Goal: Task Accomplishment & Management: Manage account settings

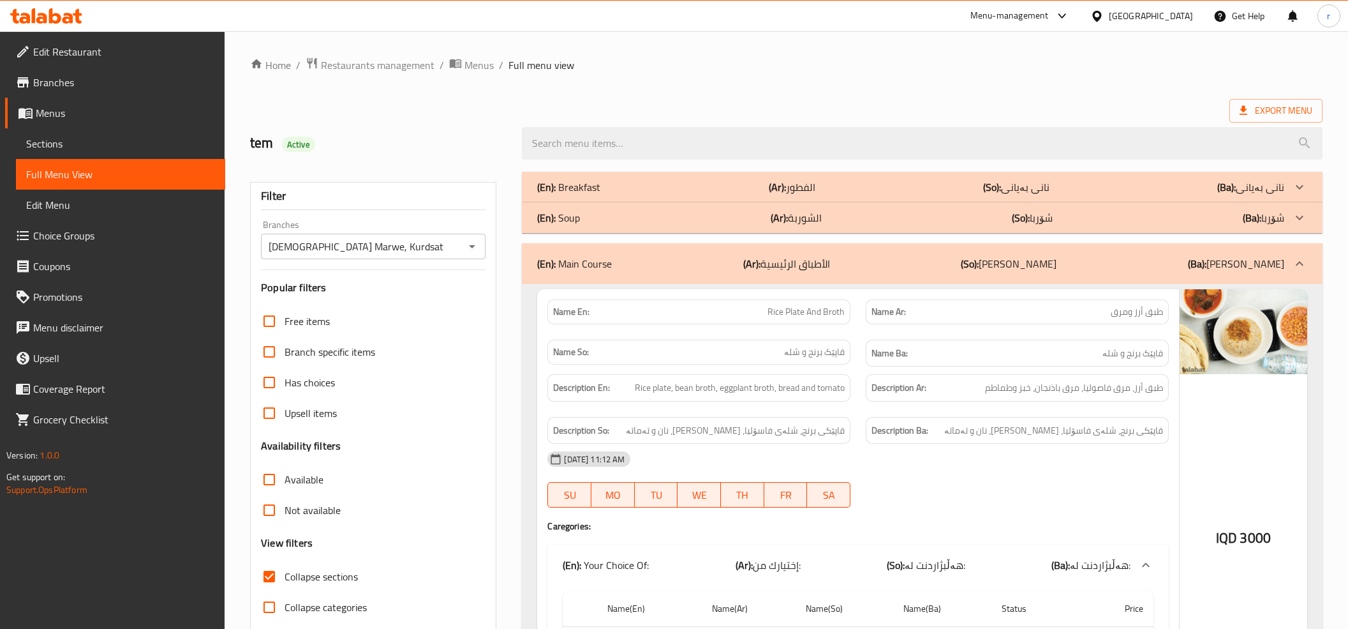
scroll to position [7023, 0]
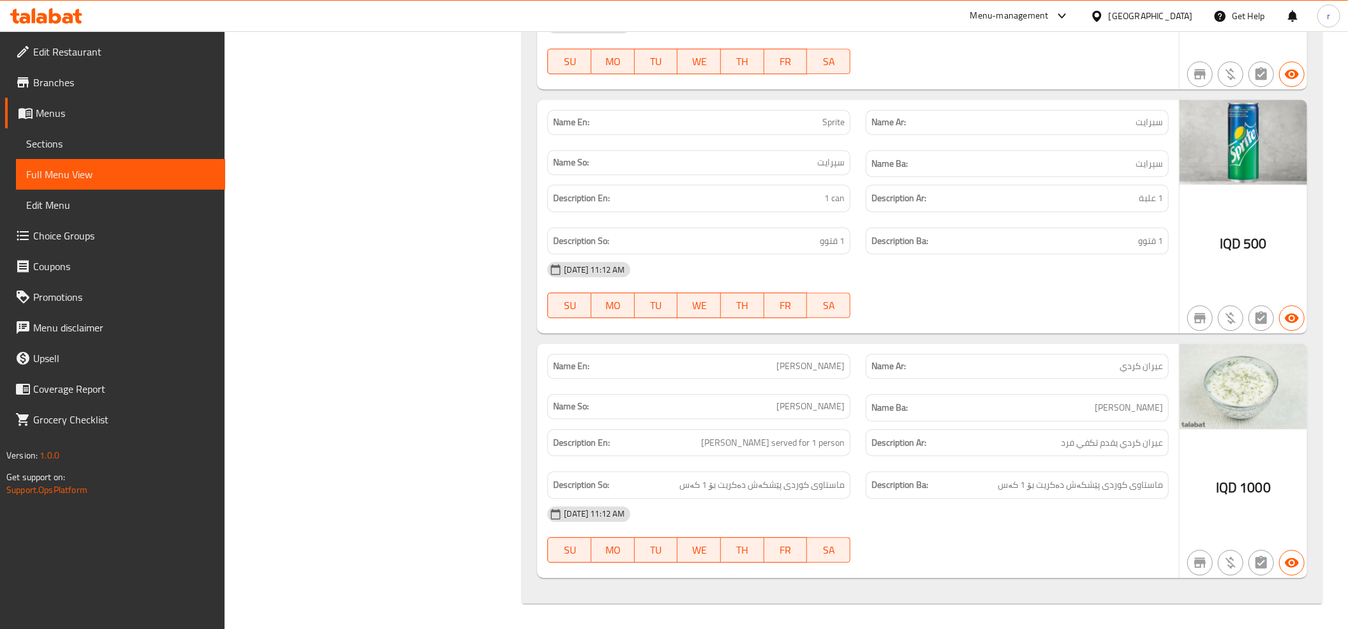
click at [59, 21] on icon at bounding box center [55, 15] width 12 height 15
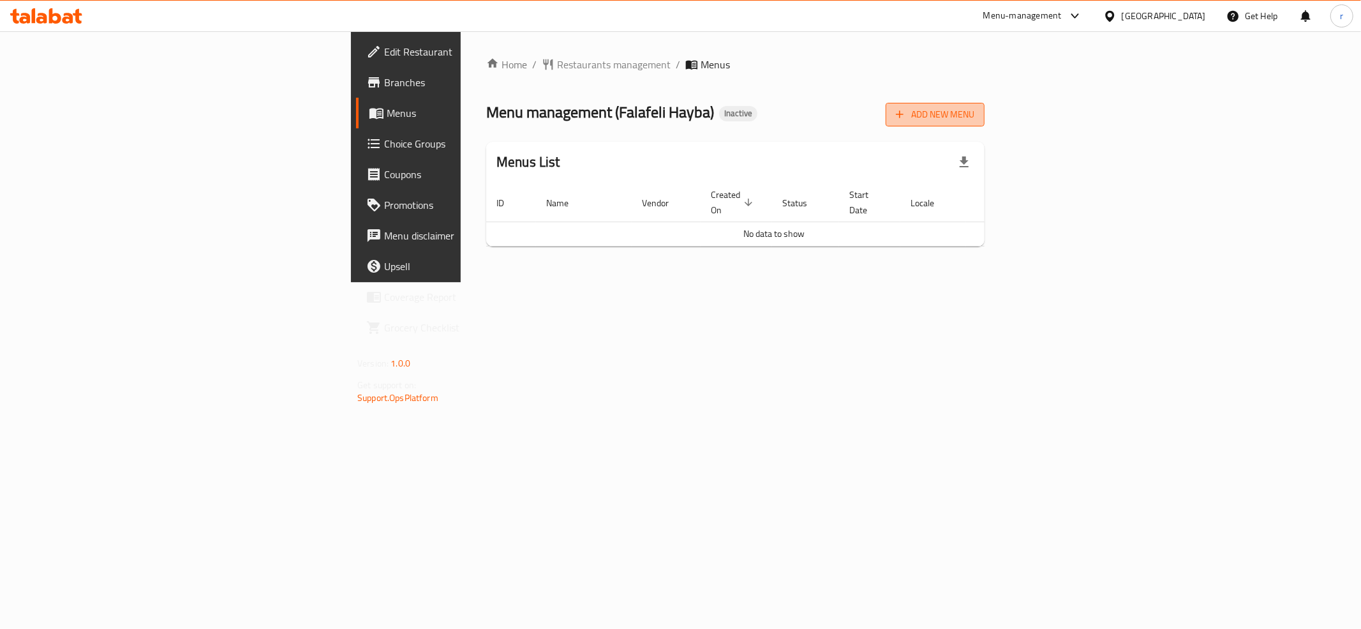
click at [974, 108] on span "Add New Menu" at bounding box center [935, 115] width 78 height 16
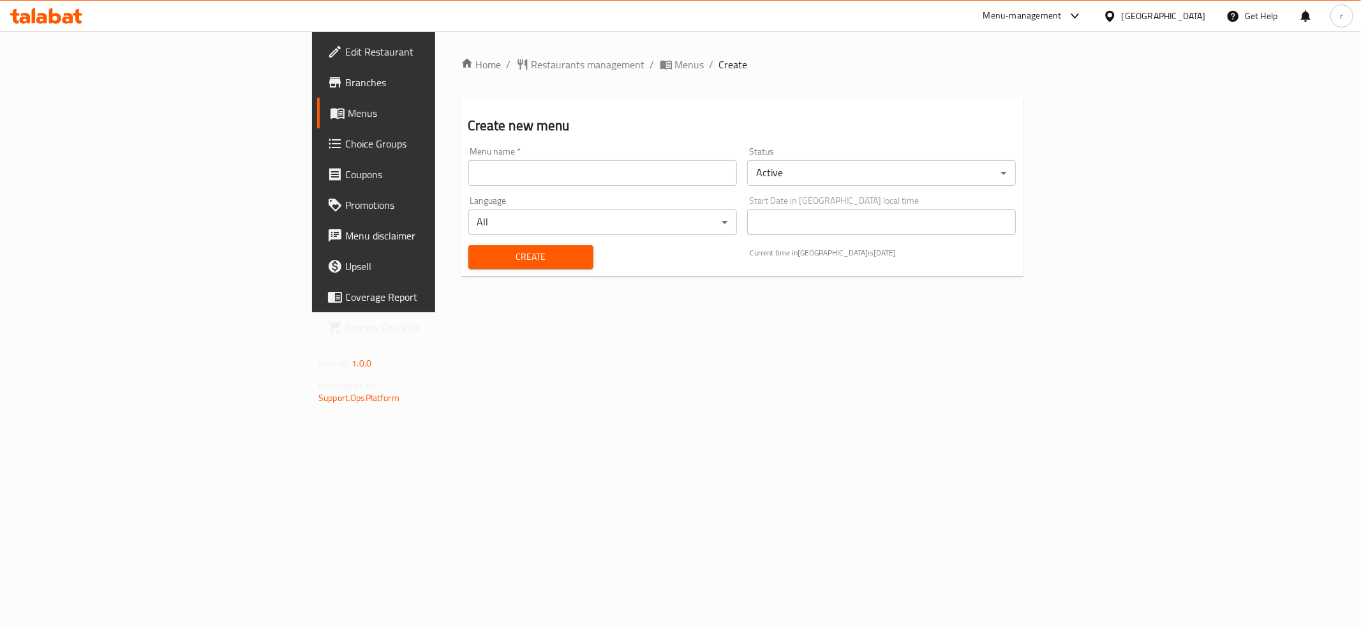
click at [468, 156] on div "Menu name   * Menu name *" at bounding box center [602, 166] width 269 height 39
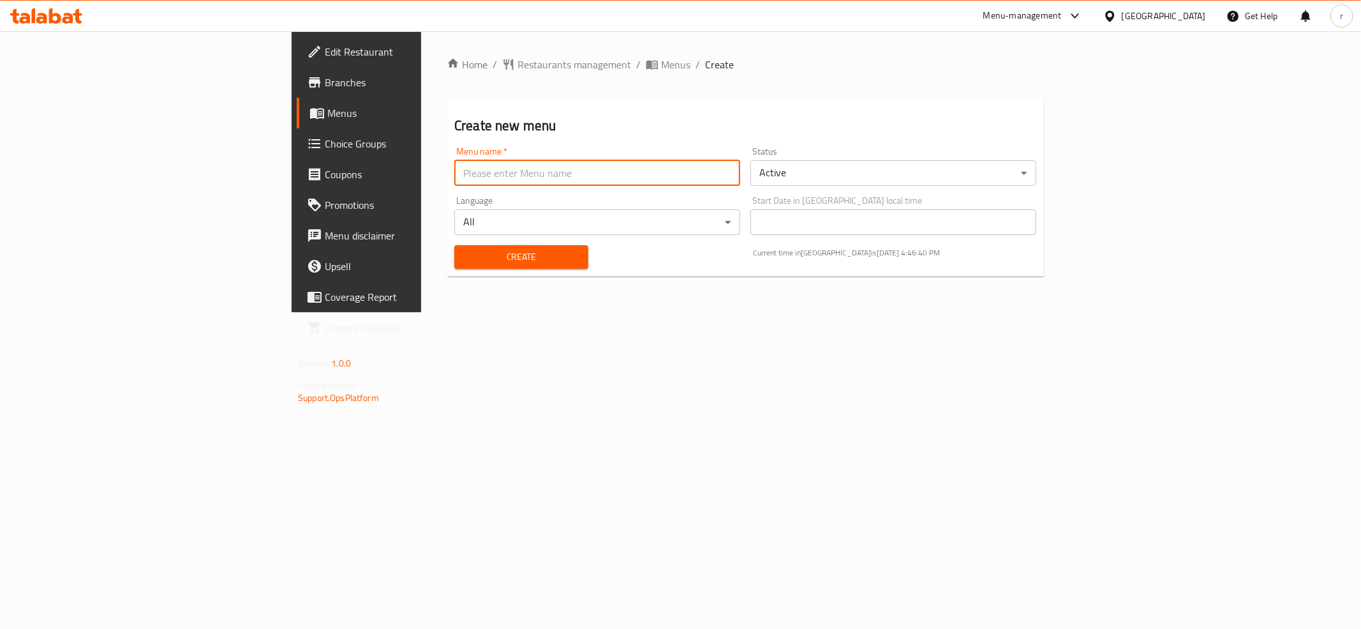
click at [454, 166] on input "text" at bounding box center [597, 173] width 286 height 26
click at [454, 175] on input "rahma" at bounding box center [597, 173] width 286 height 26
type input "[PERSON_NAME] [PERSON_NAME]"
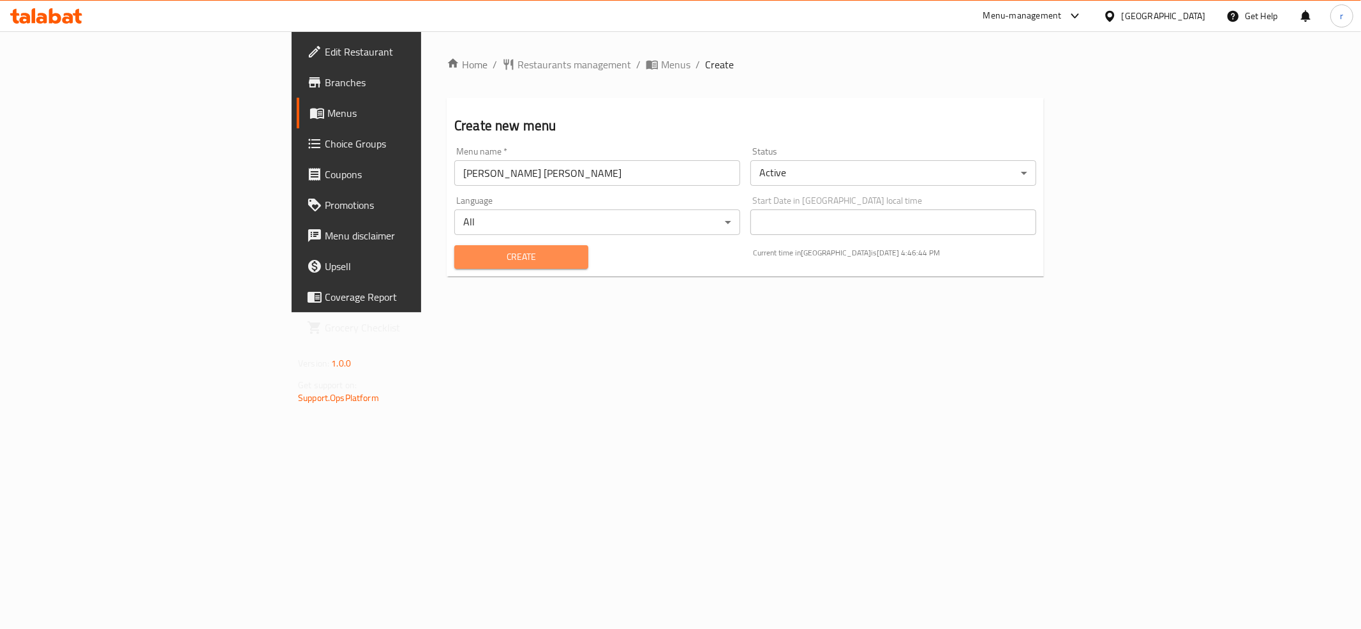
click at [465, 257] on span "Create" at bounding box center [522, 257] width 114 height 16
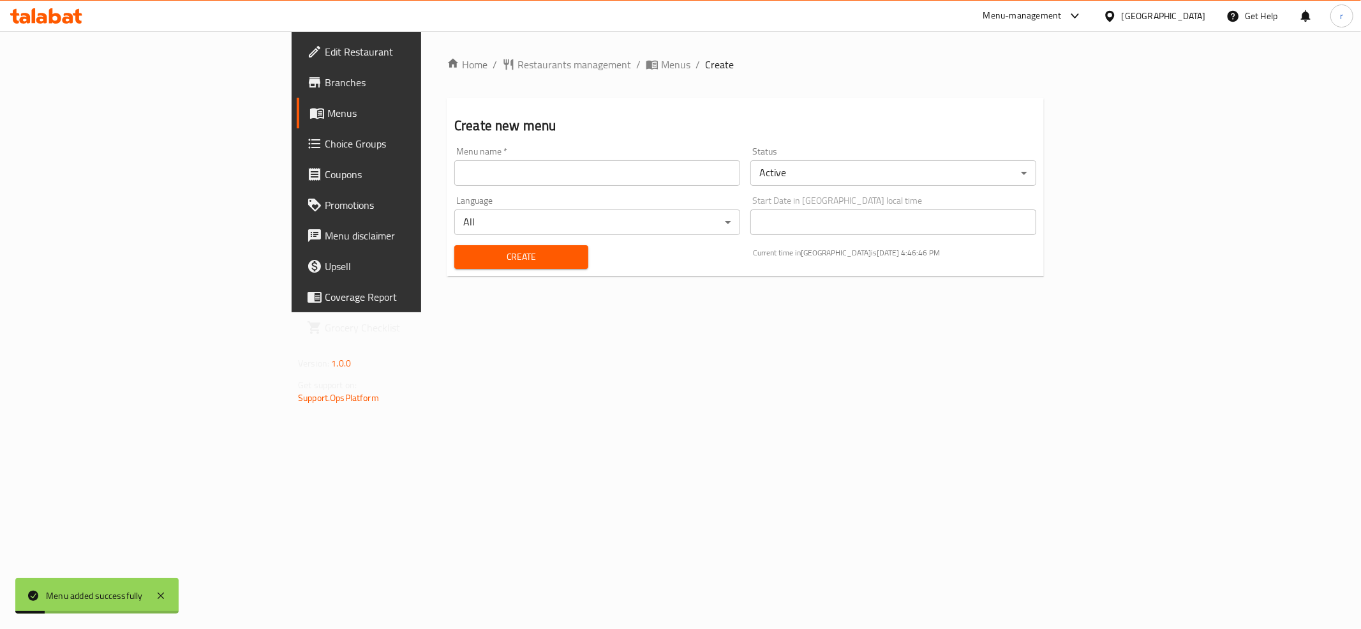
click at [327, 108] on span "Menus" at bounding box center [417, 112] width 181 height 15
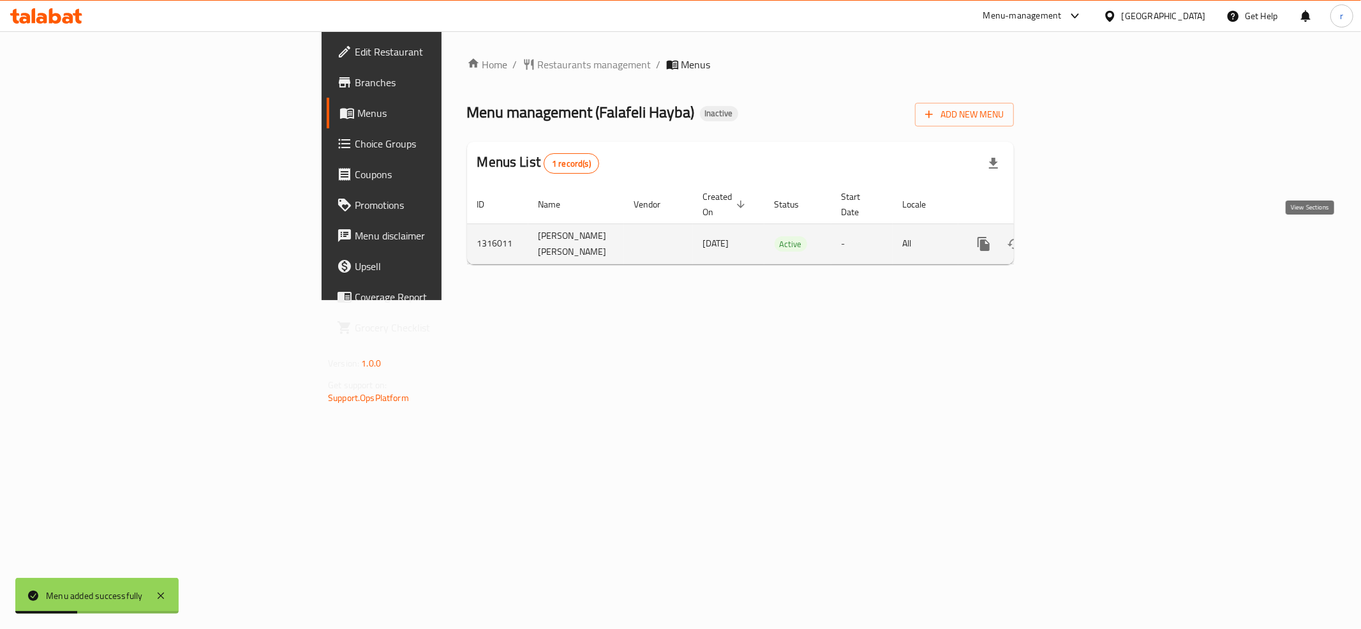
click at [1084, 238] on icon "enhanced table" at bounding box center [1075, 243] width 15 height 15
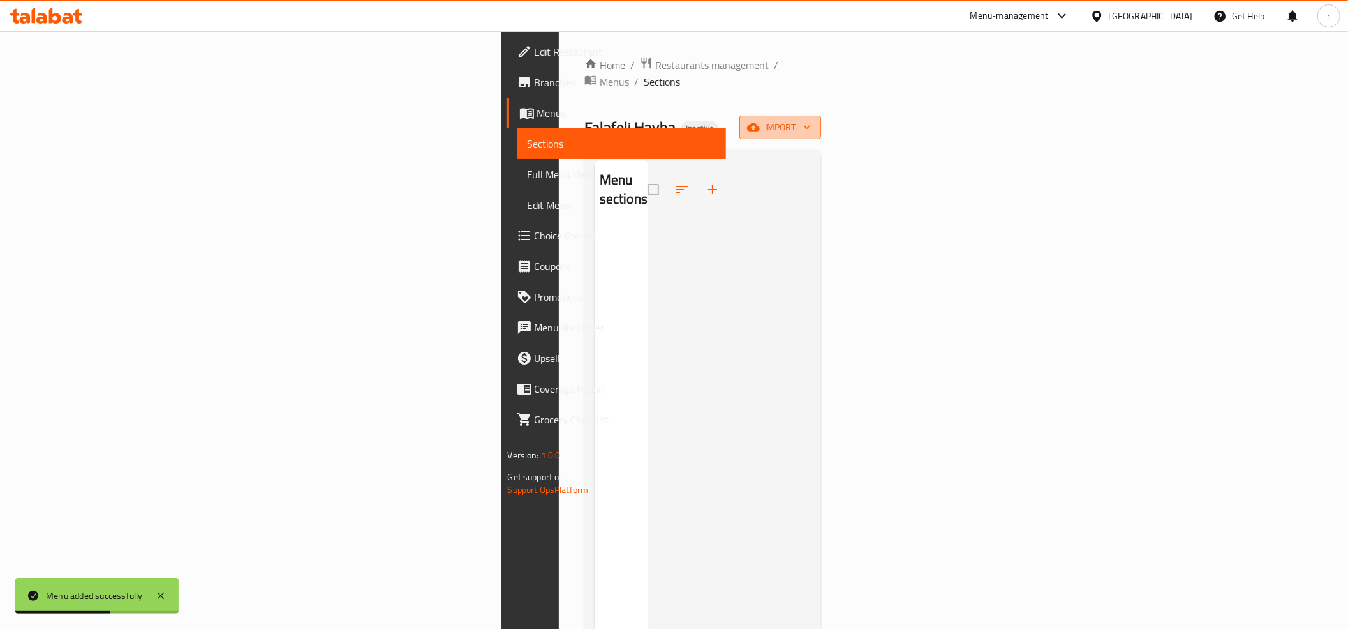
click at [811, 119] on span "import" at bounding box center [780, 127] width 61 height 16
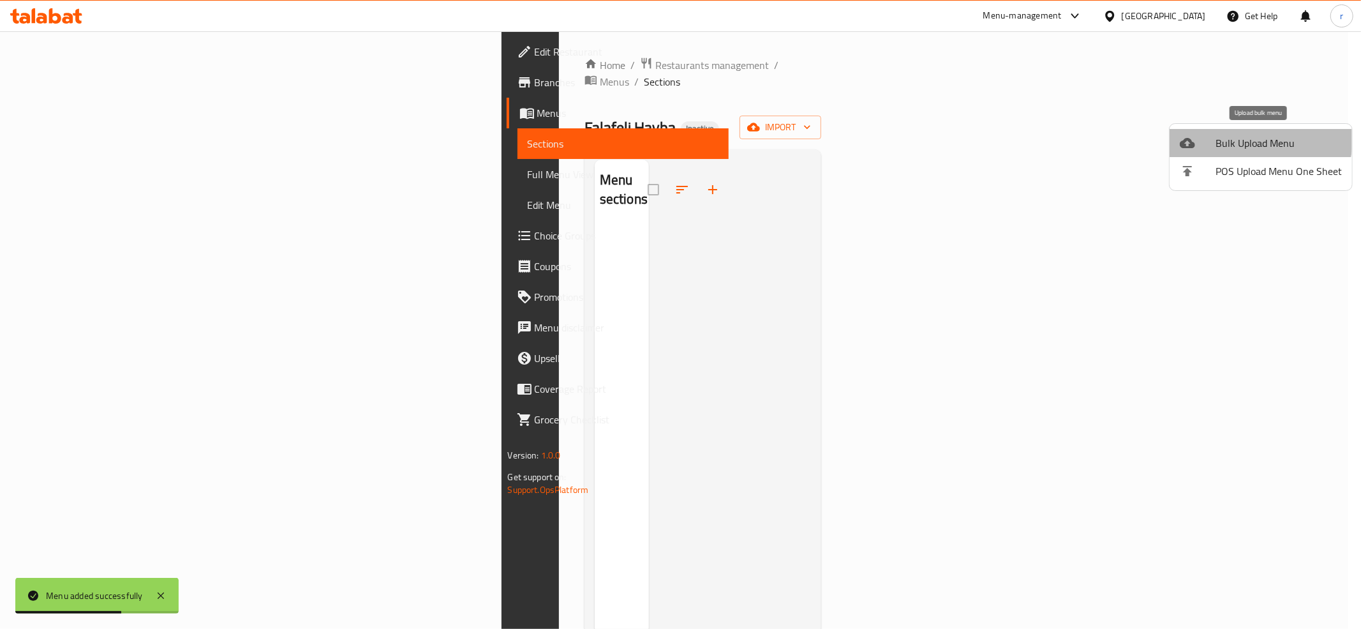
click at [1251, 139] on span "Bulk Upload Menu" at bounding box center [1279, 142] width 126 height 15
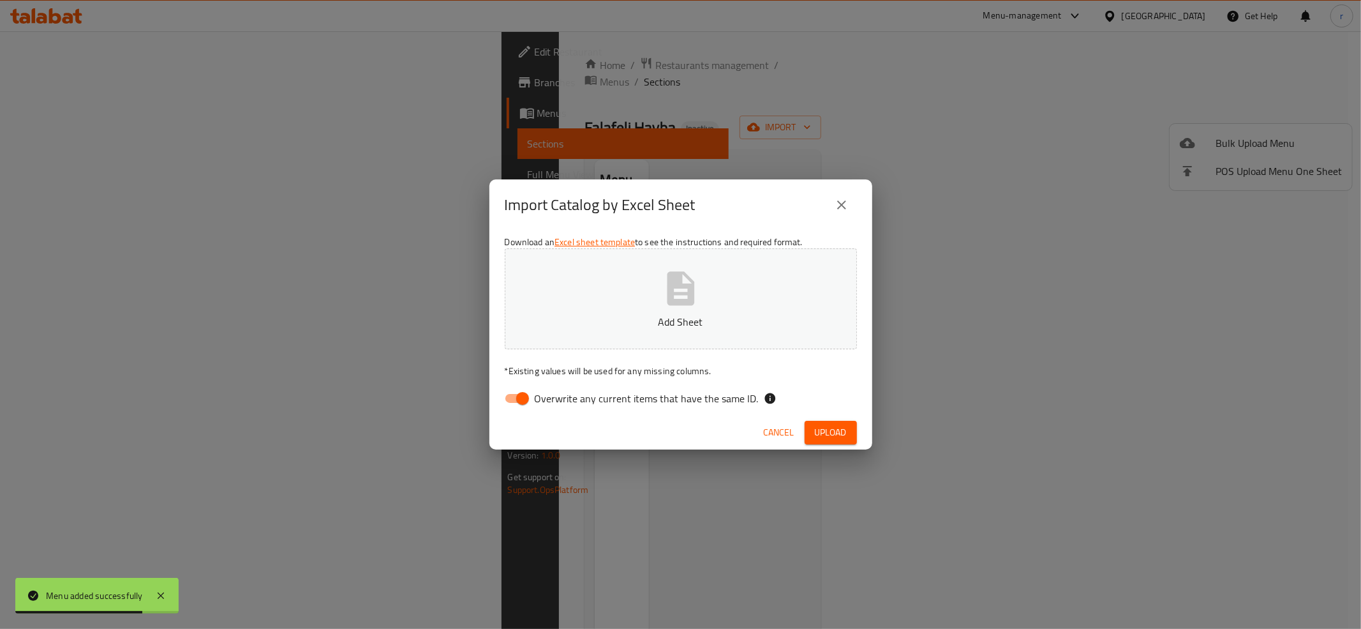
click at [522, 387] on input "Overwrite any current items that have the same ID." at bounding box center [522, 398] width 73 height 24
checkbox input "false"
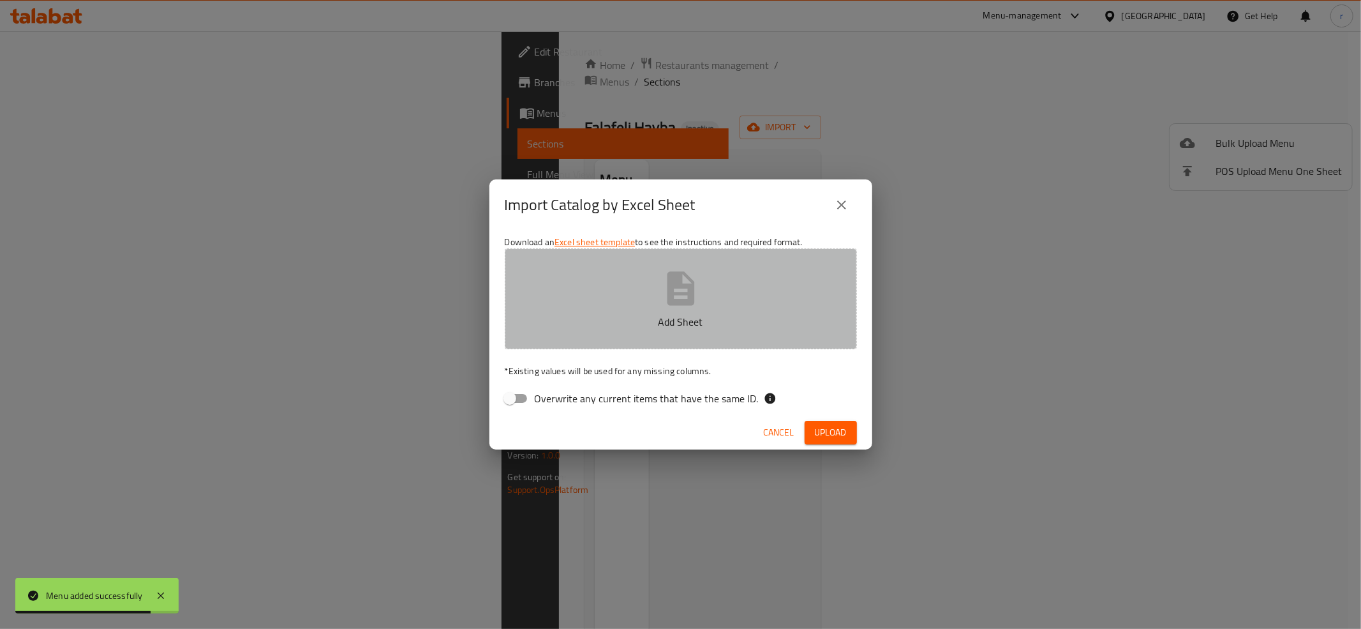
click at [595, 308] on button "Add Sheet" at bounding box center [681, 298] width 352 height 101
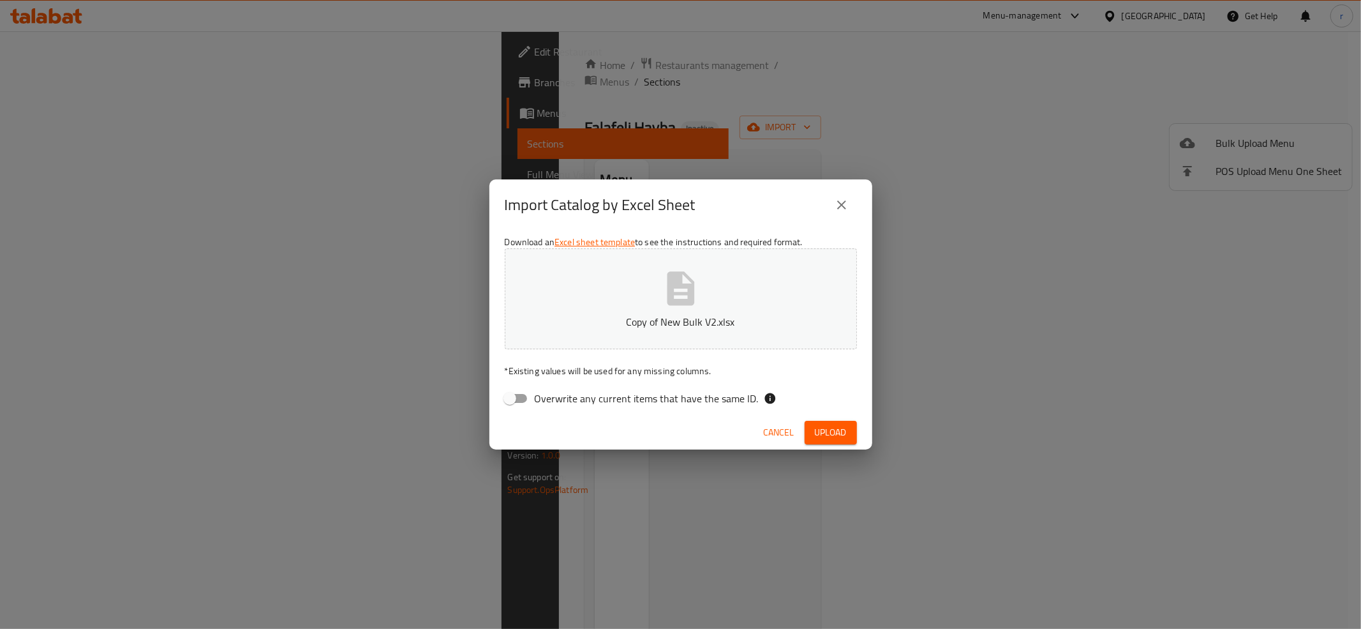
click at [840, 433] on span "Upload" at bounding box center [831, 432] width 32 height 16
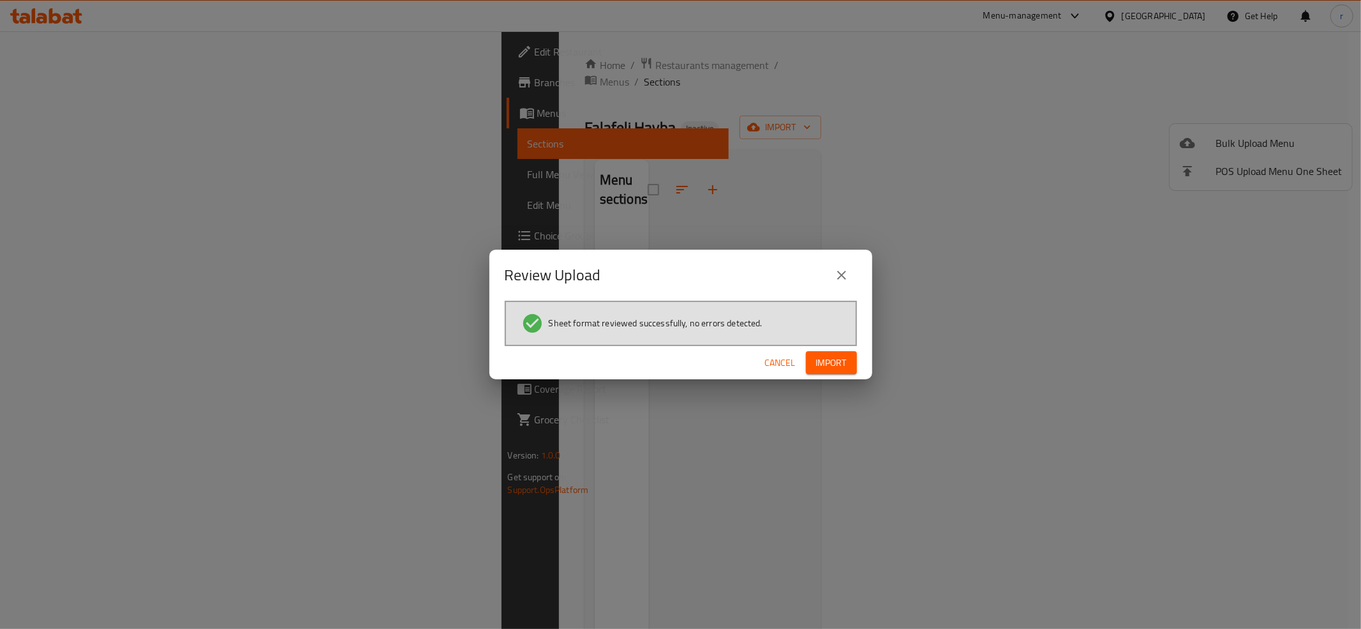
click at [827, 356] on span "Import" at bounding box center [831, 363] width 31 height 16
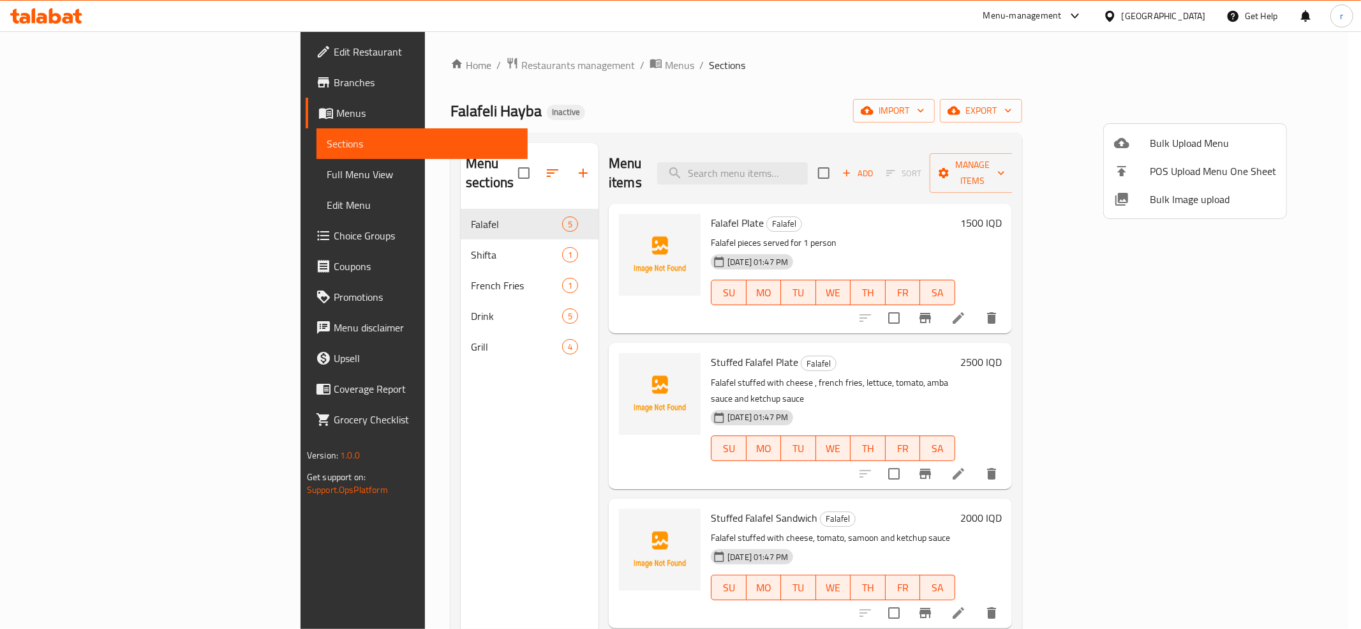
click at [810, 158] on div at bounding box center [680, 314] width 1361 height 629
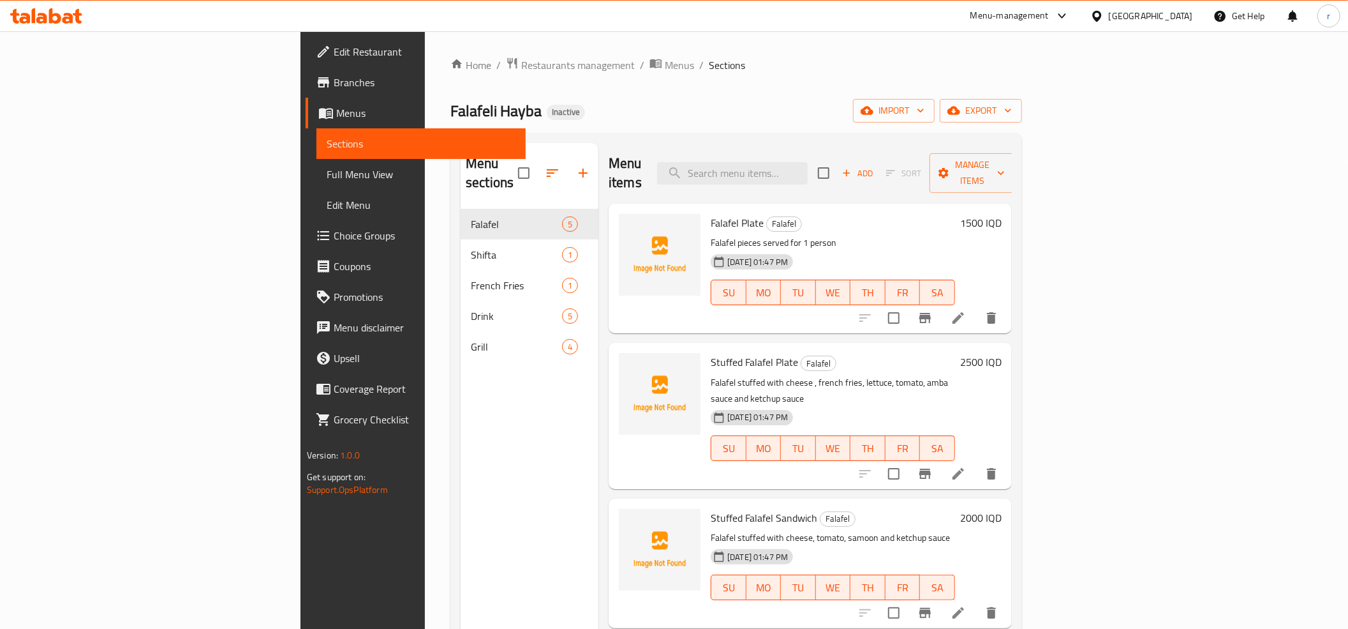
click at [711, 213] on span "Falafel Plate" at bounding box center [737, 222] width 53 height 19
drag, startPoint x: 637, startPoint y: 202, endPoint x: 687, endPoint y: 207, distance: 50.7
click at [711, 213] on span "Falafel Plate" at bounding box center [737, 222] width 53 height 19
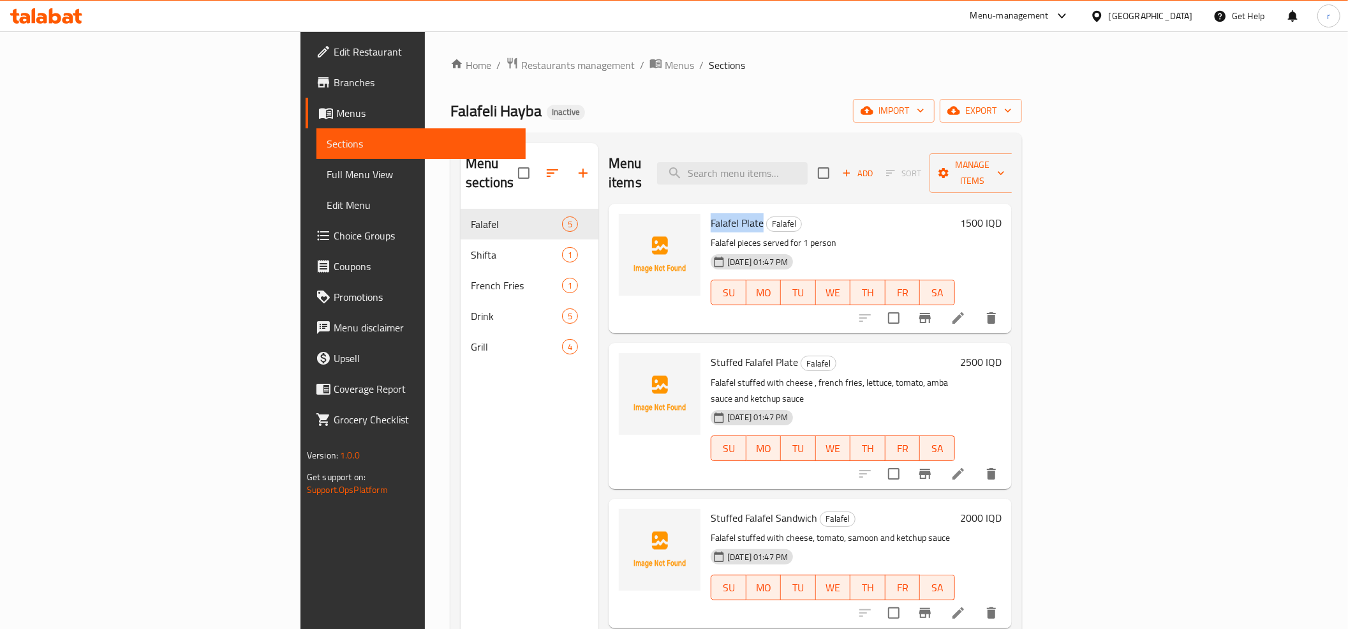
copy span "Falafel Plate"
click at [624, 224] on span "upload picture" at bounding box center [637, 231] width 26 height 15
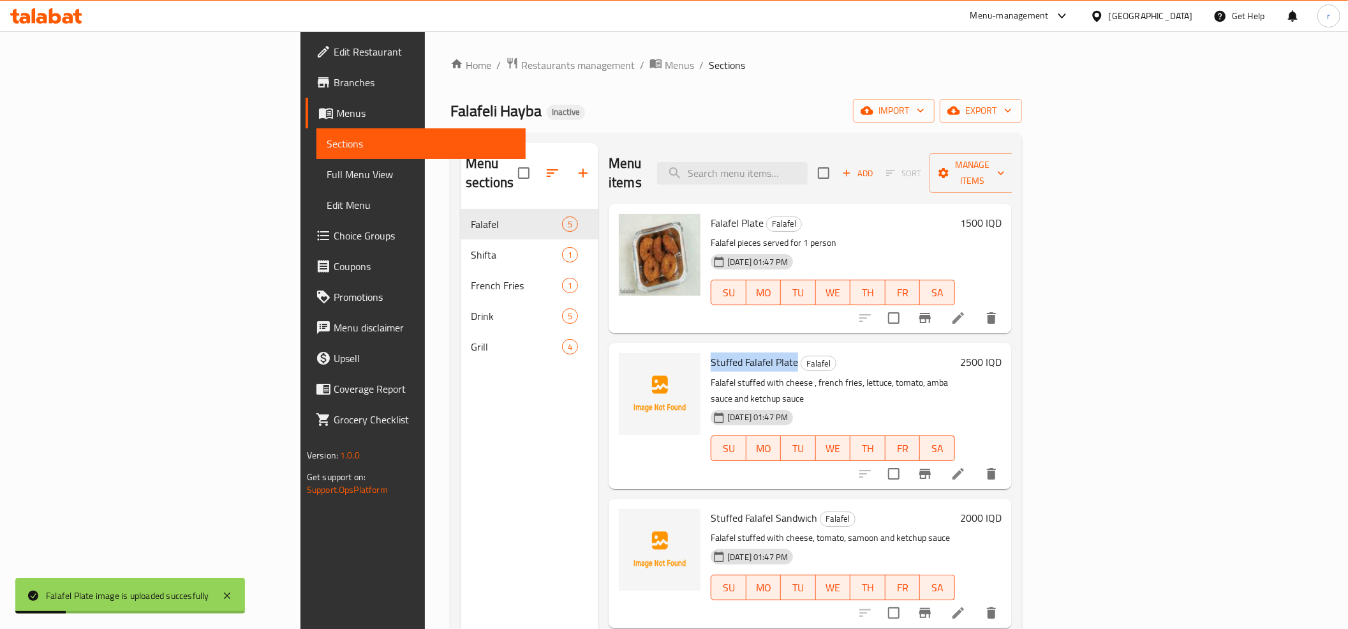
drag, startPoint x: 636, startPoint y: 343, endPoint x: 720, endPoint y: 343, distance: 84.9
click at [720, 352] on span "Stuffed Falafel Plate" at bounding box center [754, 361] width 87 height 19
copy span "Stuffed Falafel Plate"
click at [630, 364] on icon "upload picture" at bounding box center [636, 369] width 13 height 11
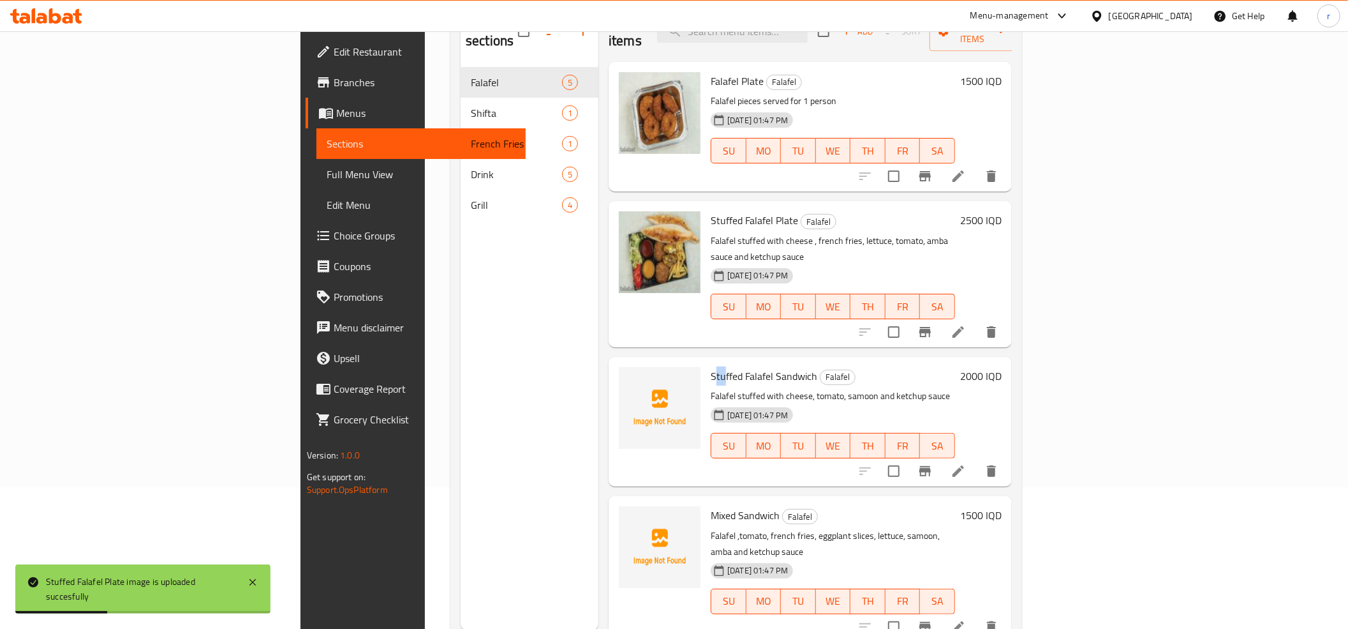
drag, startPoint x: 639, startPoint y: 341, endPoint x: 648, endPoint y: 336, distance: 10.8
click at [711, 366] on span "Stuffed Falafel Sandwich" at bounding box center [764, 375] width 107 height 19
click at [626, 362] on div at bounding box center [660, 421] width 92 height 119
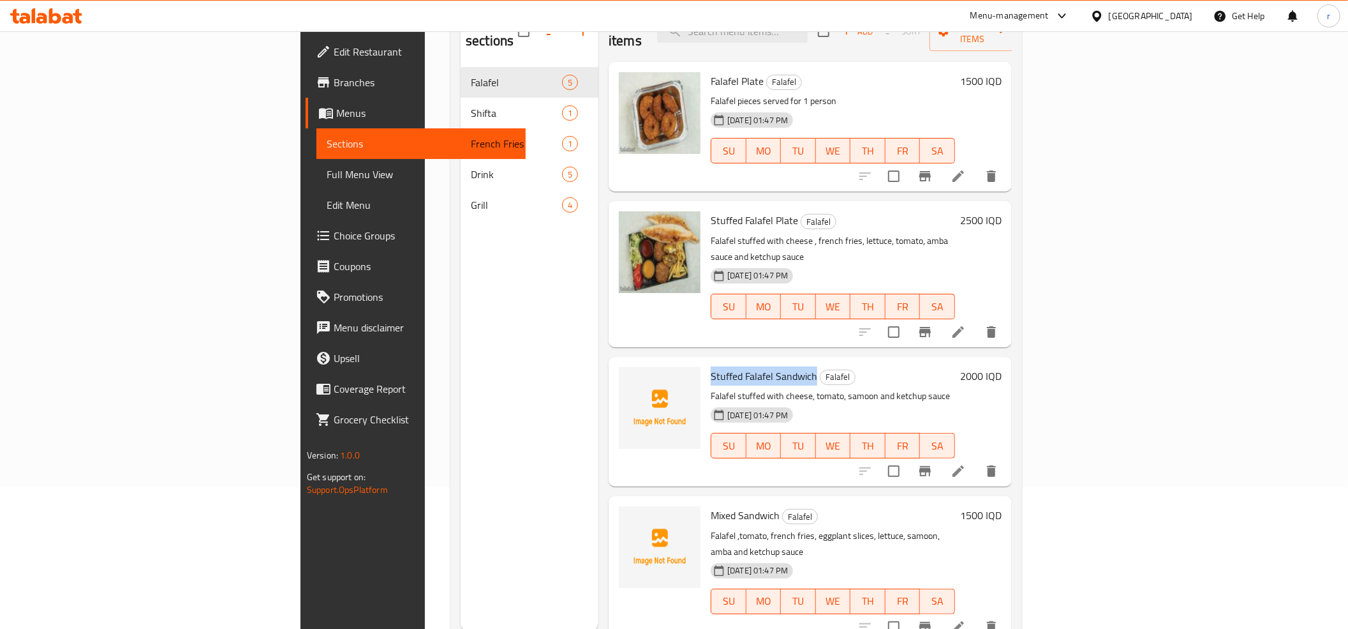
drag, startPoint x: 636, startPoint y: 333, endPoint x: 743, endPoint y: 330, distance: 107.2
click at [743, 362] on div "Stuffed Falafel Sandwich Falafel Falafel stuffed with cheese, tomato, samoon an…" at bounding box center [833, 421] width 255 height 119
copy span "Stuffed Falafel Sandwich"
click at [630, 378] on icon "upload picture" at bounding box center [636, 383] width 13 height 11
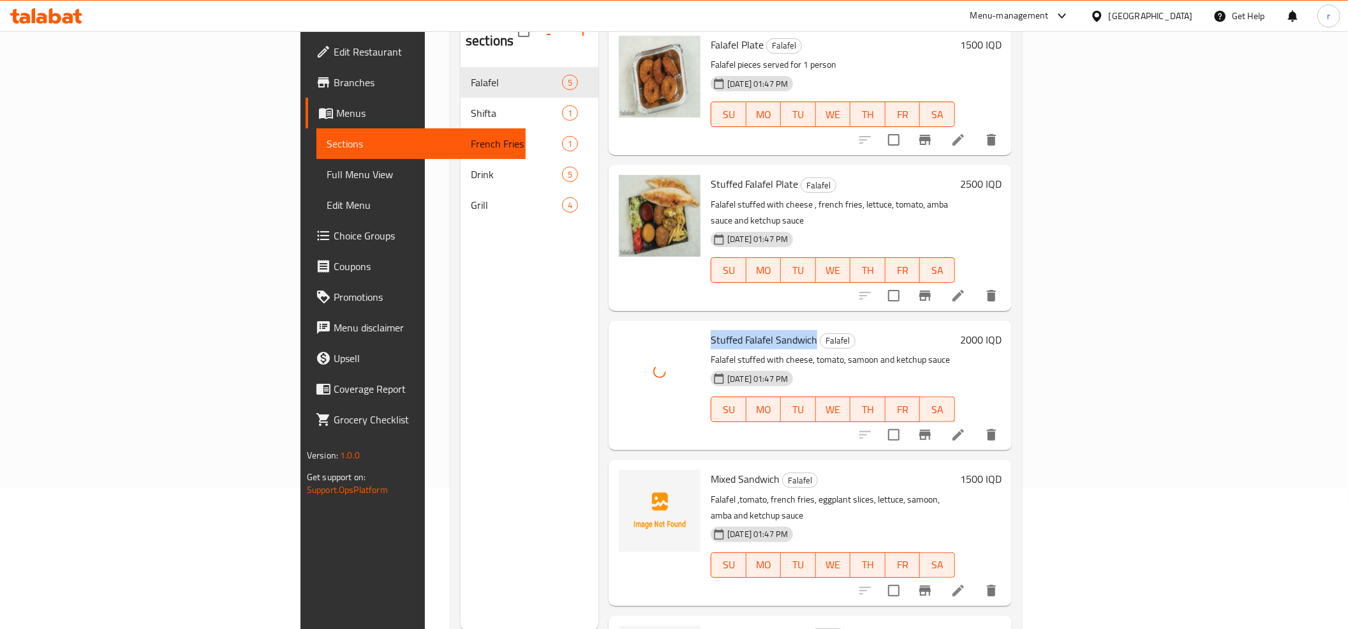
scroll to position [100, 0]
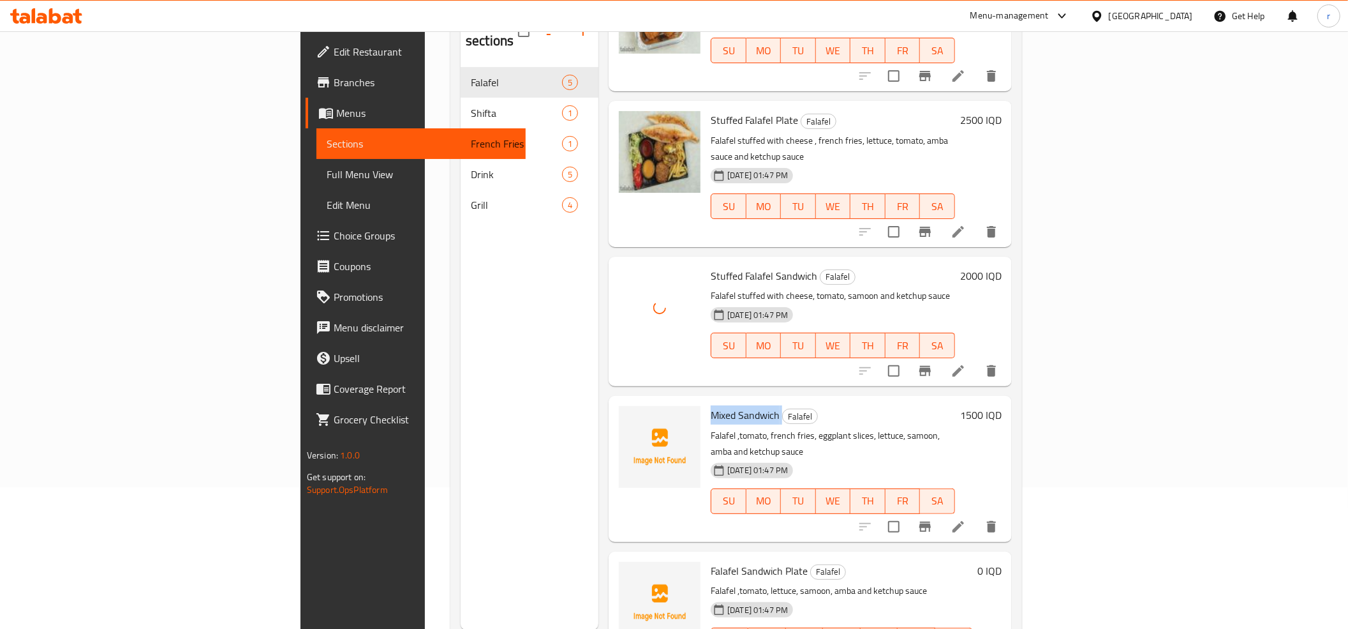
drag, startPoint x: 637, startPoint y: 378, endPoint x: 707, endPoint y: 380, distance: 70.2
click at [711, 406] on h6 "Mixed Sandwich Falafel" at bounding box center [833, 415] width 244 height 18
copy h6 "Mixed Sandwich"
click at [629, 416] on icon "upload picture" at bounding box center [636, 423] width 15 height 15
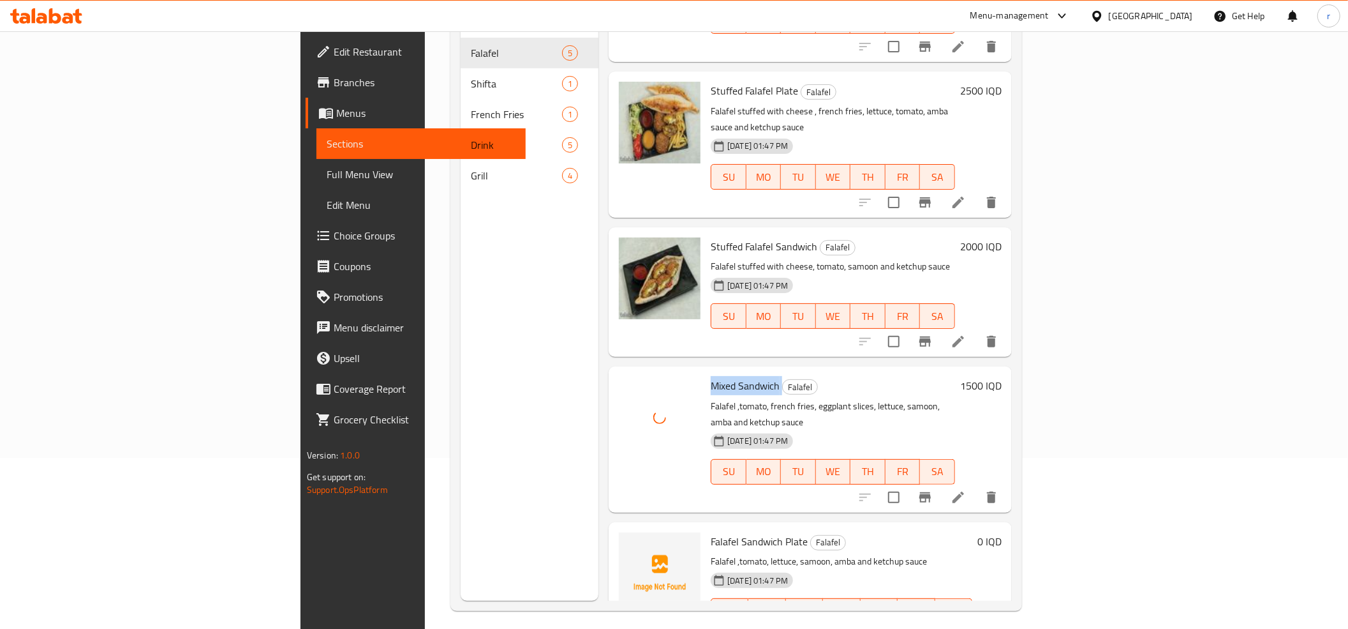
scroll to position [179, 0]
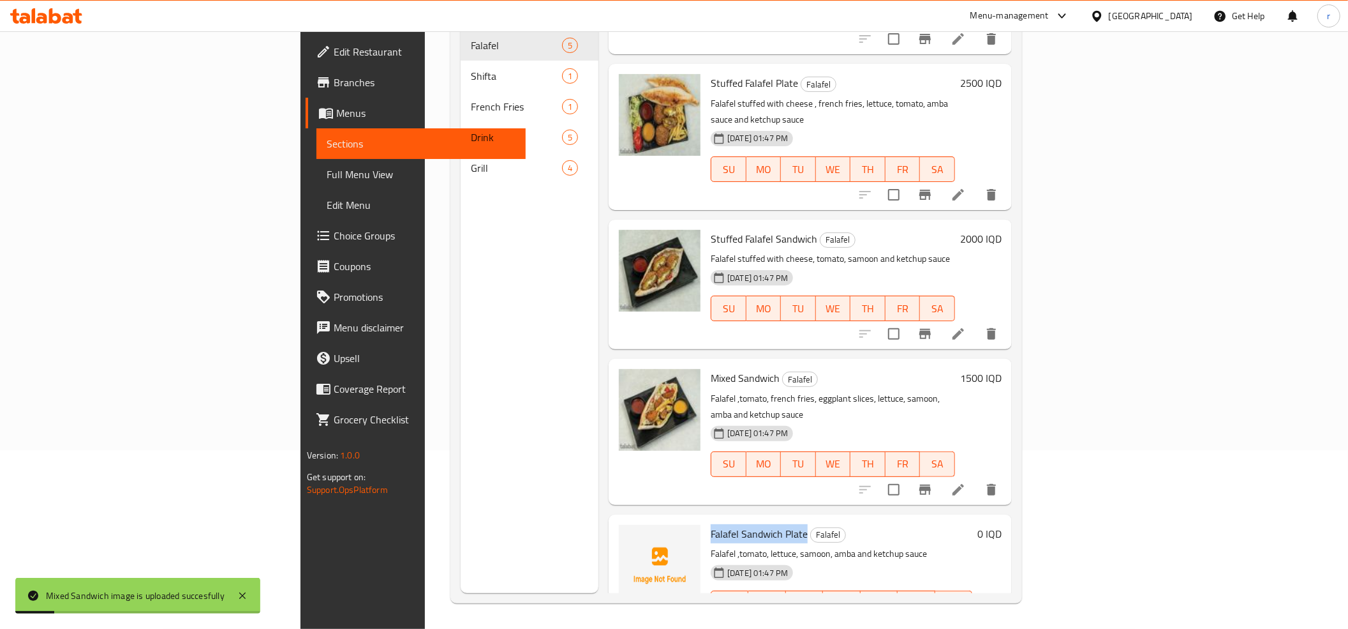
drag, startPoint x: 636, startPoint y: 478, endPoint x: 731, endPoint y: 478, distance: 95.7
click at [731, 524] on span "Falafel Sandwich Plate" at bounding box center [759, 533] width 97 height 19
copy span "Falafel Sandwich Plate"
click at [629, 535] on icon "upload picture" at bounding box center [636, 542] width 15 height 15
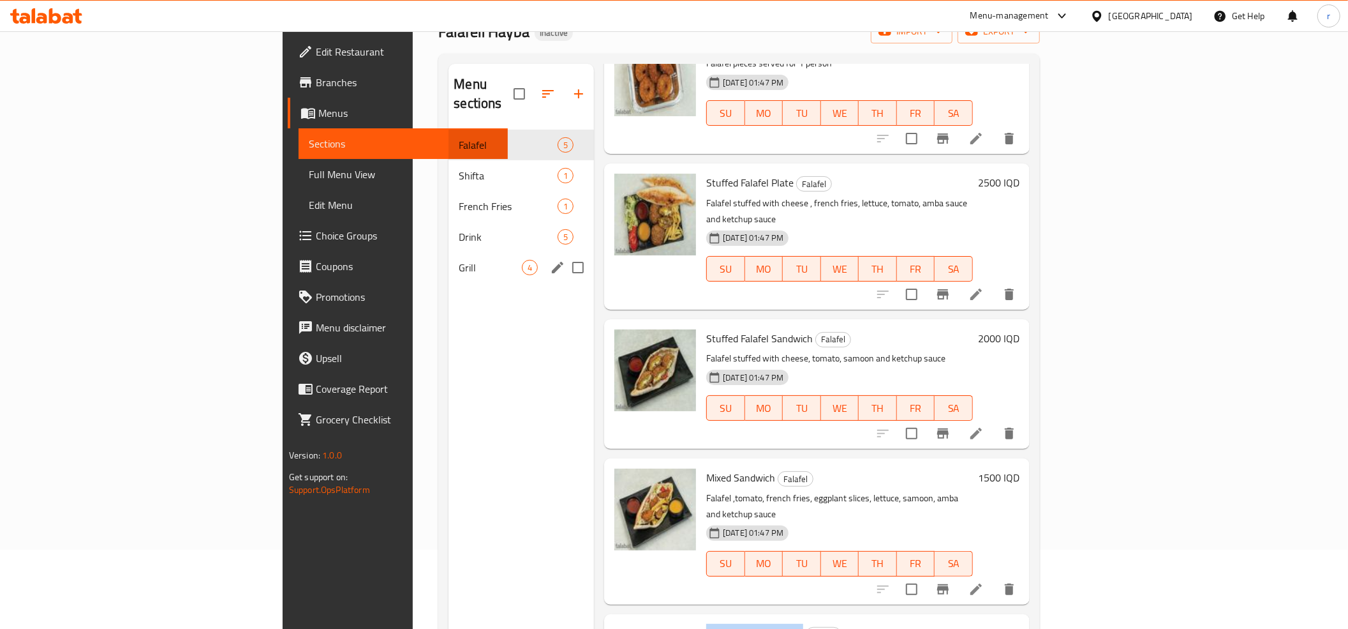
scroll to position [37, 0]
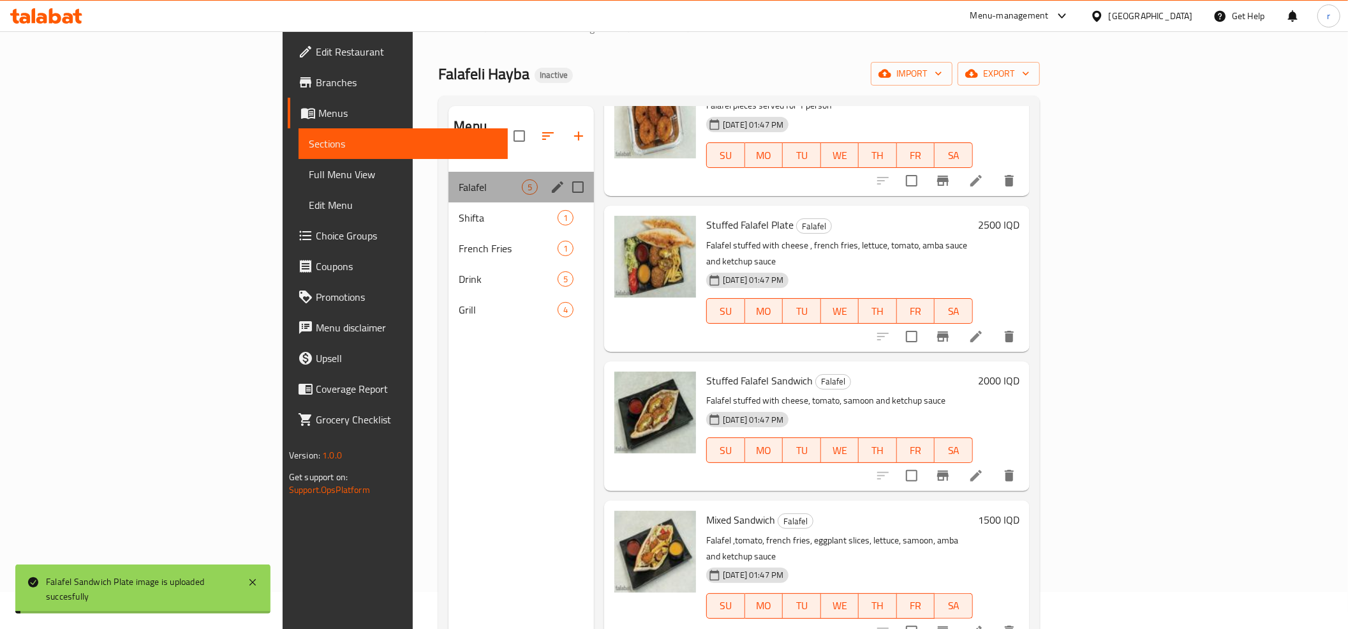
click at [449, 181] on div "Falafel 5" at bounding box center [521, 187] width 145 height 31
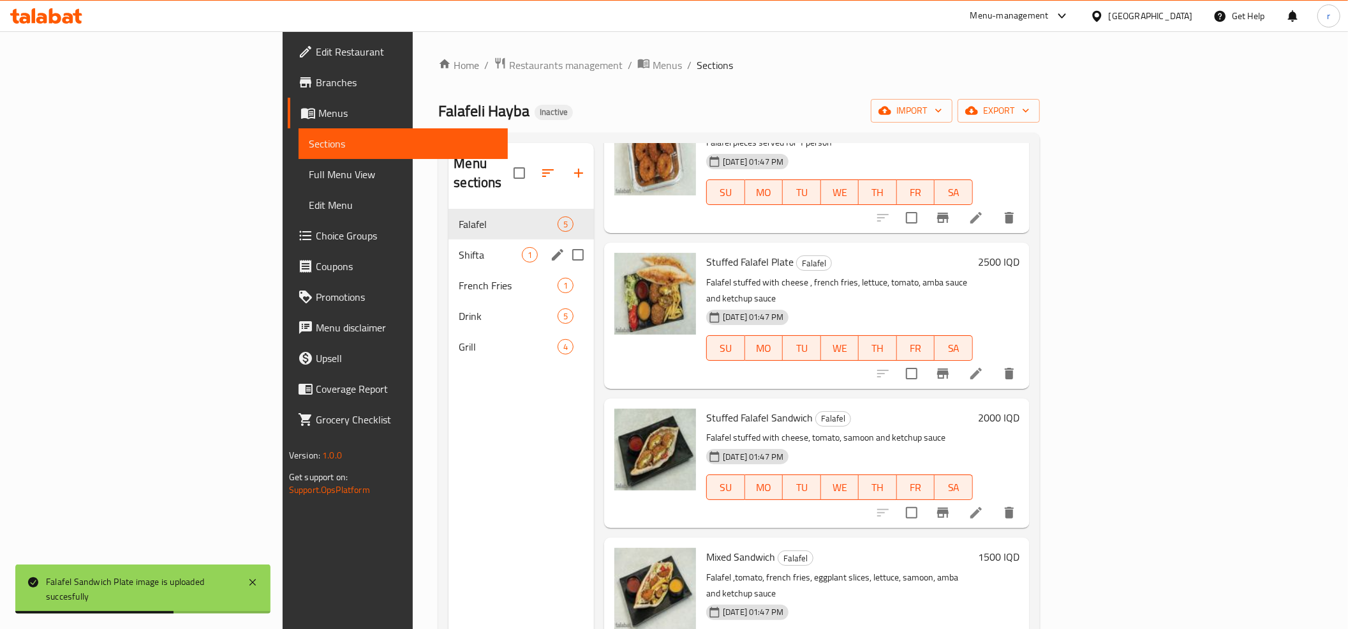
click at [449, 239] on div "Shifta 1" at bounding box center [521, 254] width 145 height 31
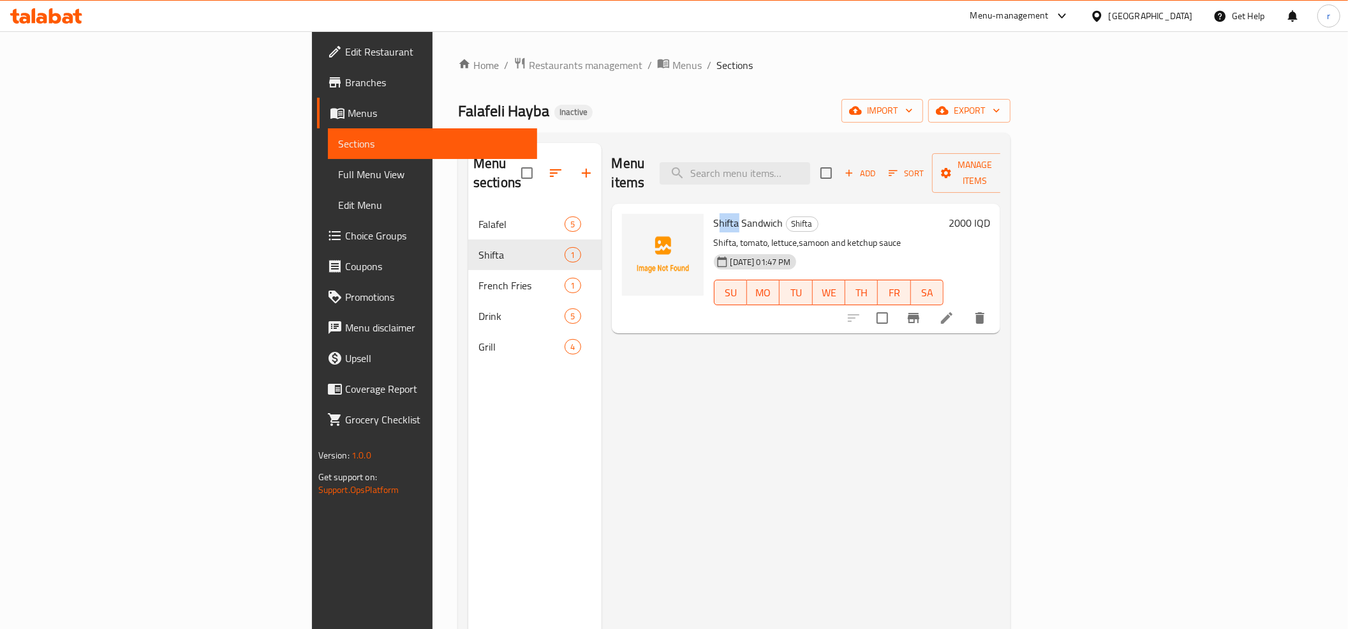
drag, startPoint x: 639, startPoint y: 207, endPoint x: 659, endPoint y: 208, distance: 19.8
click at [714, 213] on span "Shifta Sandwich" at bounding box center [749, 222] width 70 height 19
click at [709, 209] on div "Shifta Sandwich Shifta Shifta, tomato, lettuce,samoon and ketchup sauce 06-10-2…" at bounding box center [829, 268] width 241 height 119
drag, startPoint x: 636, startPoint y: 205, endPoint x: 704, endPoint y: 205, distance: 68.3
click at [714, 214] on h6 "Shifta Sandwich Shifta" at bounding box center [829, 223] width 230 height 18
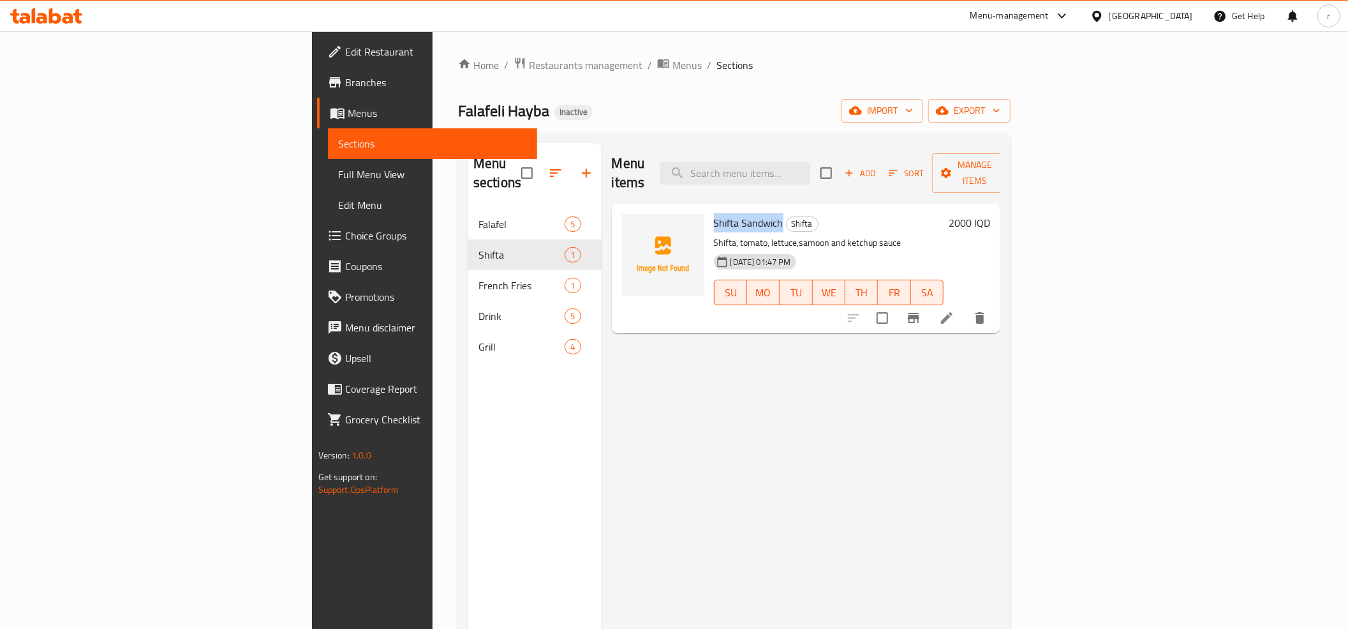
copy span "Shifta Sandwich"
click at [632, 224] on icon "upload picture" at bounding box center [639, 231] width 15 height 15
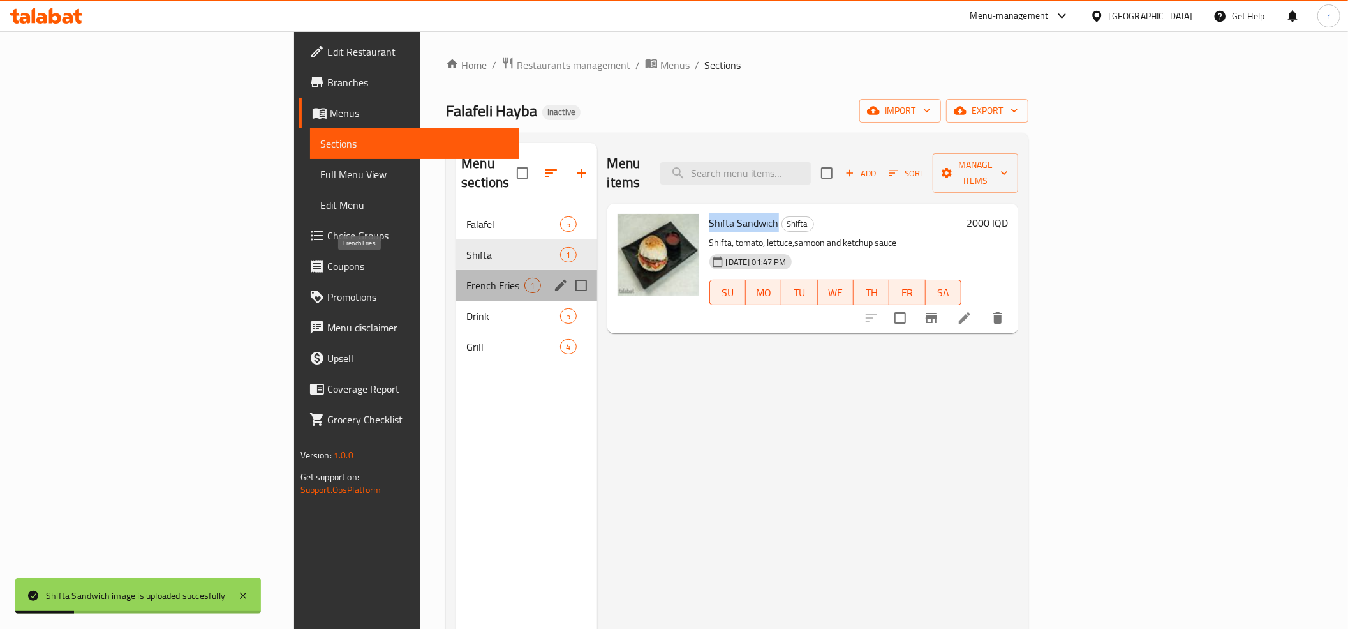
click at [466, 278] on span "French Fries" at bounding box center [495, 285] width 58 height 15
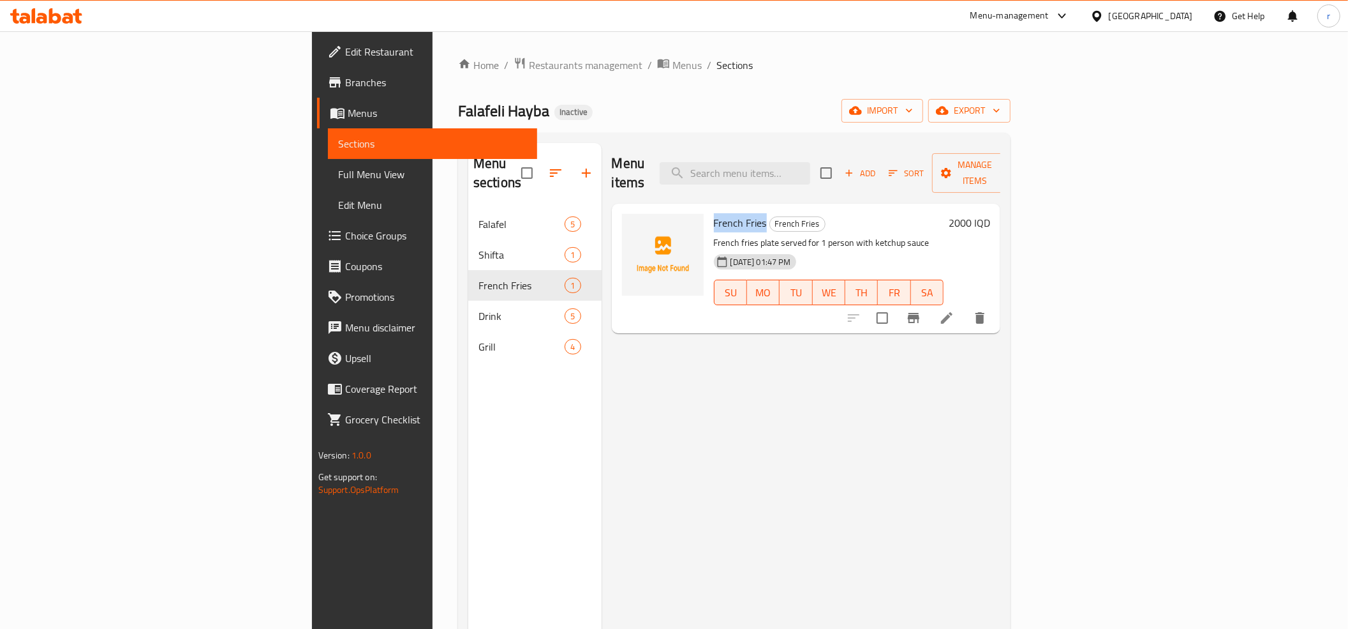
drag, startPoint x: 636, startPoint y: 204, endPoint x: 687, endPoint y: 212, distance: 52.3
click at [714, 213] on span "French Fries" at bounding box center [740, 222] width 53 height 19
copy span "French Fries"
click at [632, 224] on icon "upload picture" at bounding box center [639, 231] width 15 height 15
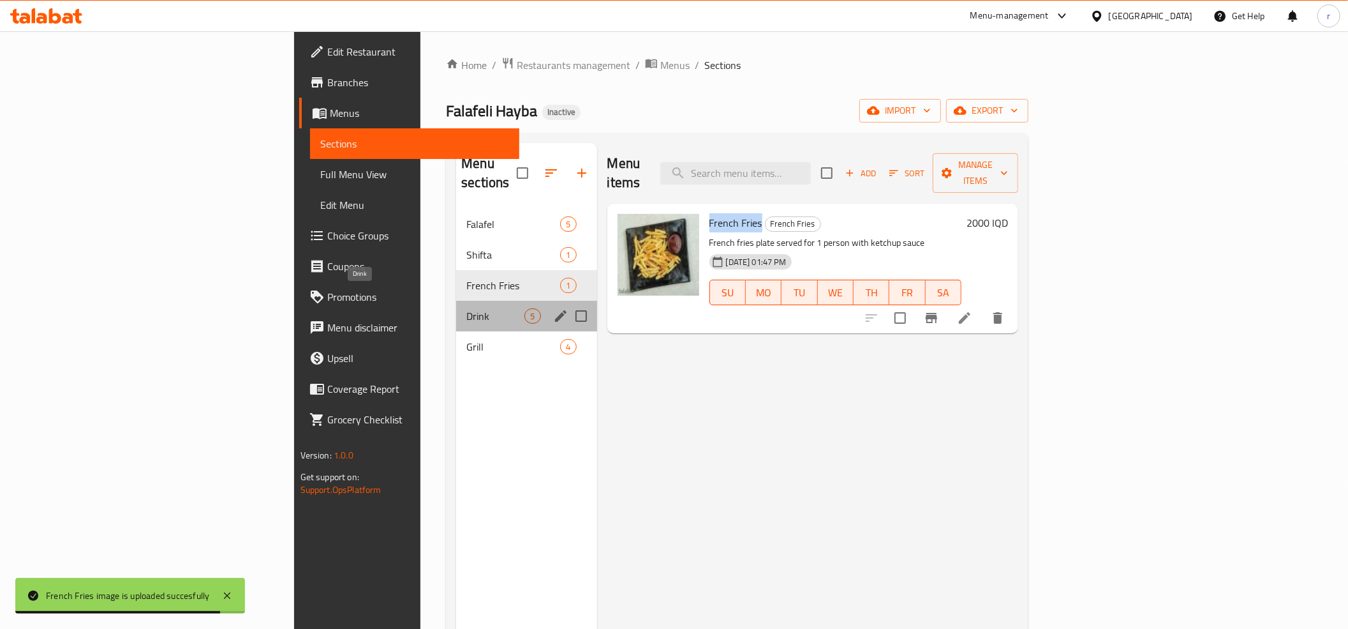
click at [466, 308] on span "Drink" at bounding box center [495, 315] width 58 height 15
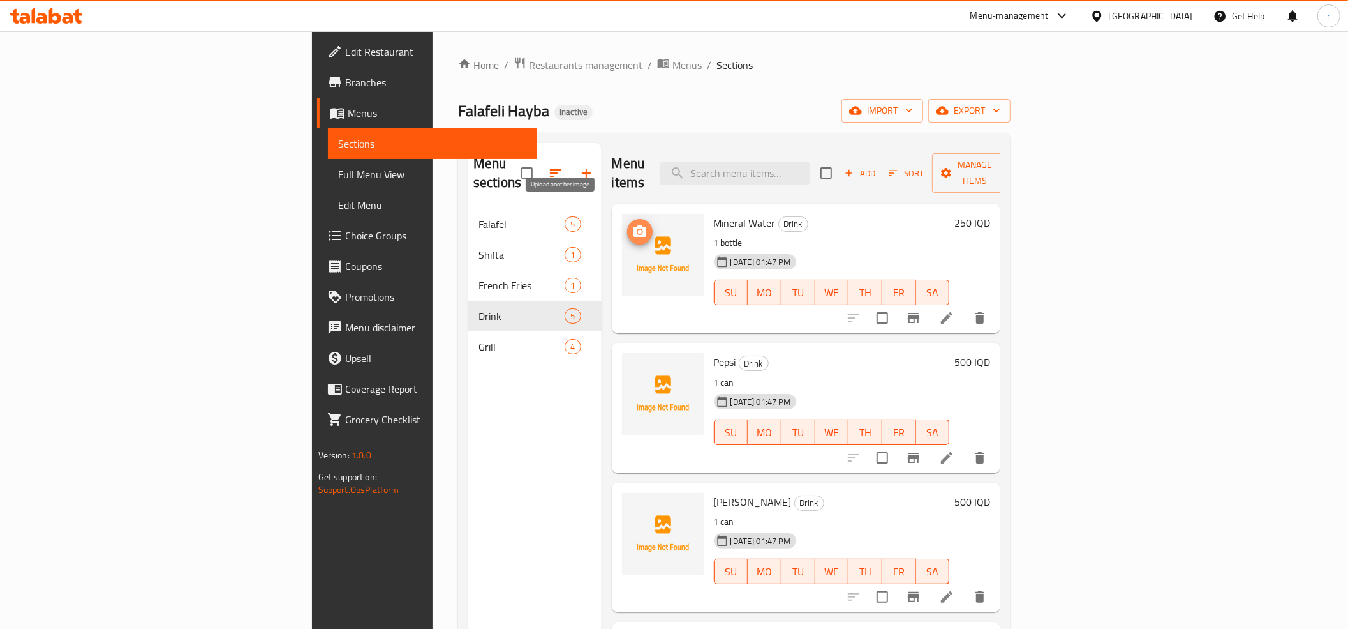
click at [627, 224] on span "upload picture" at bounding box center [640, 231] width 26 height 15
click at [632, 363] on icon "upload picture" at bounding box center [639, 370] width 15 height 15
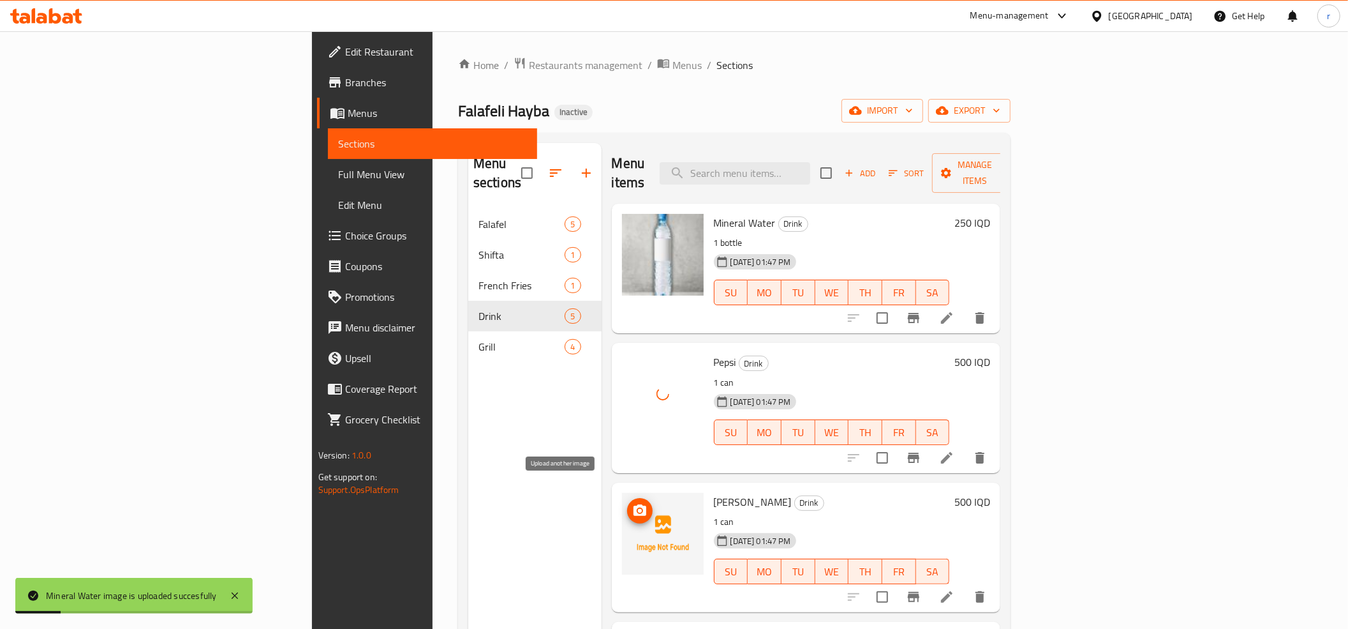
click at [637, 509] on circle "upload picture" at bounding box center [639, 511] width 4 height 4
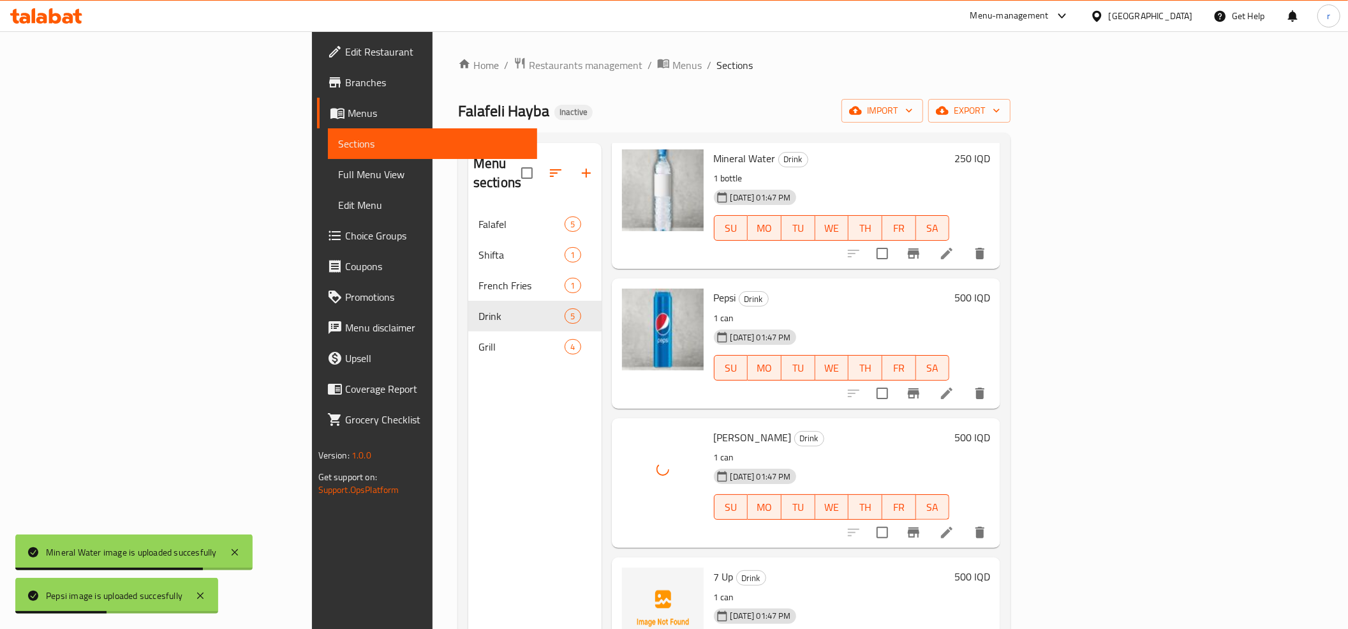
scroll to position [100, 0]
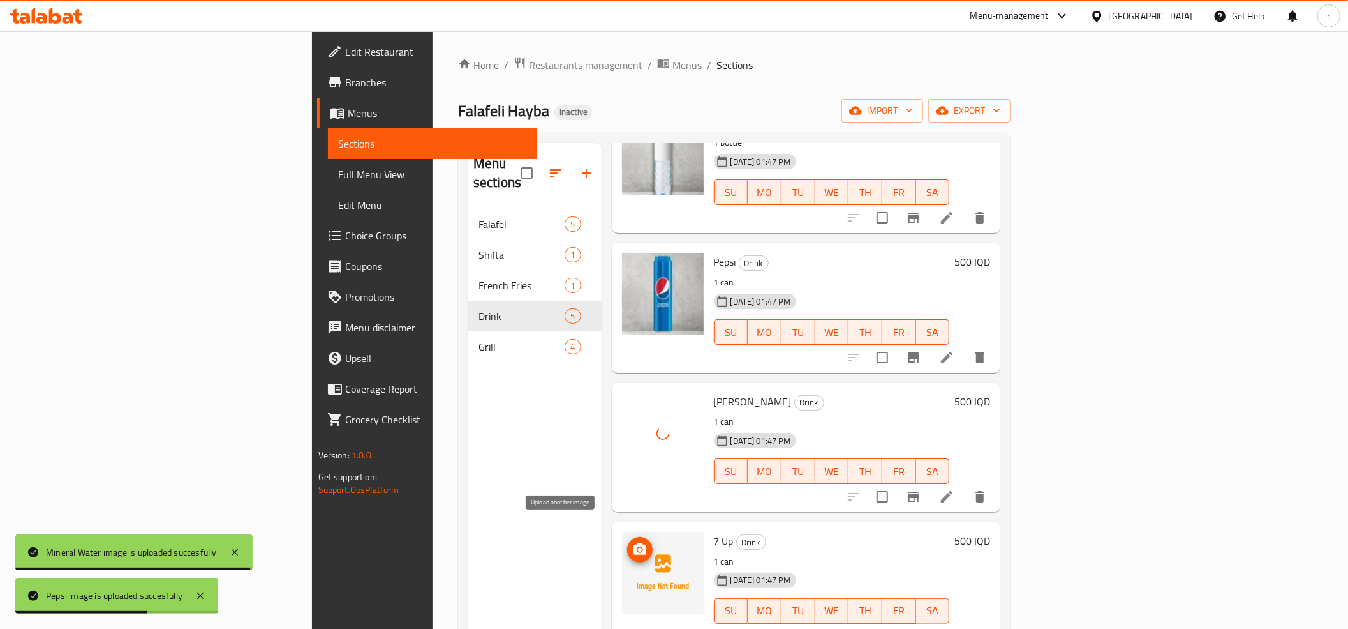
click at [627, 542] on span "upload picture" at bounding box center [640, 549] width 26 height 15
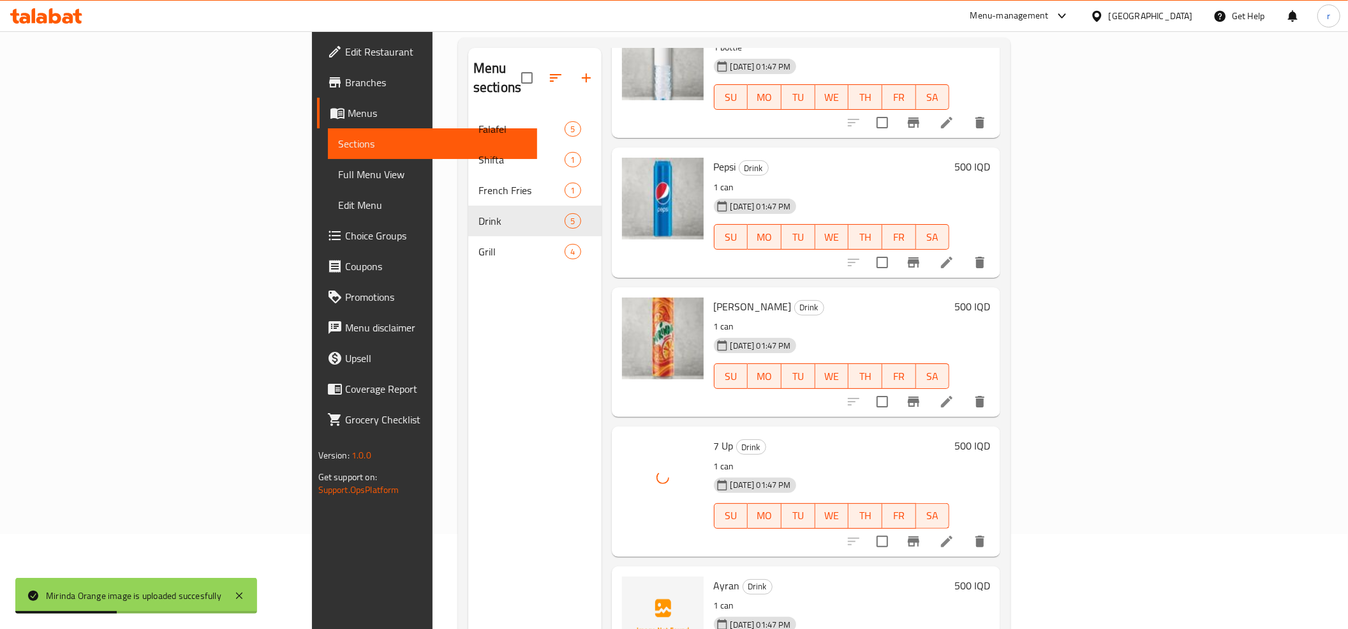
scroll to position [179, 0]
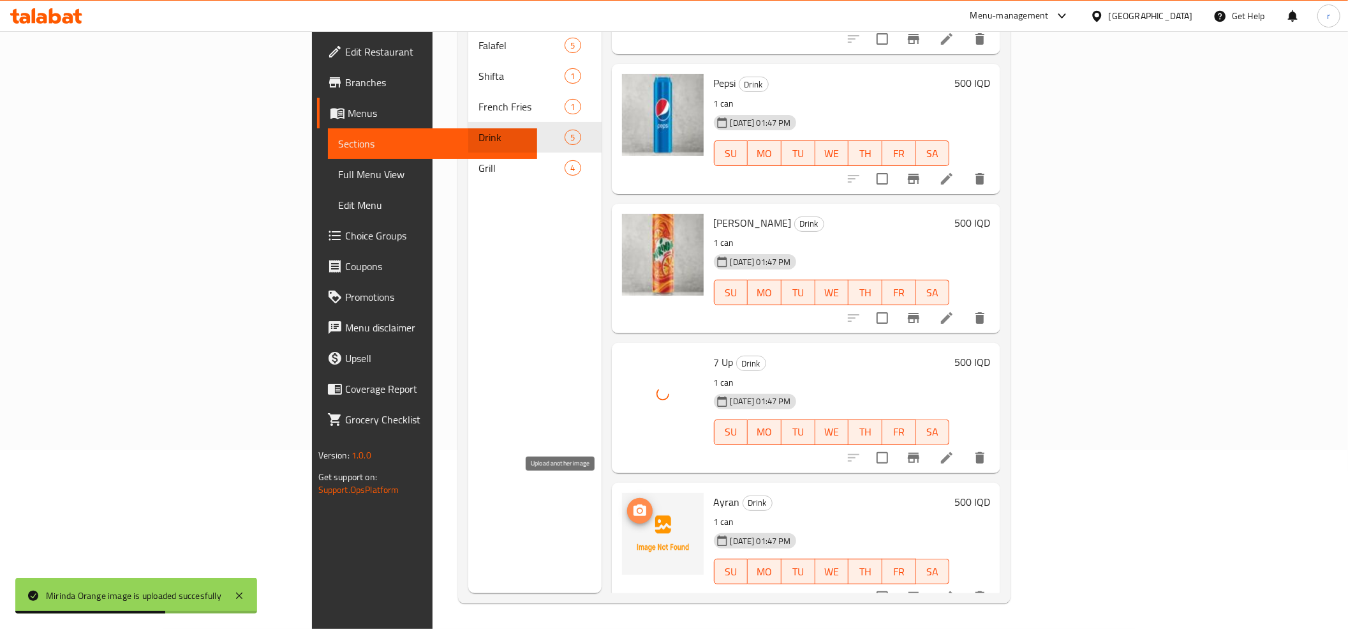
click at [632, 503] on icon "upload picture" at bounding box center [639, 510] width 15 height 15
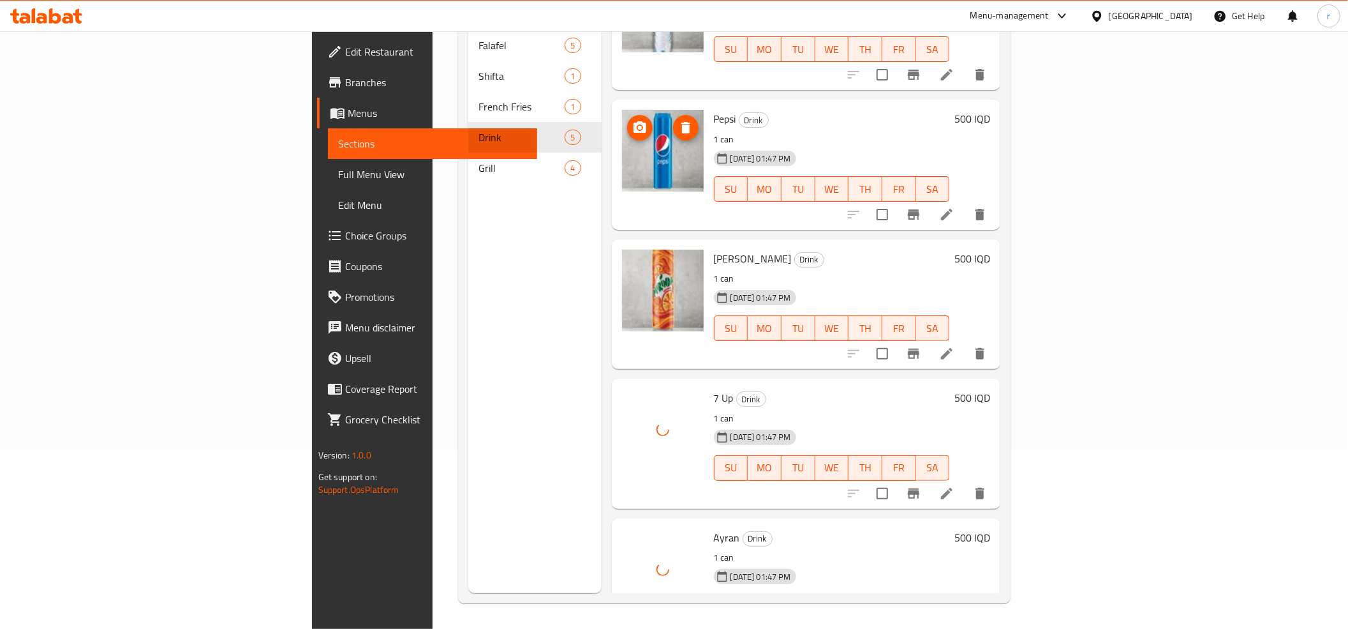
scroll to position [100, 0]
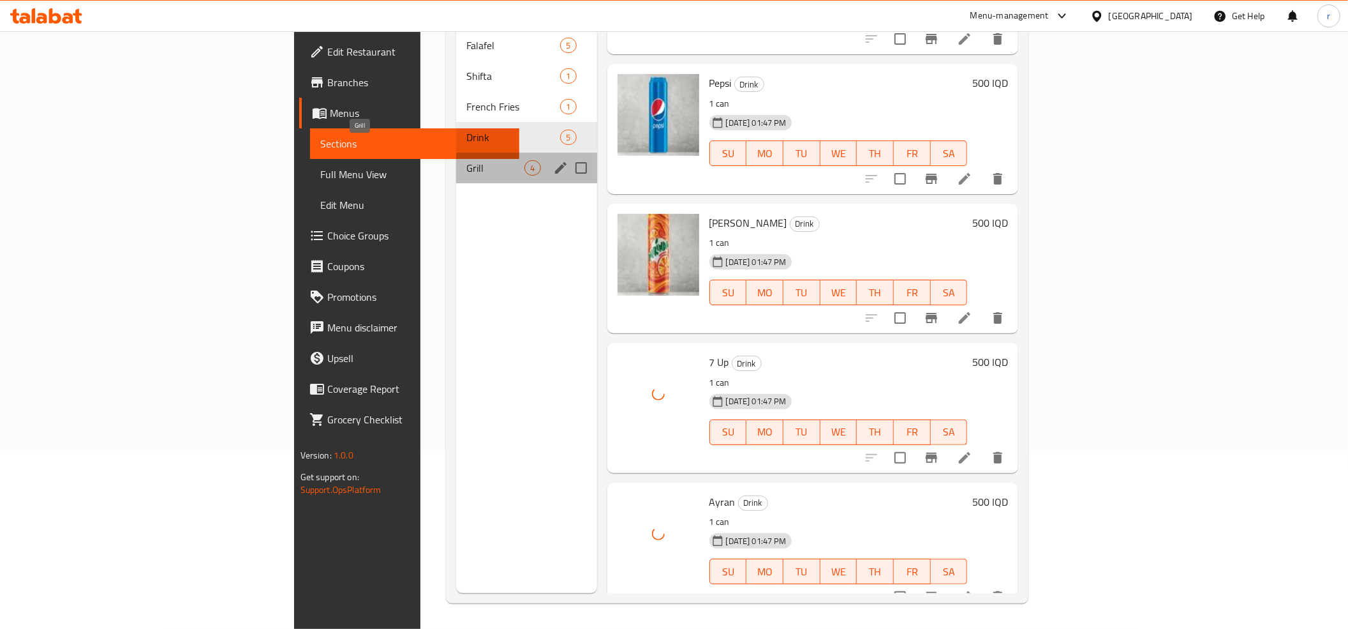
click at [466, 160] on span "Grill" at bounding box center [495, 167] width 58 height 15
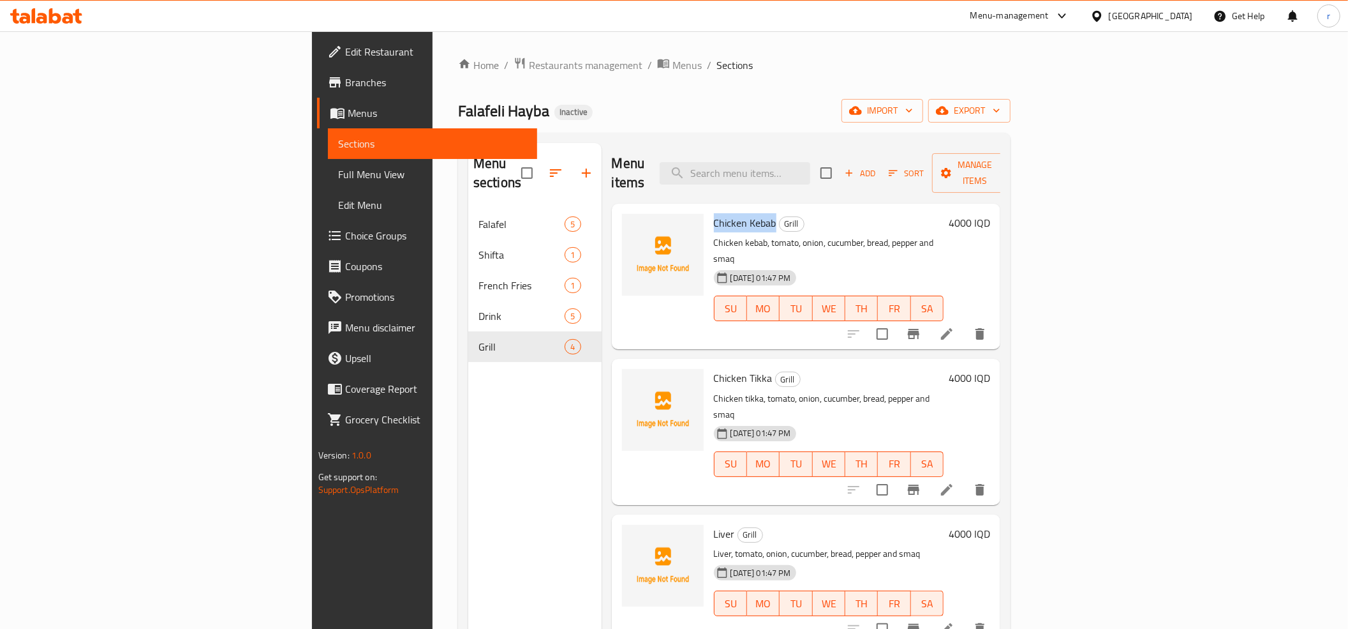
drag, startPoint x: 638, startPoint y: 202, endPoint x: 697, endPoint y: 204, distance: 59.4
click at [714, 214] on h6 "Chicken Kebab Grill" at bounding box center [829, 223] width 230 height 18
copy span "Chicken Kebab"
click at [627, 224] on span "upload picture" at bounding box center [640, 231] width 26 height 15
click at [634, 380] on icon "upload picture" at bounding box center [640, 385] width 13 height 11
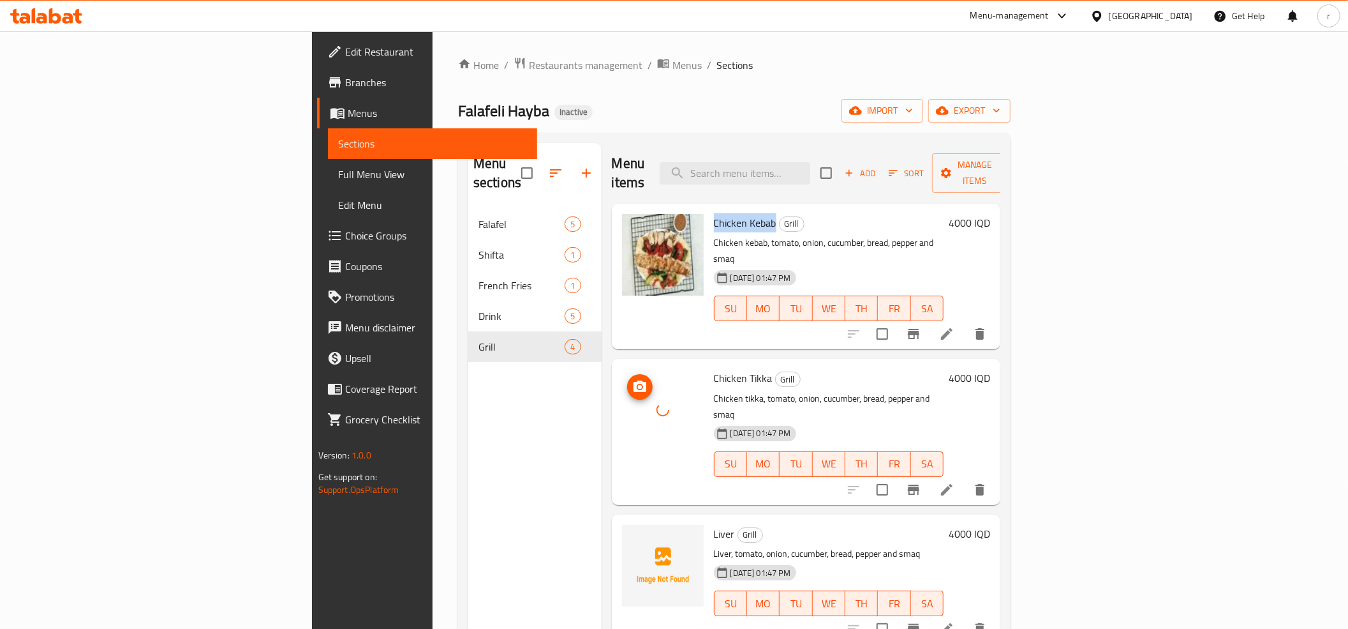
scroll to position [142, 0]
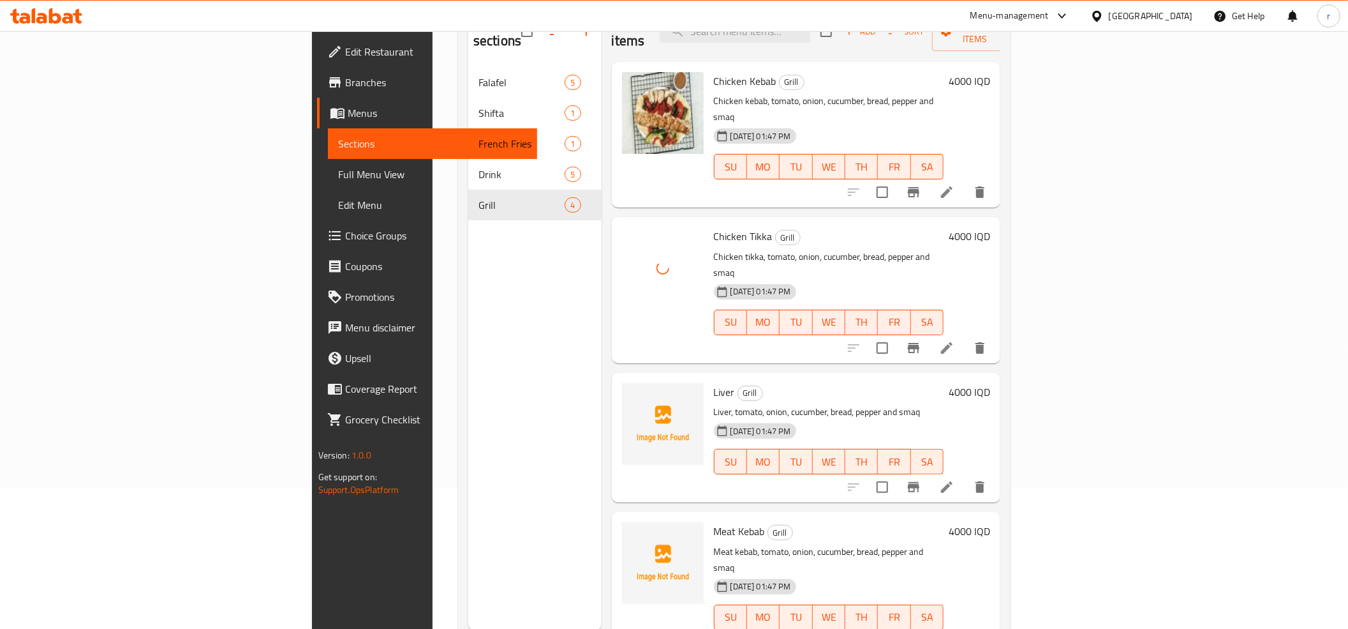
click at [714, 382] on span "Liver" at bounding box center [724, 391] width 21 height 19
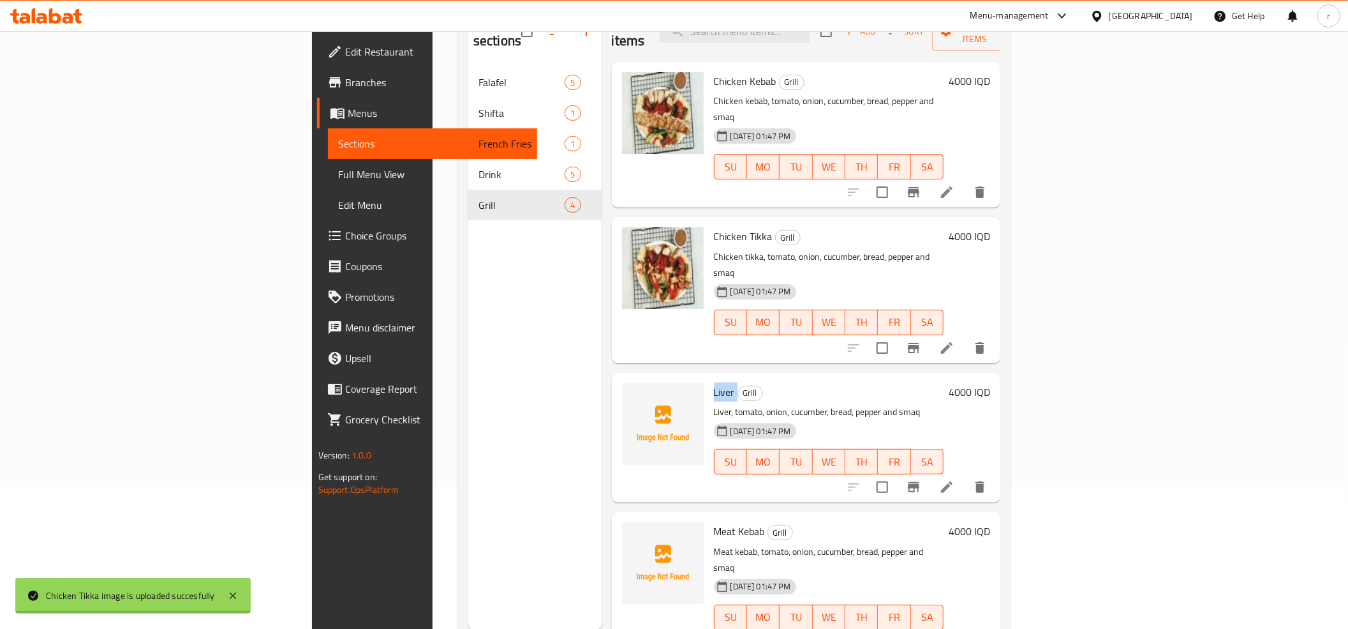
copy h6 "Liver"
click at [634, 394] on icon "upload picture" at bounding box center [640, 399] width 13 height 11
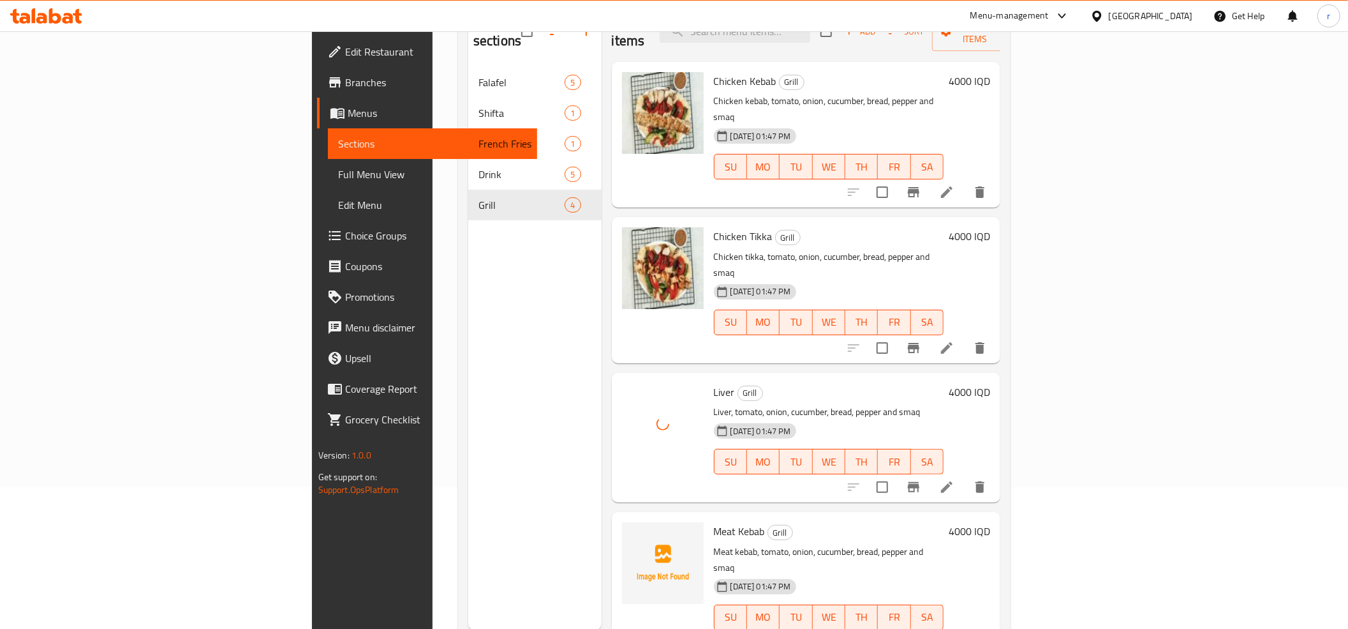
click at [714, 521] on span "Meat Kebab" at bounding box center [739, 530] width 51 height 19
copy h6 "Meat Kebab"
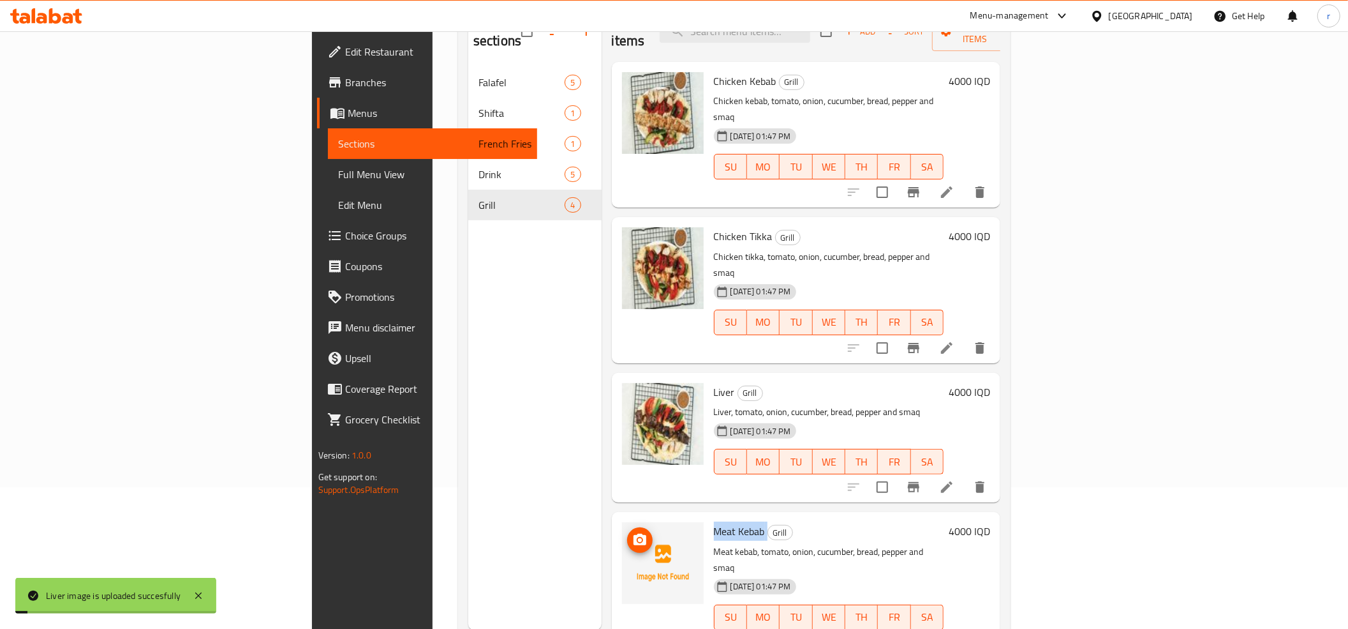
click at [622, 522] on img at bounding box center [663, 563] width 82 height 82
click at [627, 527] on button "upload picture" at bounding box center [640, 540] width 26 height 26
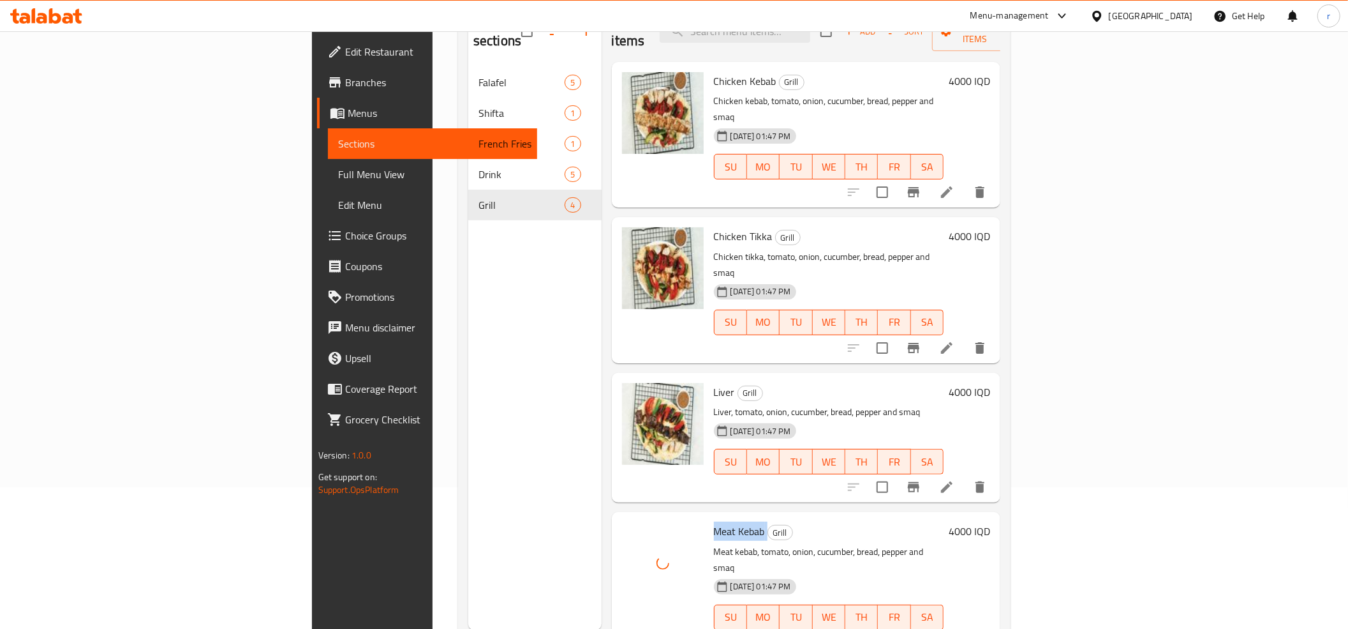
scroll to position [0, 0]
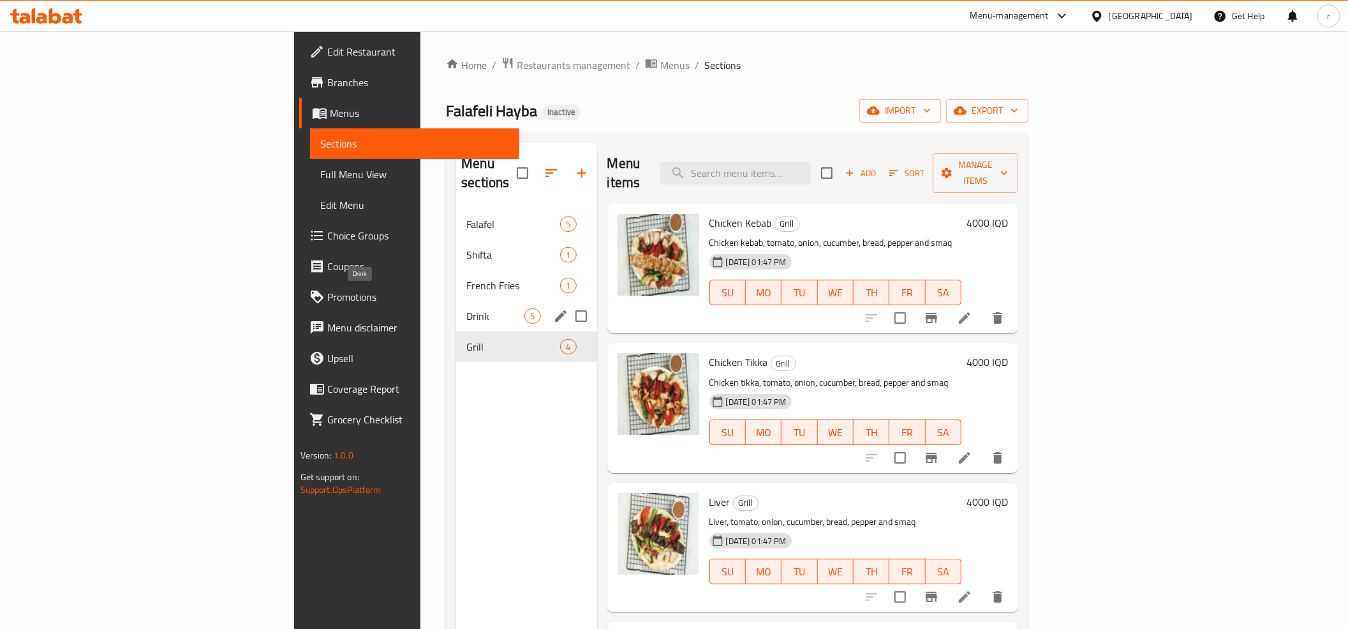
click at [466, 308] on span "Drink" at bounding box center [495, 315] width 58 height 15
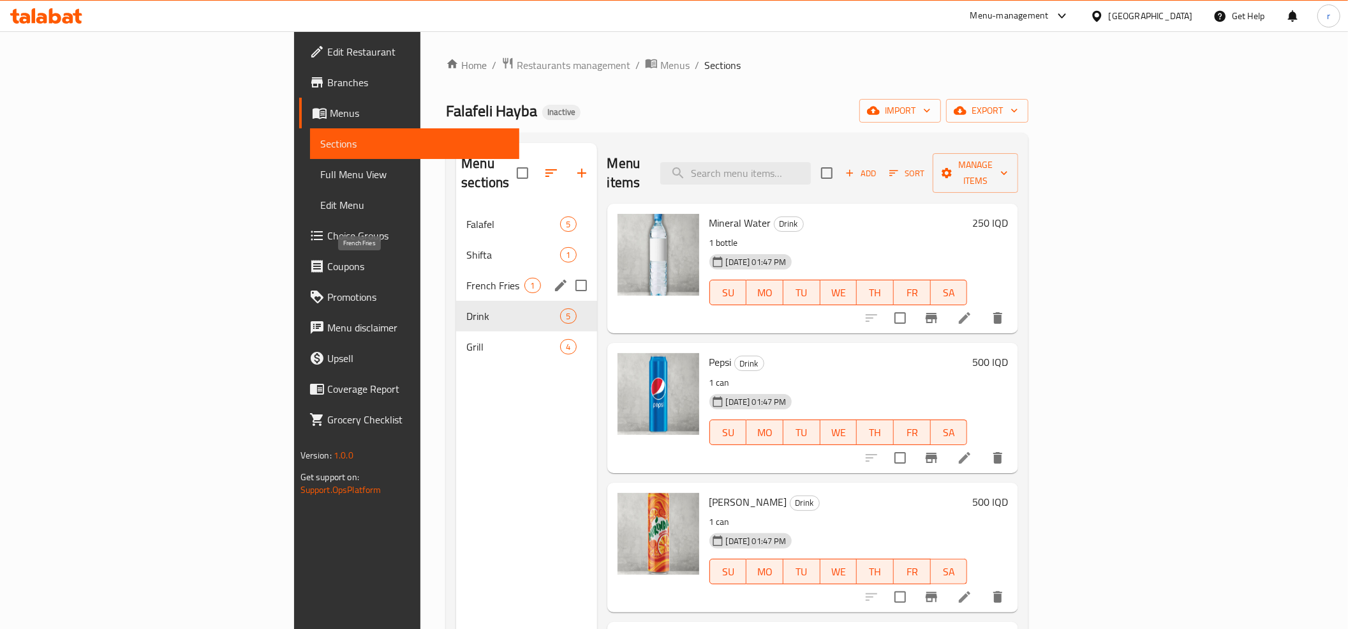
click at [466, 278] on span "French Fries" at bounding box center [495, 285] width 58 height 15
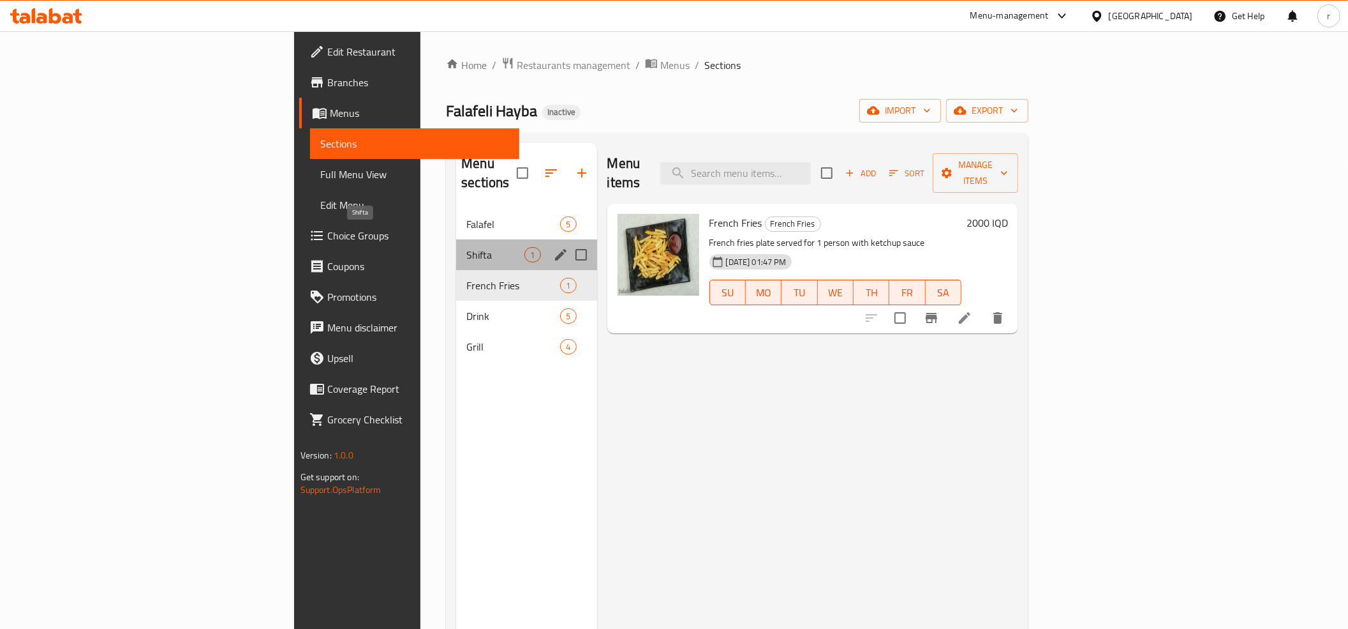
click at [466, 247] on span "Shifta" at bounding box center [495, 254] width 58 height 15
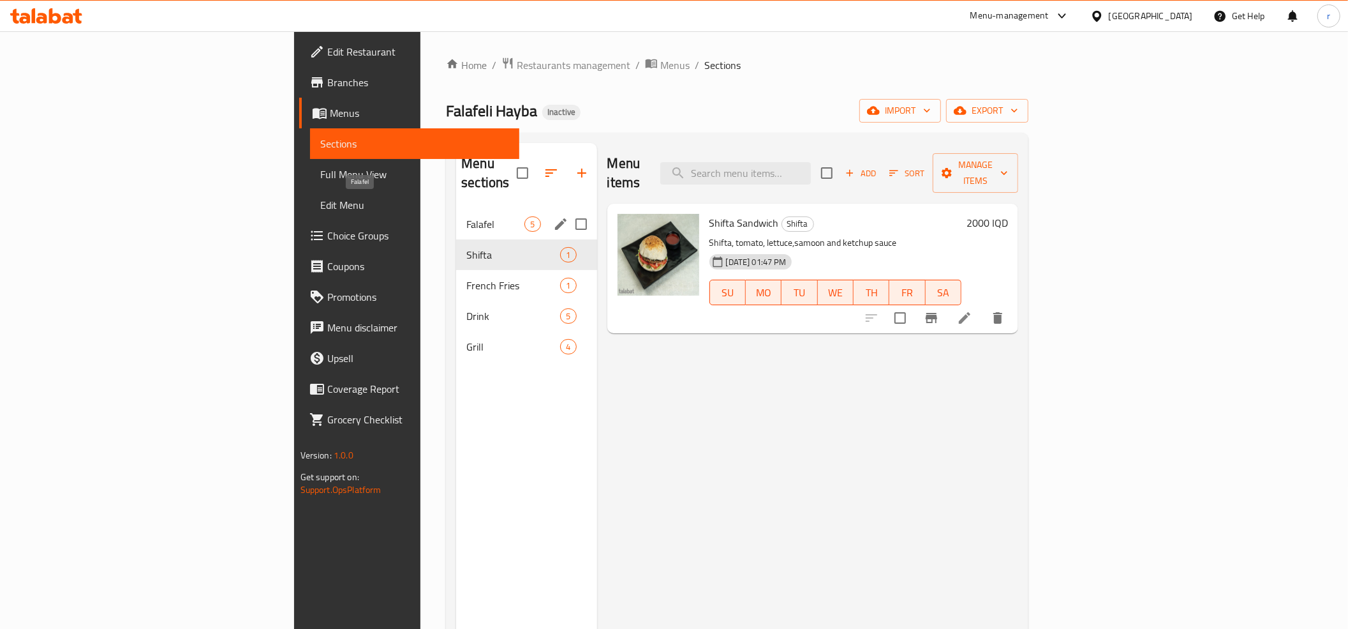
click at [466, 216] on span "Falafel" at bounding box center [495, 223] width 58 height 15
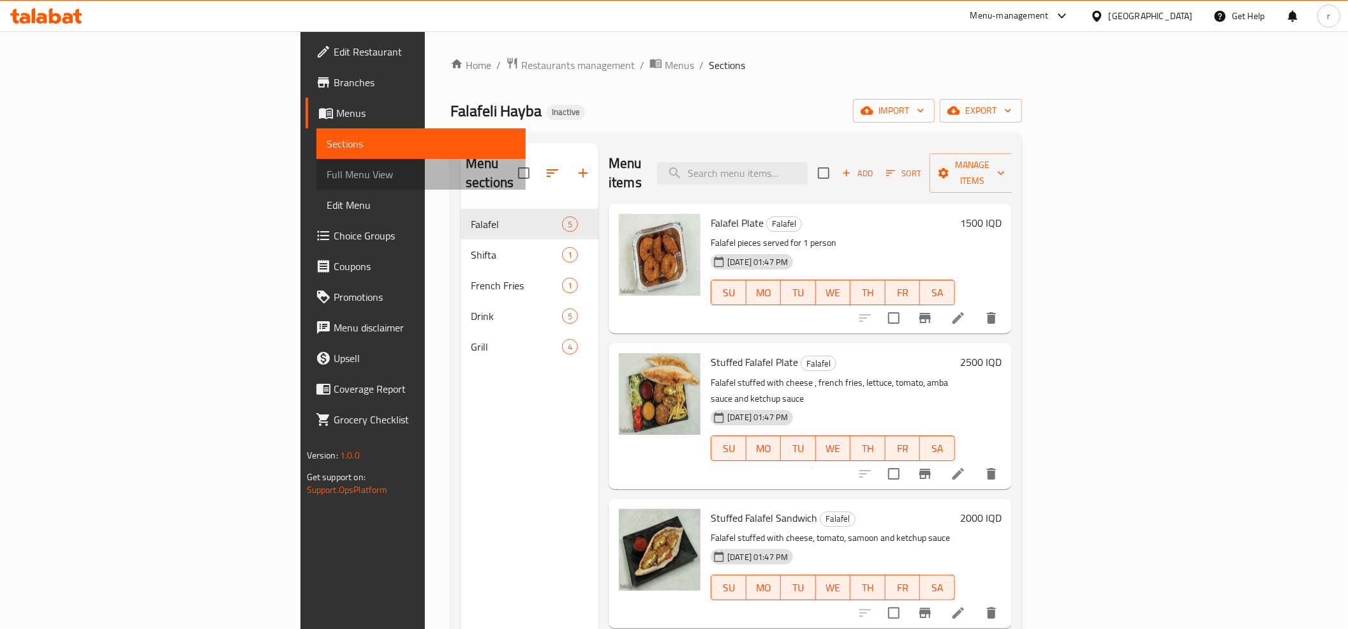
click at [327, 179] on span "Full Menu View" at bounding box center [421, 174] width 189 height 15
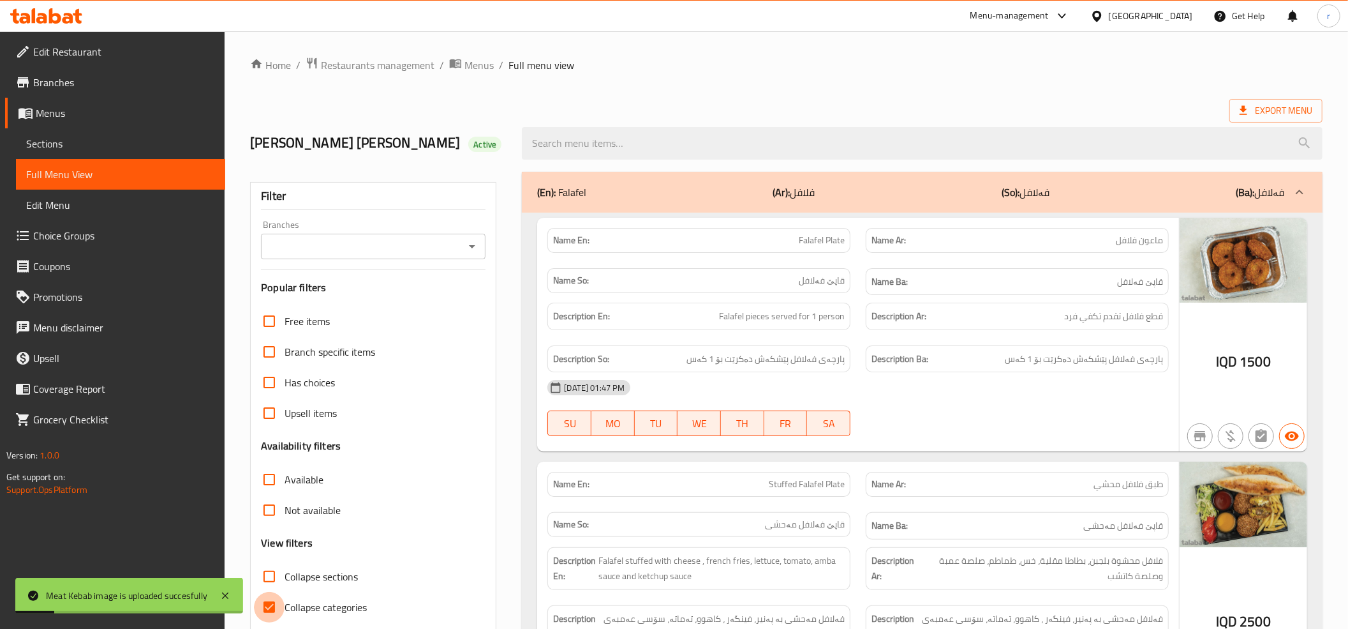
click at [274, 600] on input "Collapse categories" at bounding box center [269, 607] width 31 height 31
checkbox input "false"
click at [475, 248] on icon "Open" at bounding box center [472, 246] width 15 height 15
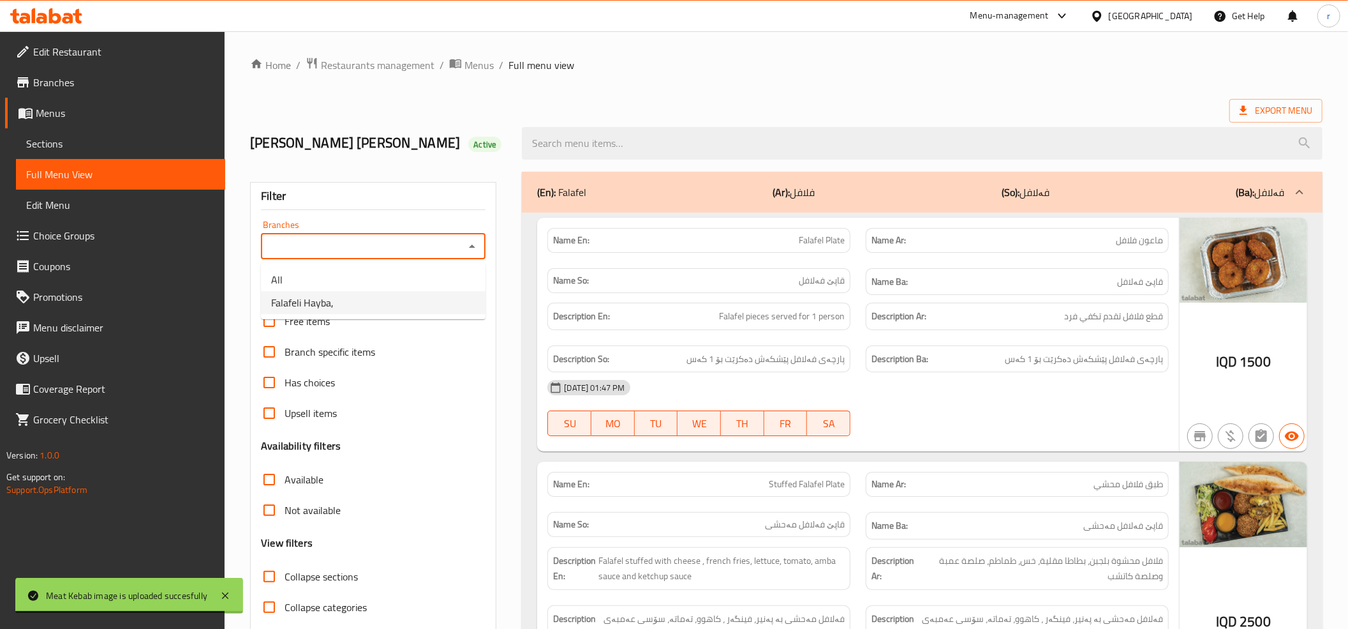
click at [412, 309] on li "Falafeli Hayba," at bounding box center [373, 302] width 225 height 23
type input "Falafeli Hayba,"
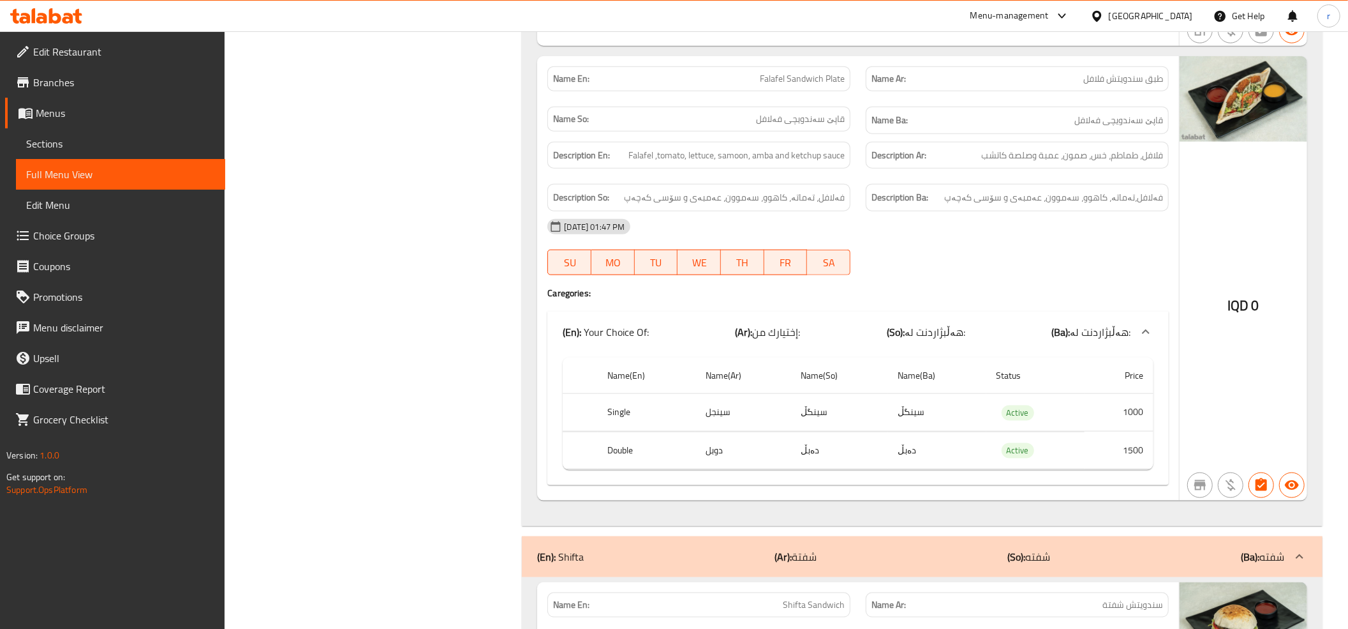
scroll to position [1065, 0]
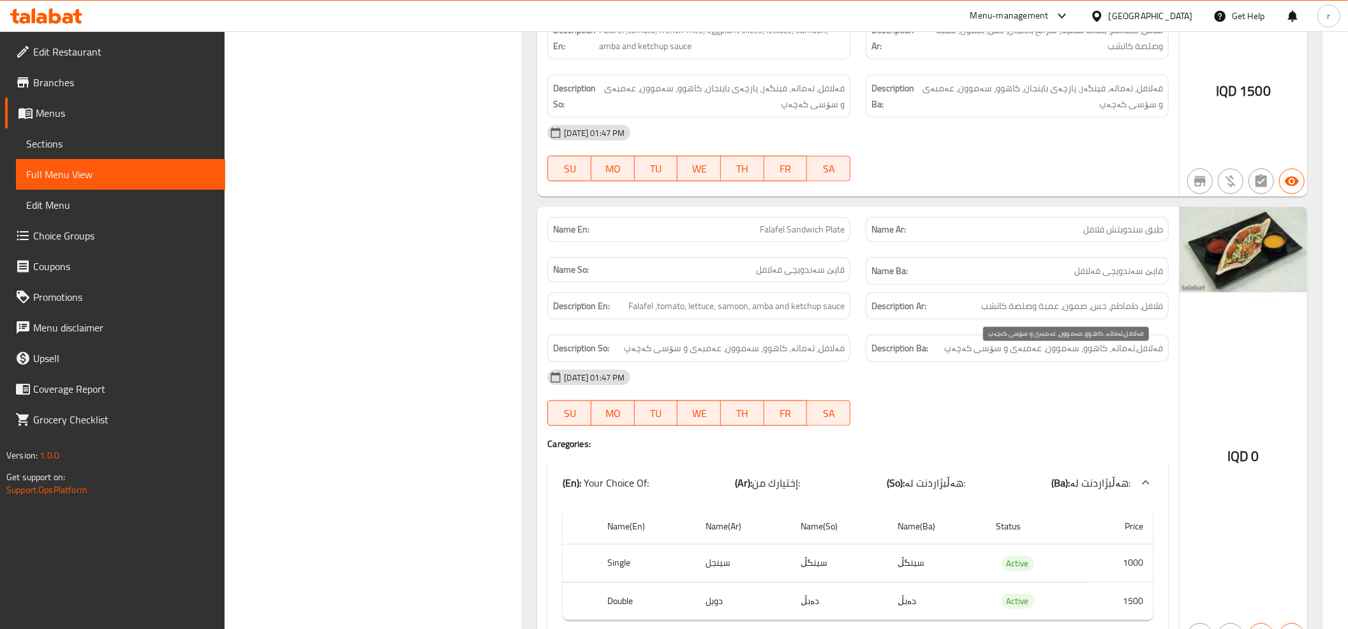
click at [1025, 356] on span "فەلافل،تەماتە، کاهوو، سەموون، عەمبەی و سۆسی کەچەپ" at bounding box center [1053, 348] width 219 height 16
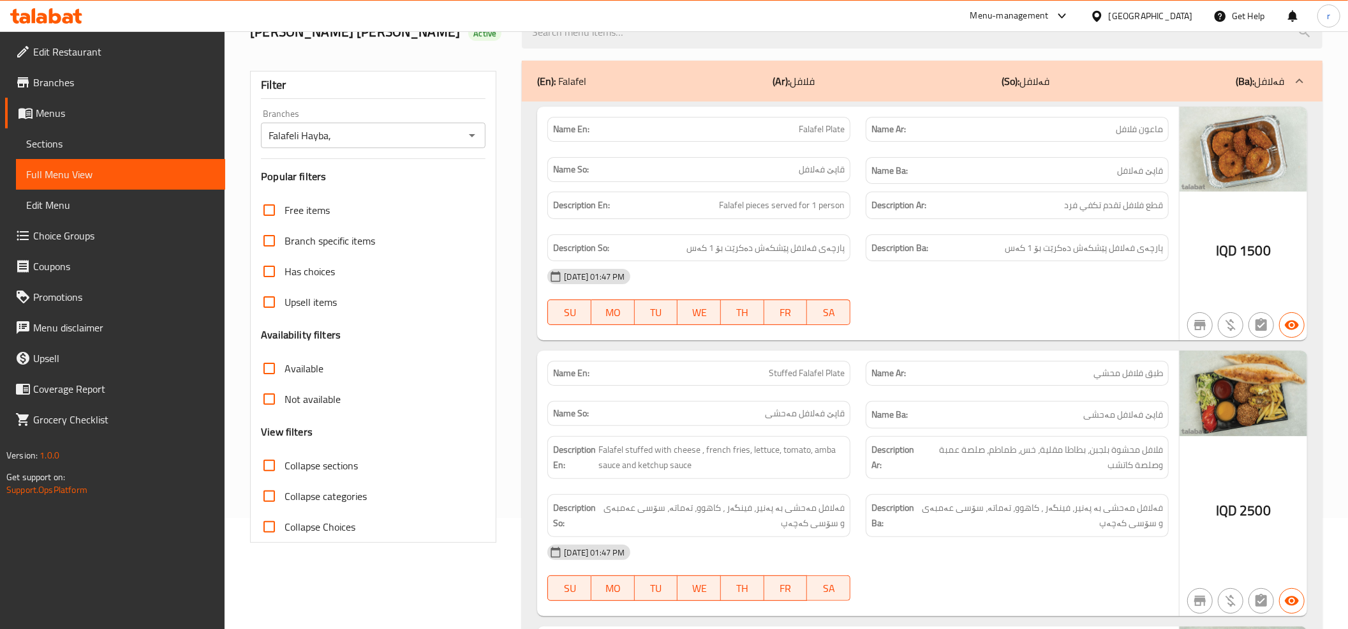
scroll to position [0, 0]
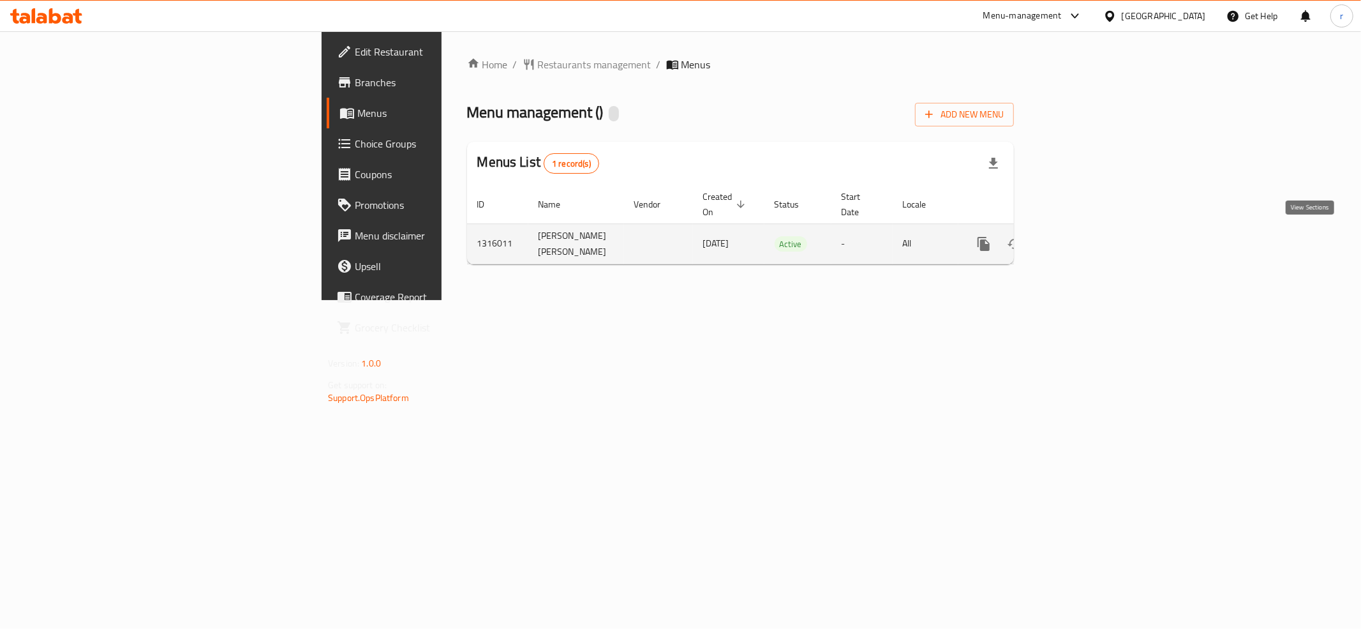
click at [1084, 236] on icon "enhanced table" at bounding box center [1075, 243] width 15 height 15
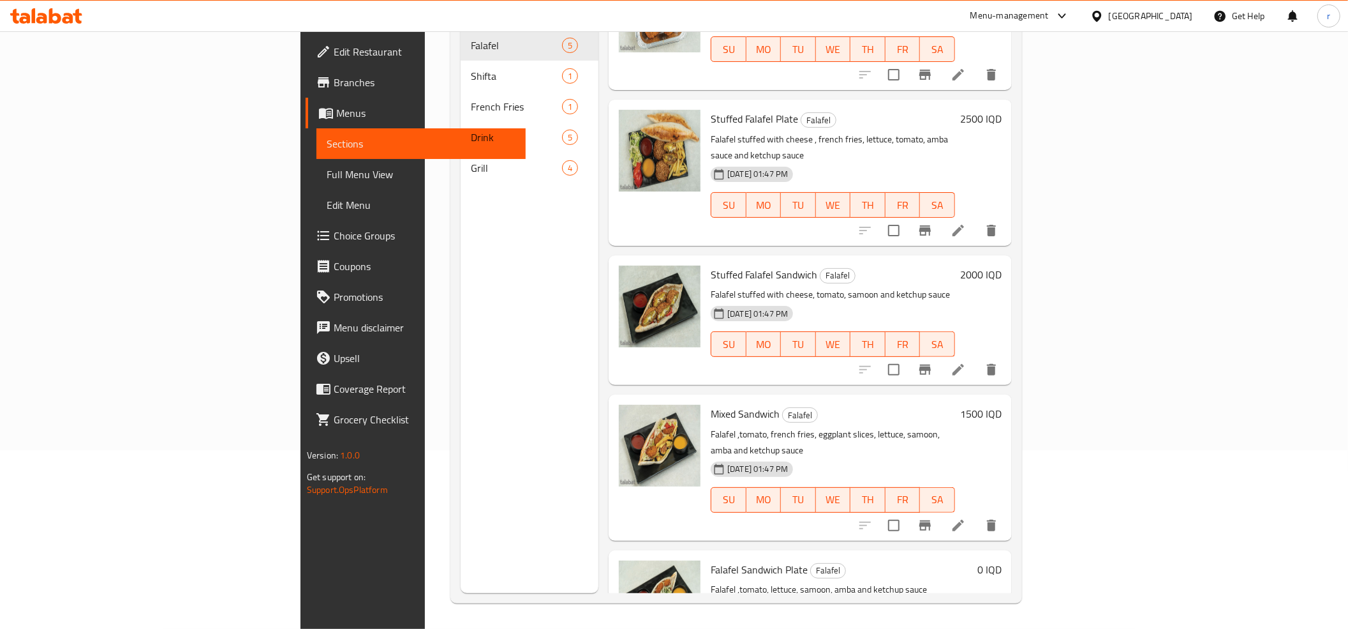
scroll to position [100, 0]
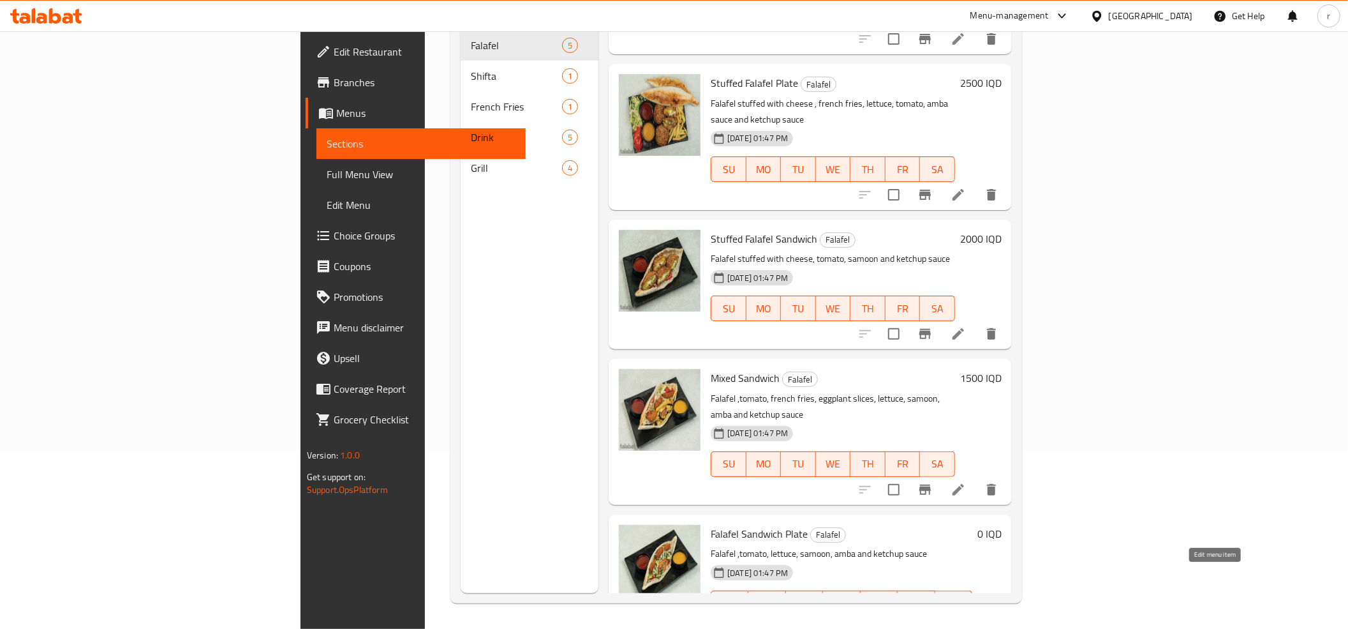
click at [934, 623] on icon at bounding box center [927, 628] width 11 height 11
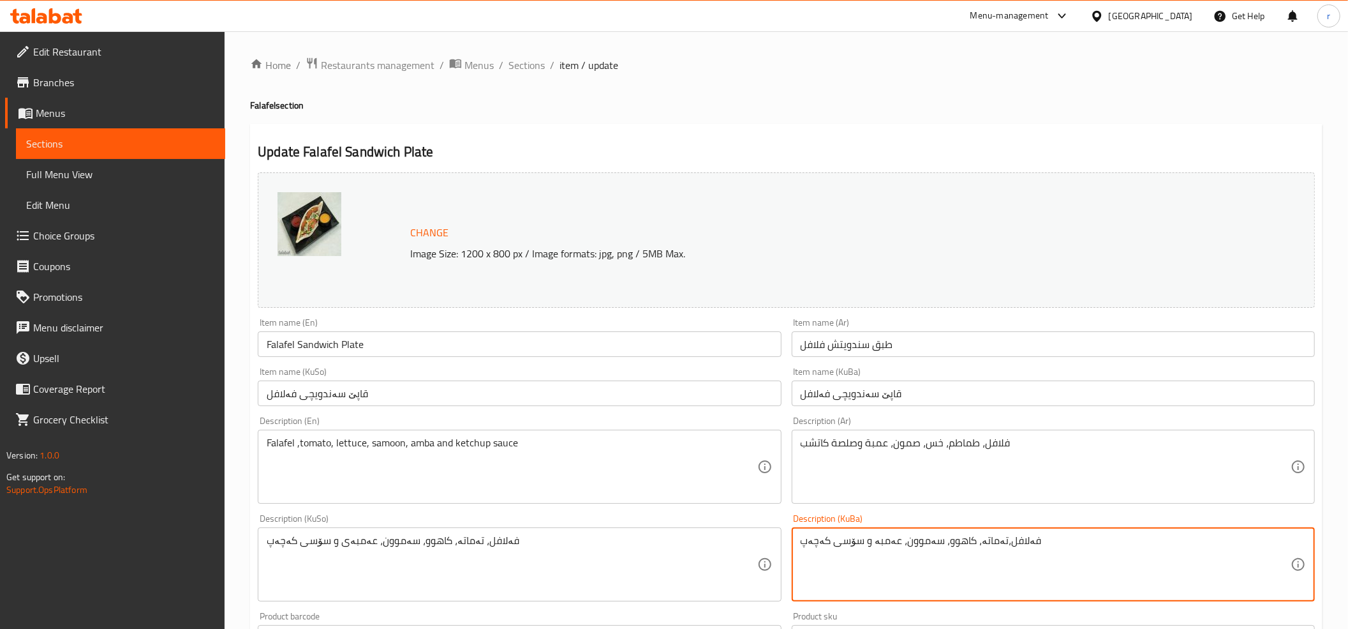
type textarea "فەلافل،تەماتە، کاهوو، سەموون، عەمبە و سۆسی کەچەپ"
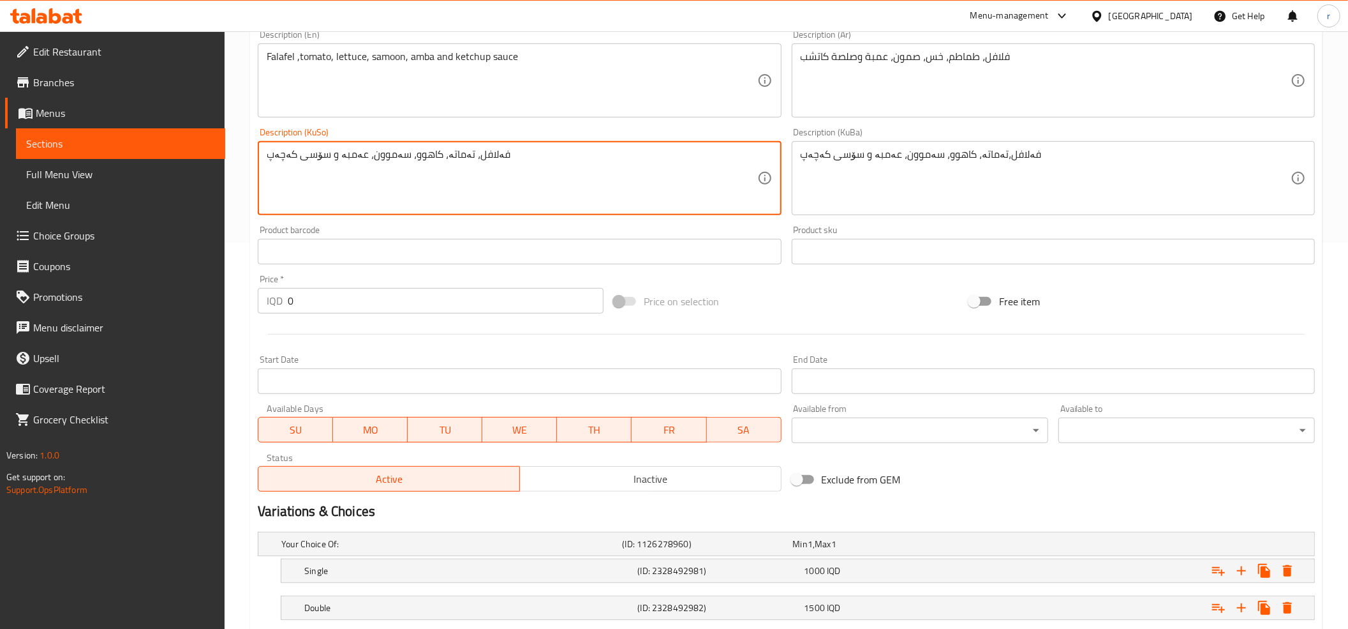
scroll to position [425, 0]
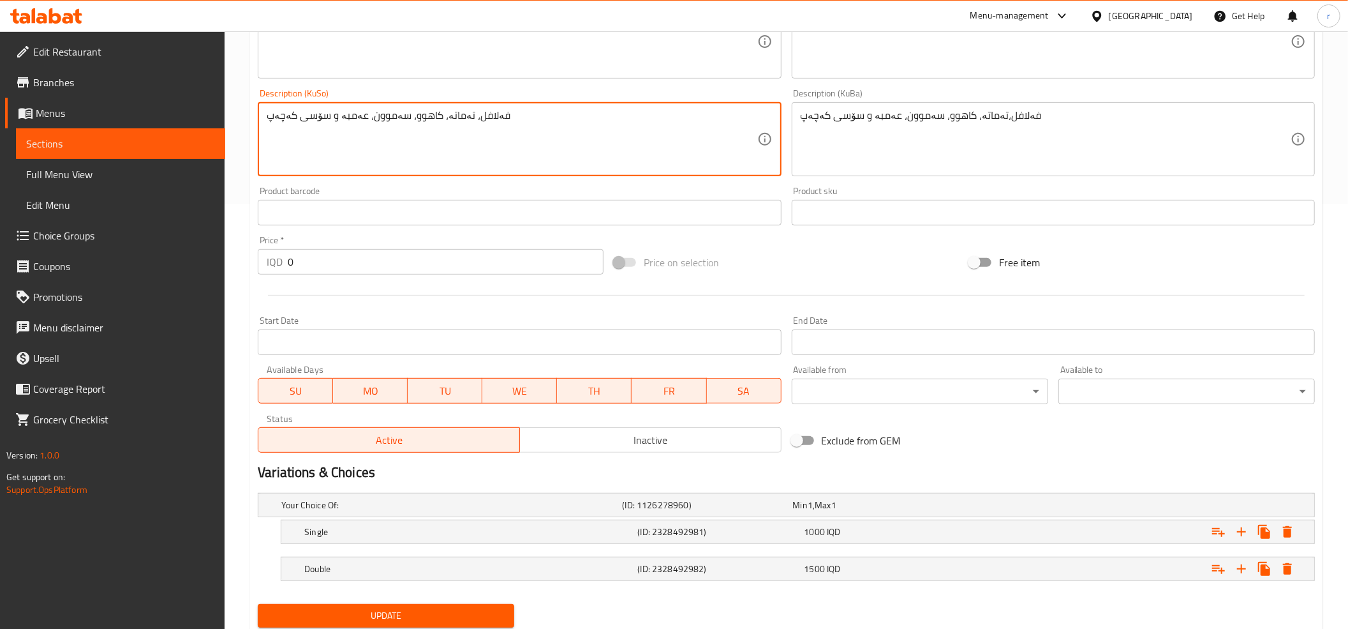
type textarea "فەلافل، تەماتە، کاهوو، سەموون، عەمبە و سۆسی کەچەپ"
click at [405, 613] on span "Update" at bounding box center [386, 615] width 236 height 16
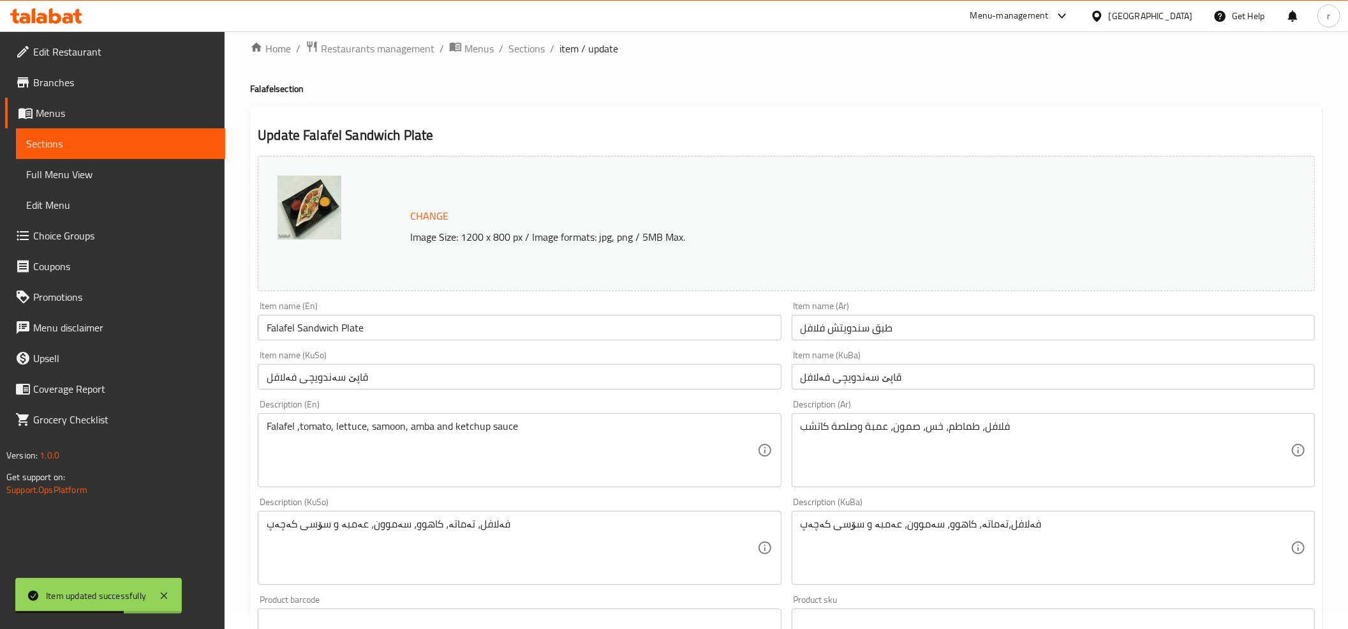
scroll to position [0, 0]
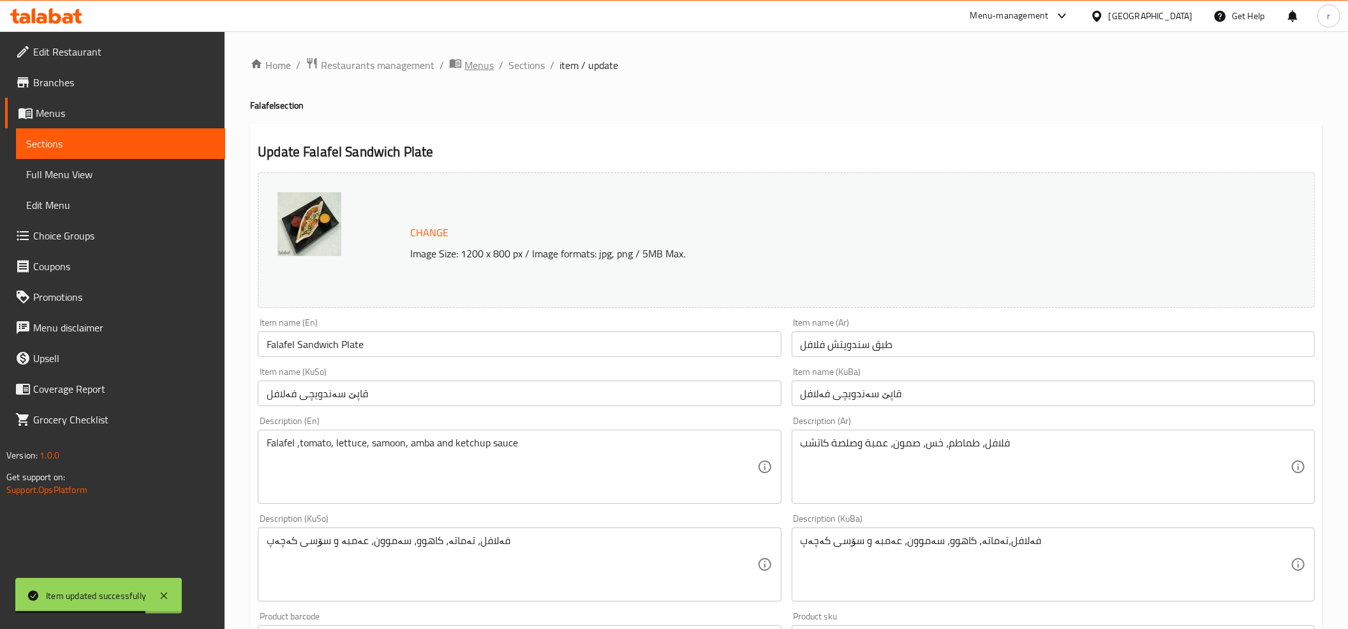
click at [468, 69] on span "Menus" at bounding box center [479, 64] width 29 height 15
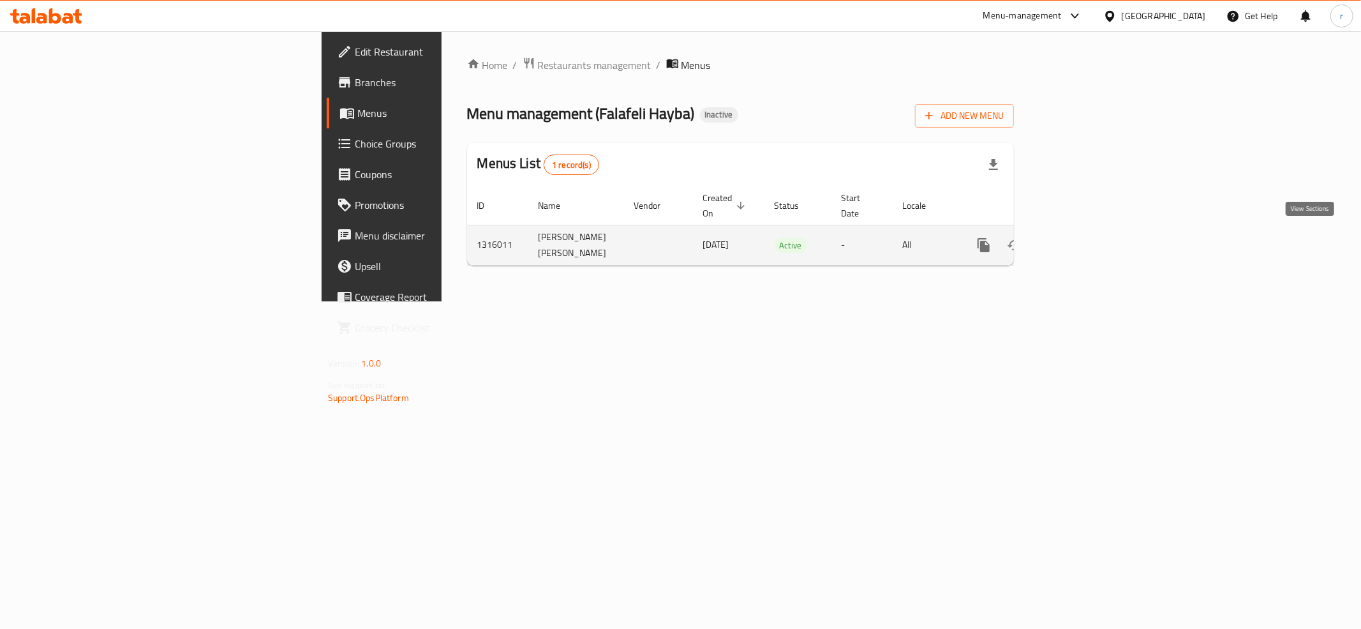
click at [1084, 241] on icon "enhanced table" at bounding box center [1075, 244] width 15 height 15
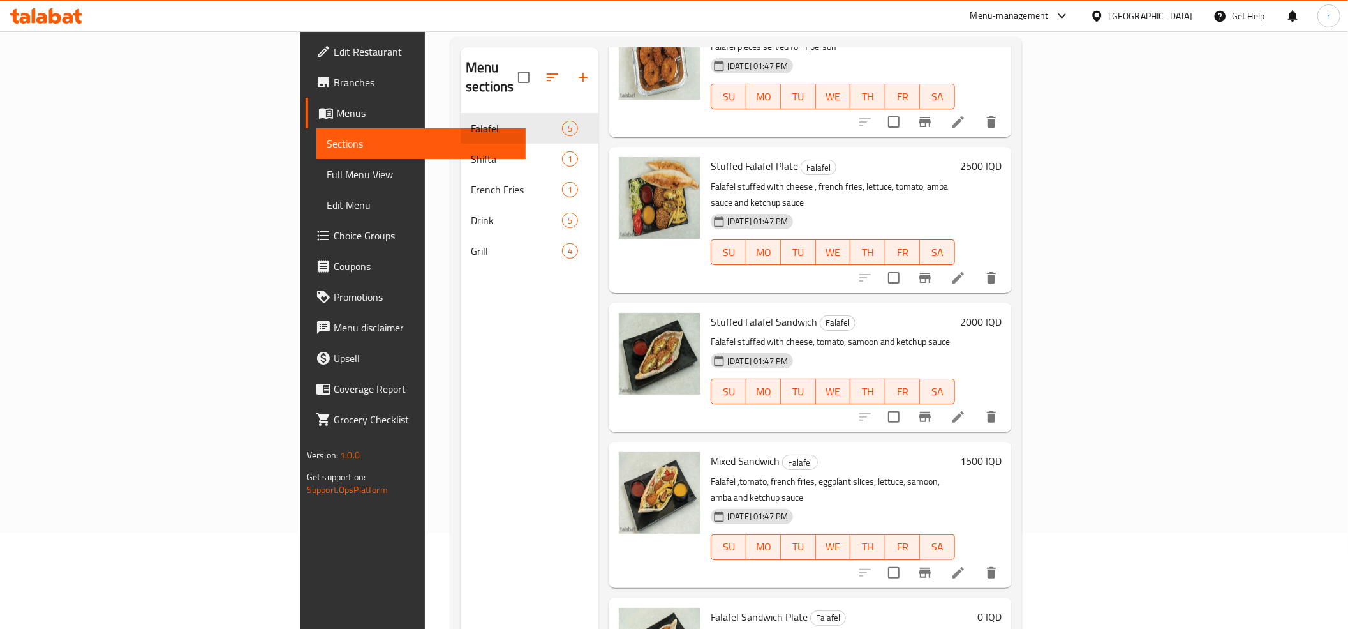
scroll to position [179, 0]
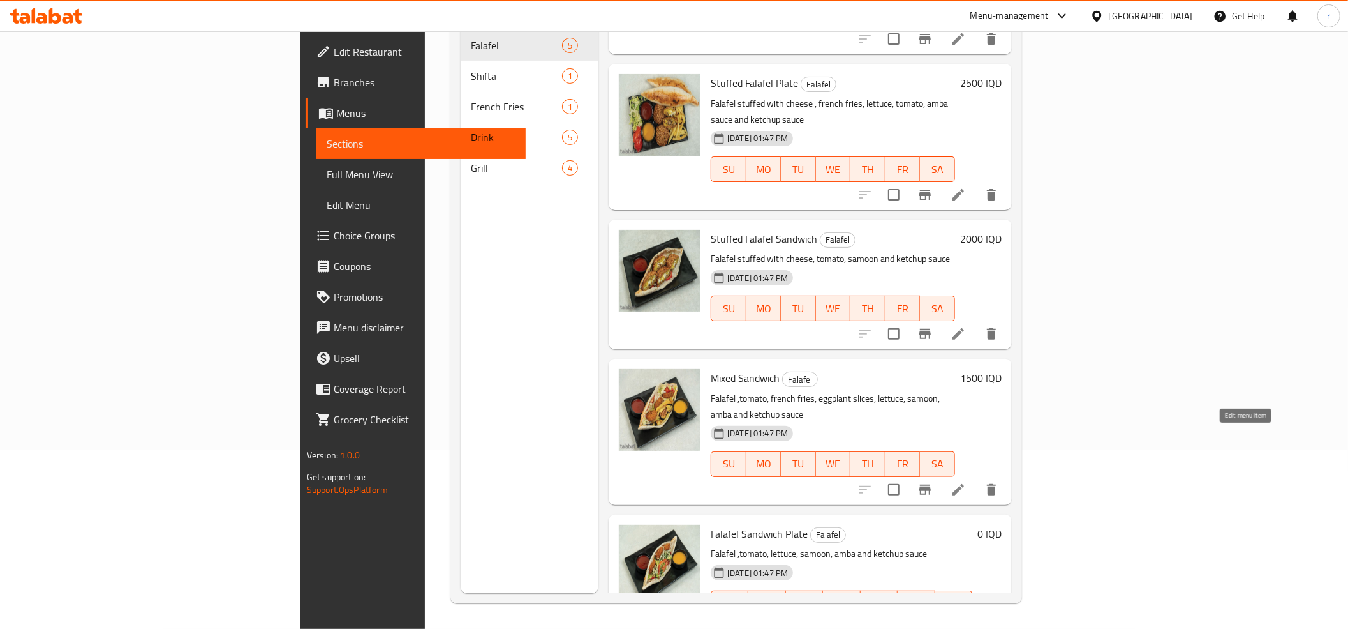
click at [966, 482] on icon at bounding box center [958, 489] width 15 height 15
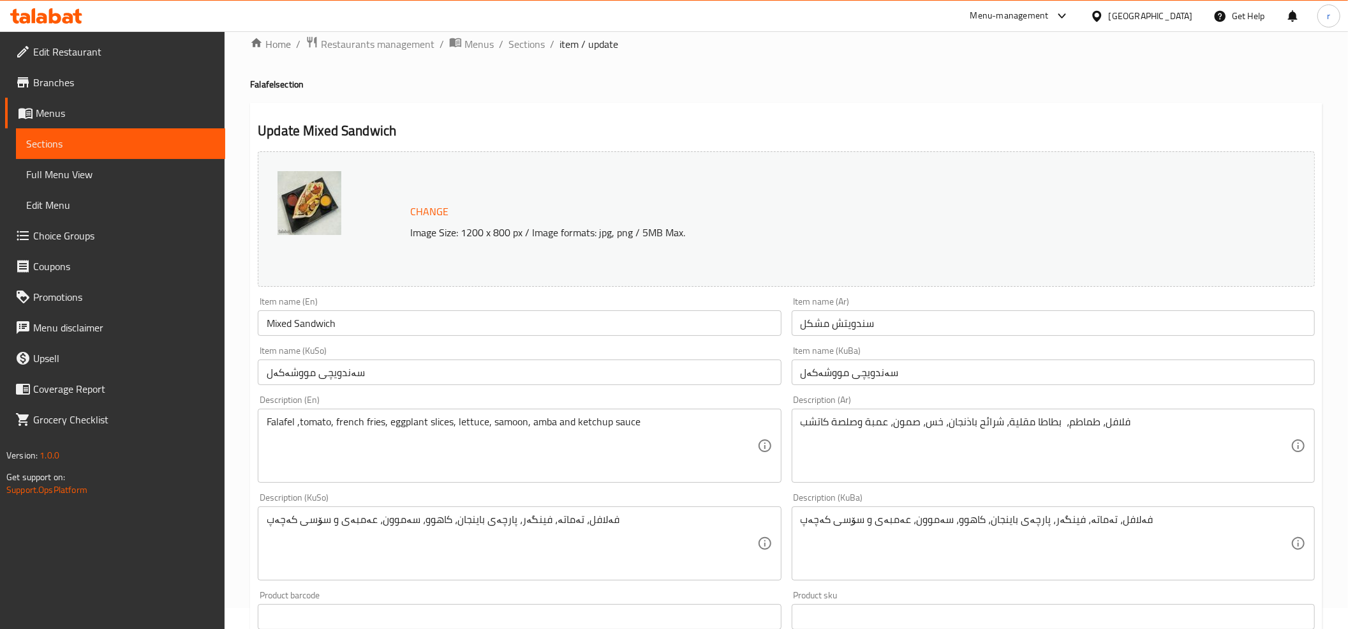
scroll to position [142, 0]
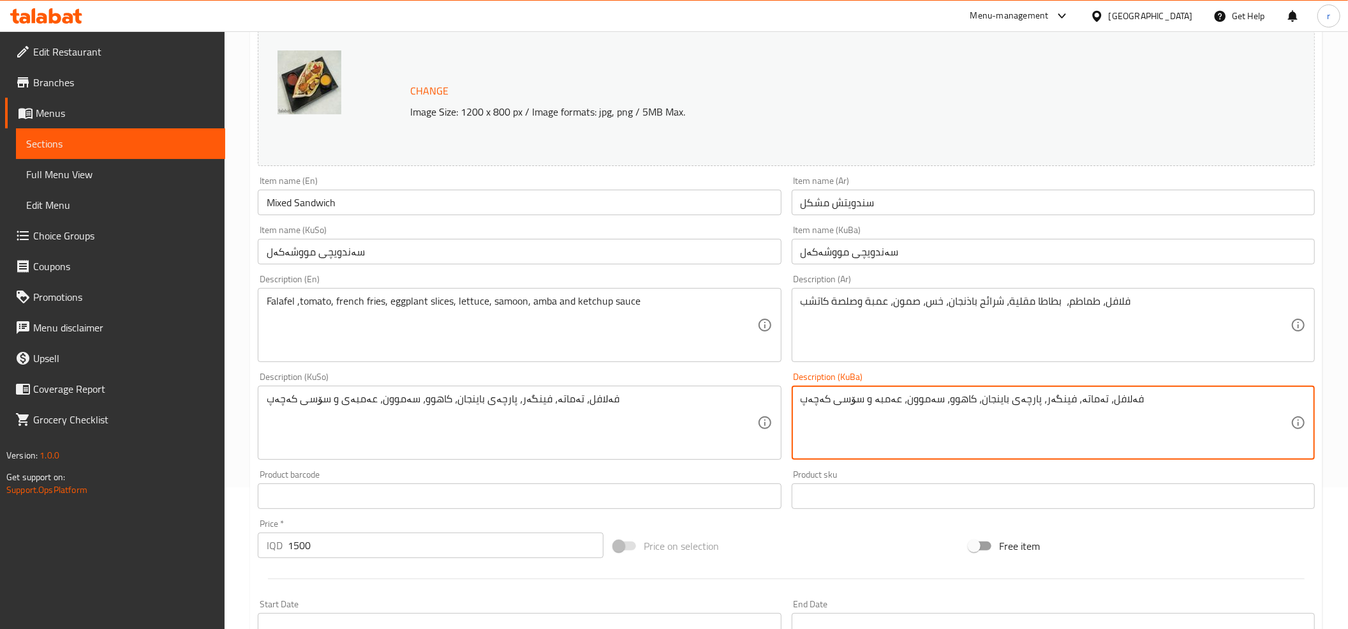
type textarea "فەلافل، تەماتە، فینگەر، پارچەی باینجان، کاهوو، سەموون، عەمبە و سۆسی کەچەپ"
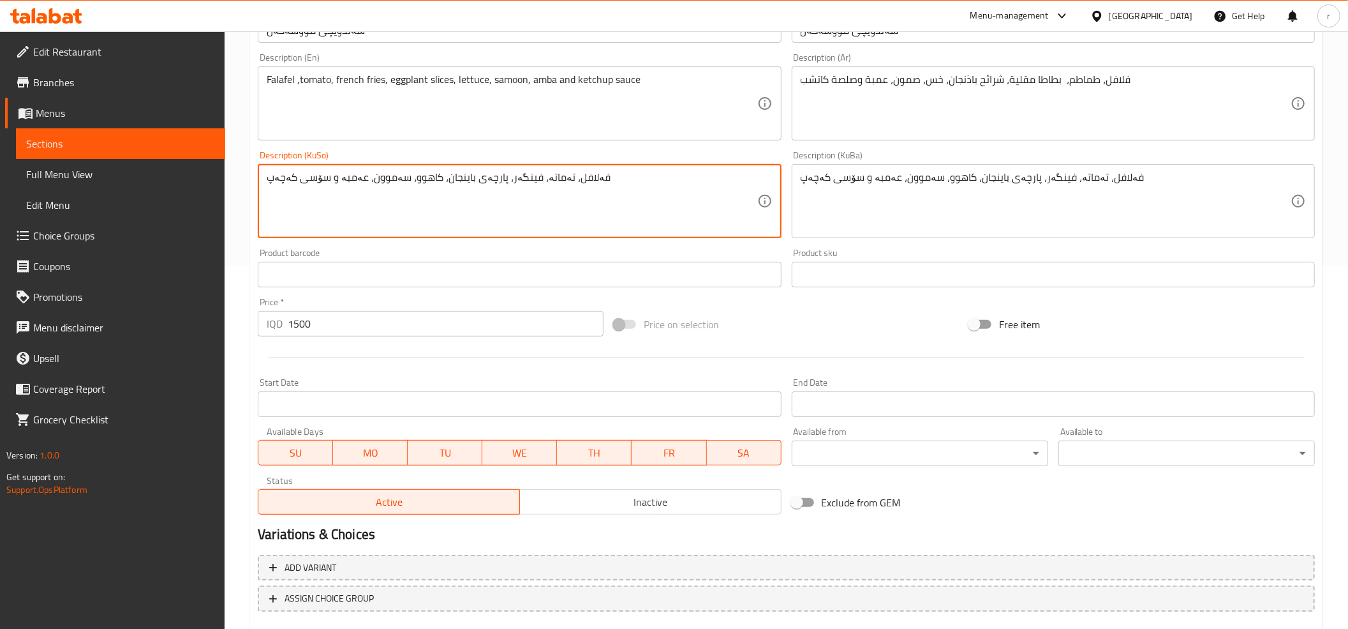
scroll to position [437, 0]
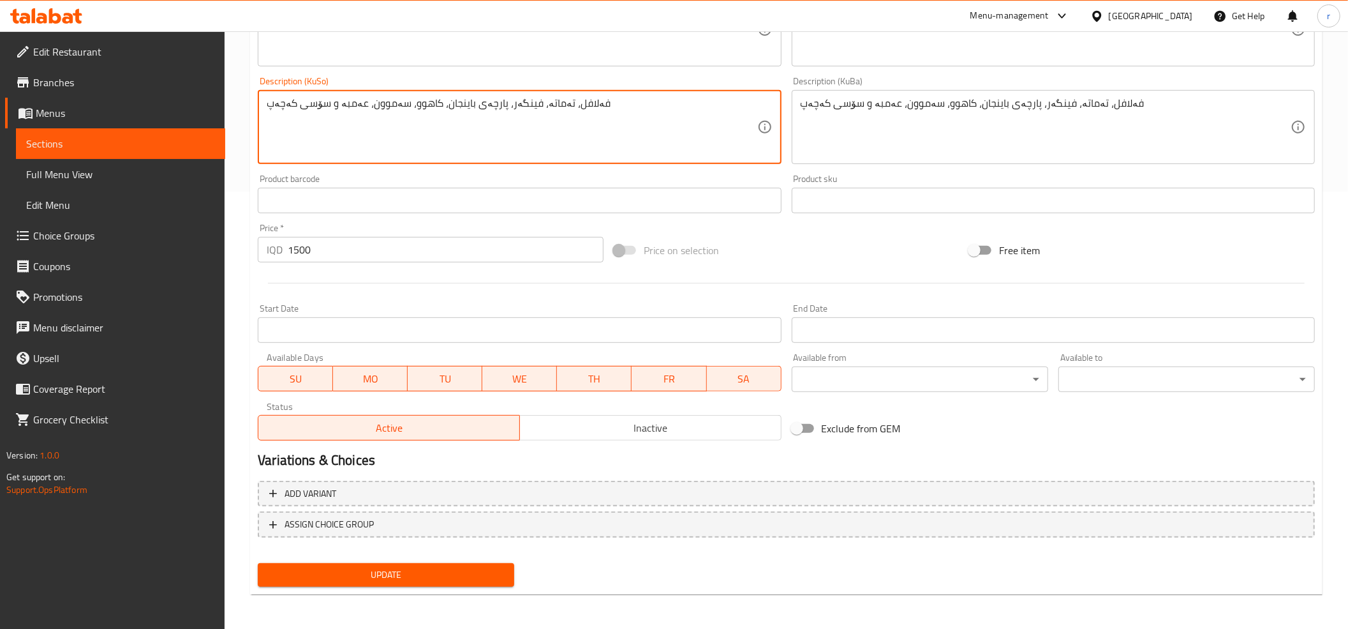
type textarea "فەلافل، تەماتە، فینگەر، پارچەی باینجان، کاهوو، سەموون، عەمبە و سۆسی کەچەپ"
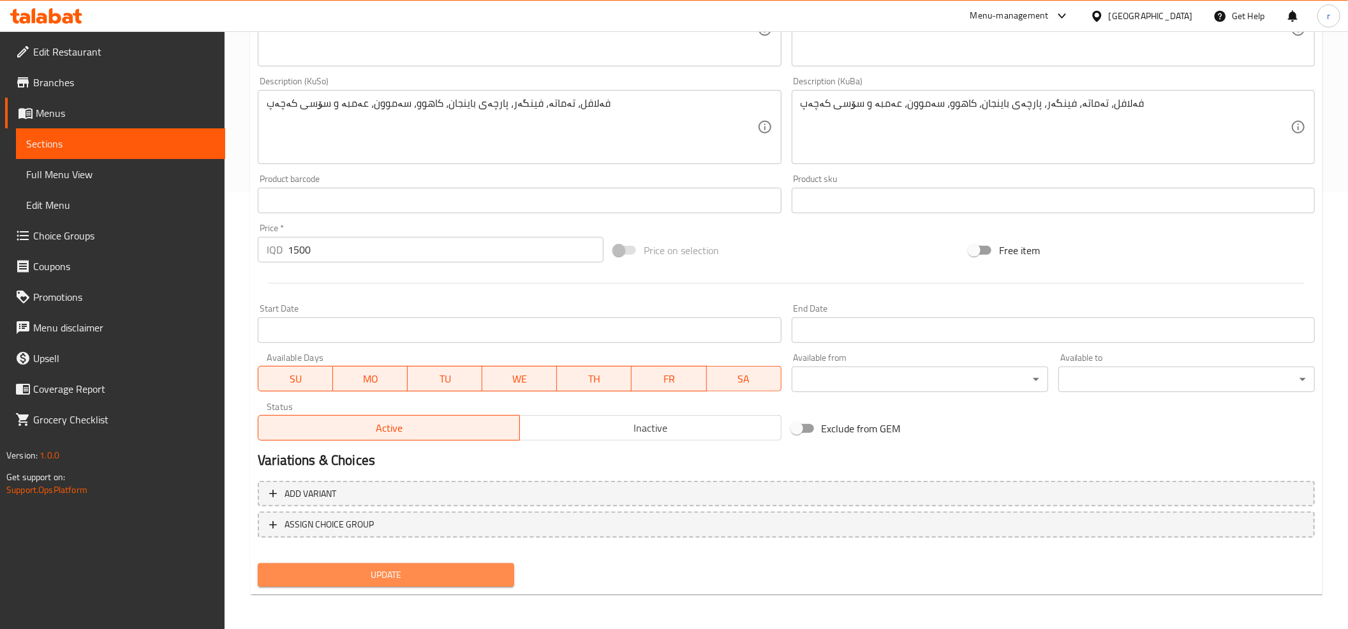
click at [430, 577] on span "Update" at bounding box center [386, 575] width 236 height 16
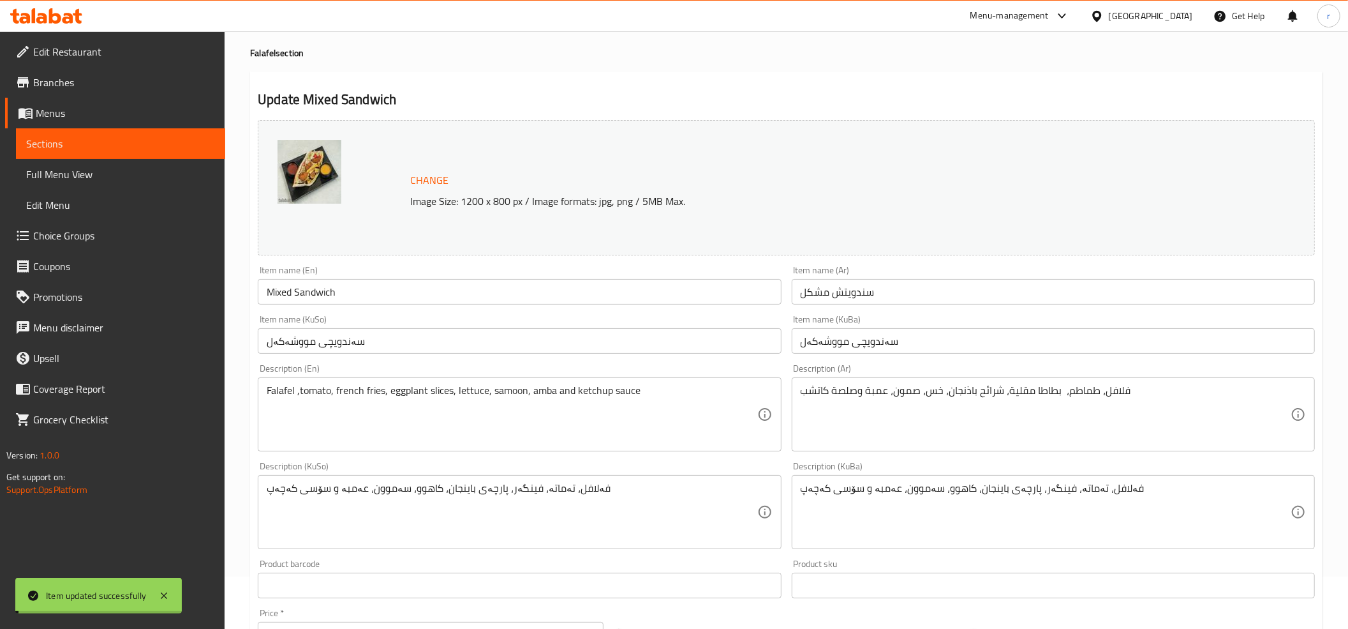
scroll to position [11, 0]
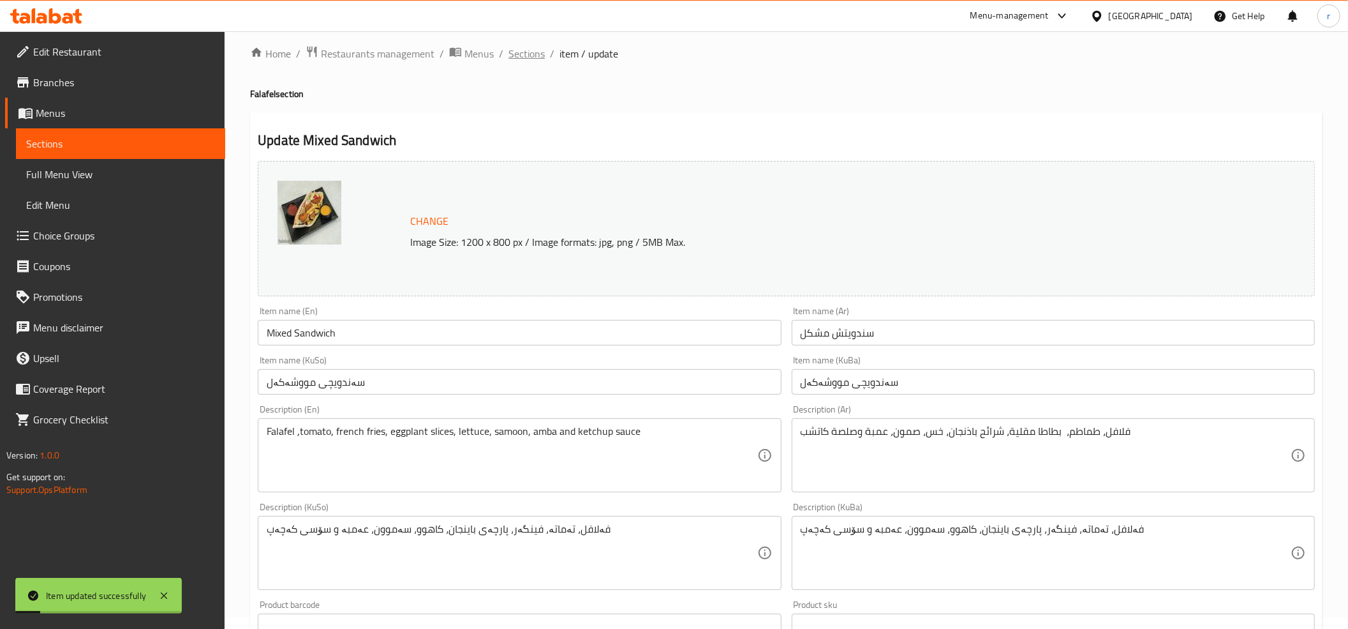
click at [533, 56] on span "Sections" at bounding box center [527, 53] width 36 height 15
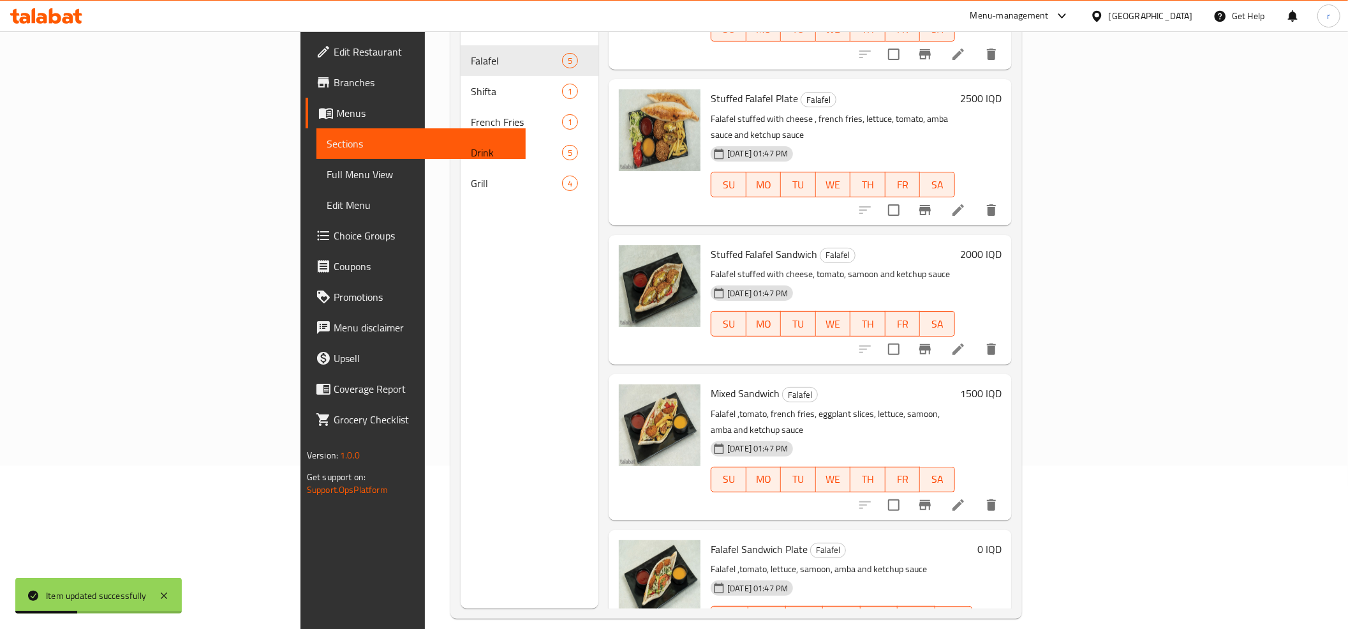
scroll to position [179, 0]
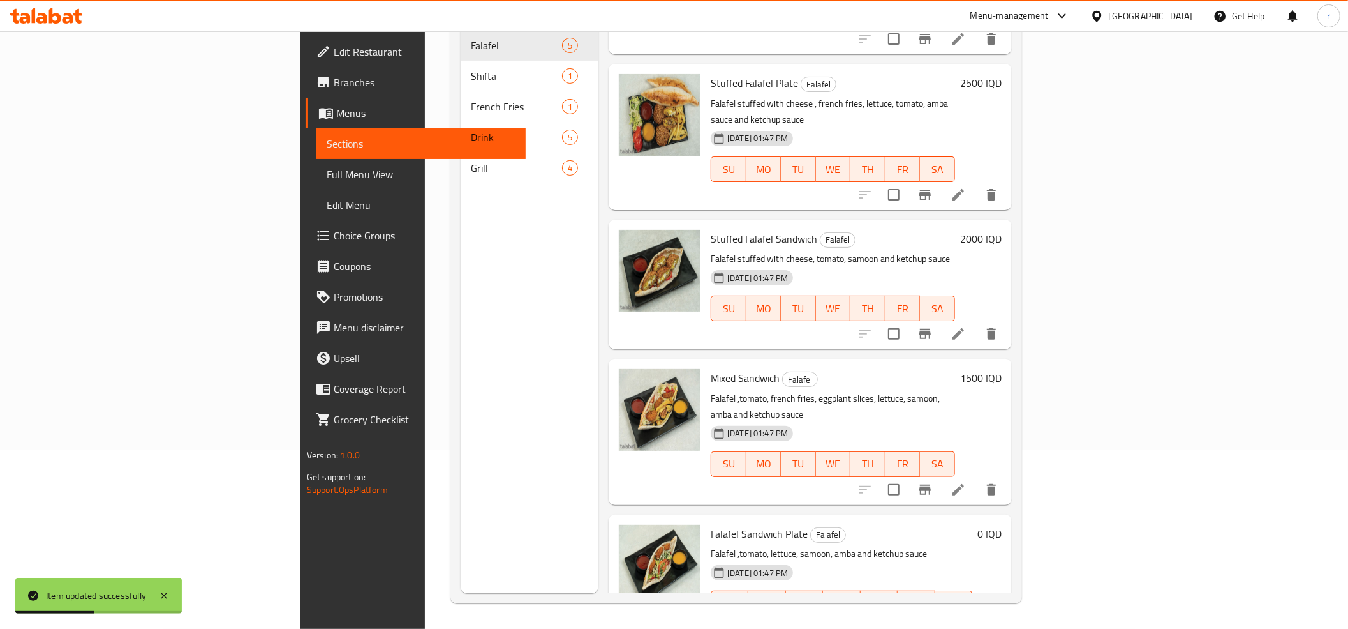
click at [946, 617] on li at bounding box center [928, 628] width 36 height 23
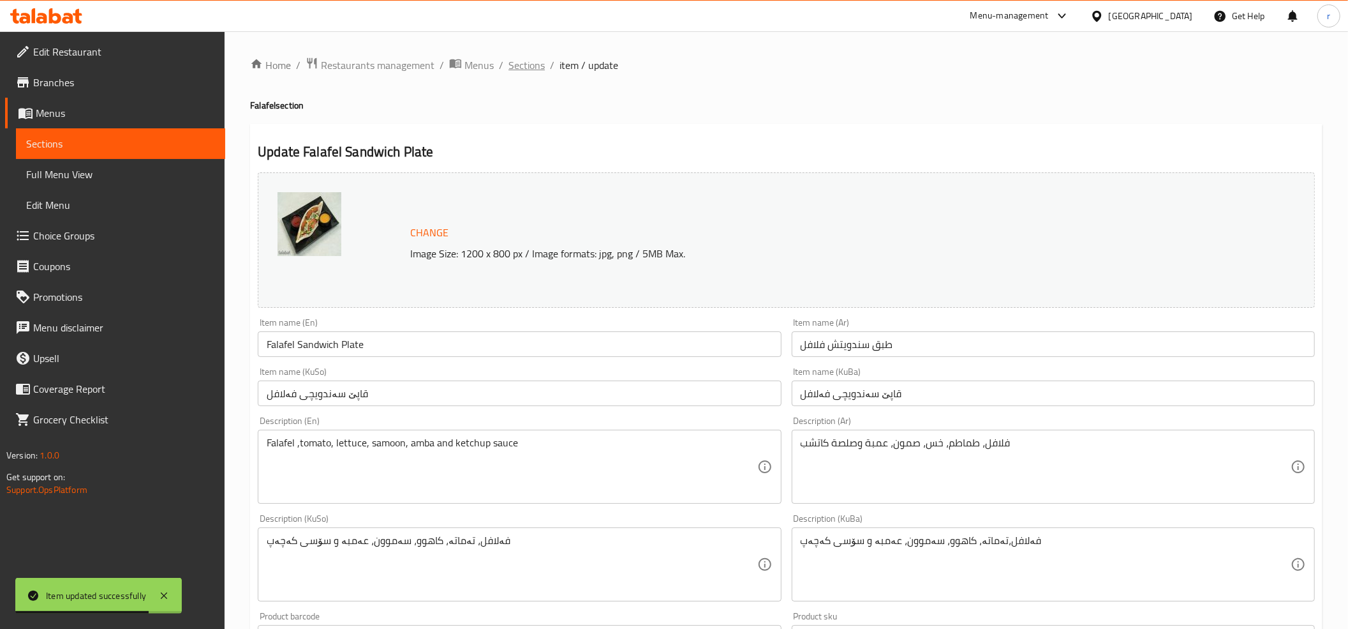
click at [523, 63] on span "Sections" at bounding box center [527, 64] width 36 height 15
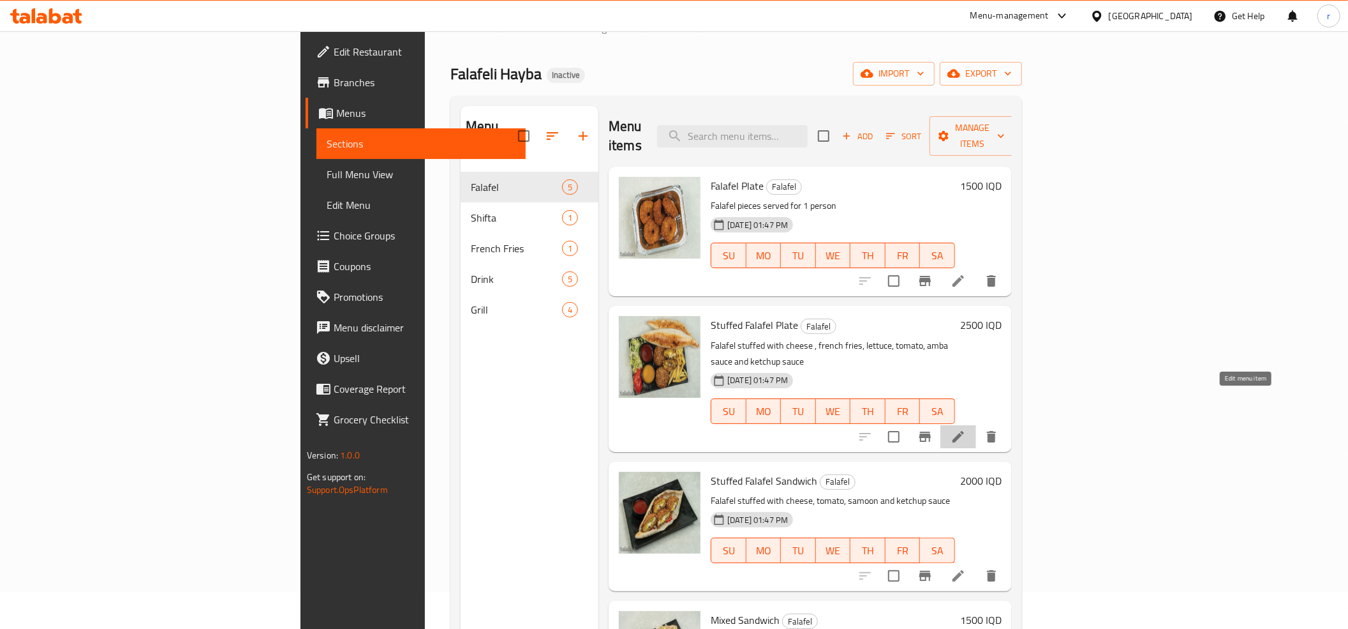
click at [966, 429] on icon at bounding box center [958, 436] width 15 height 15
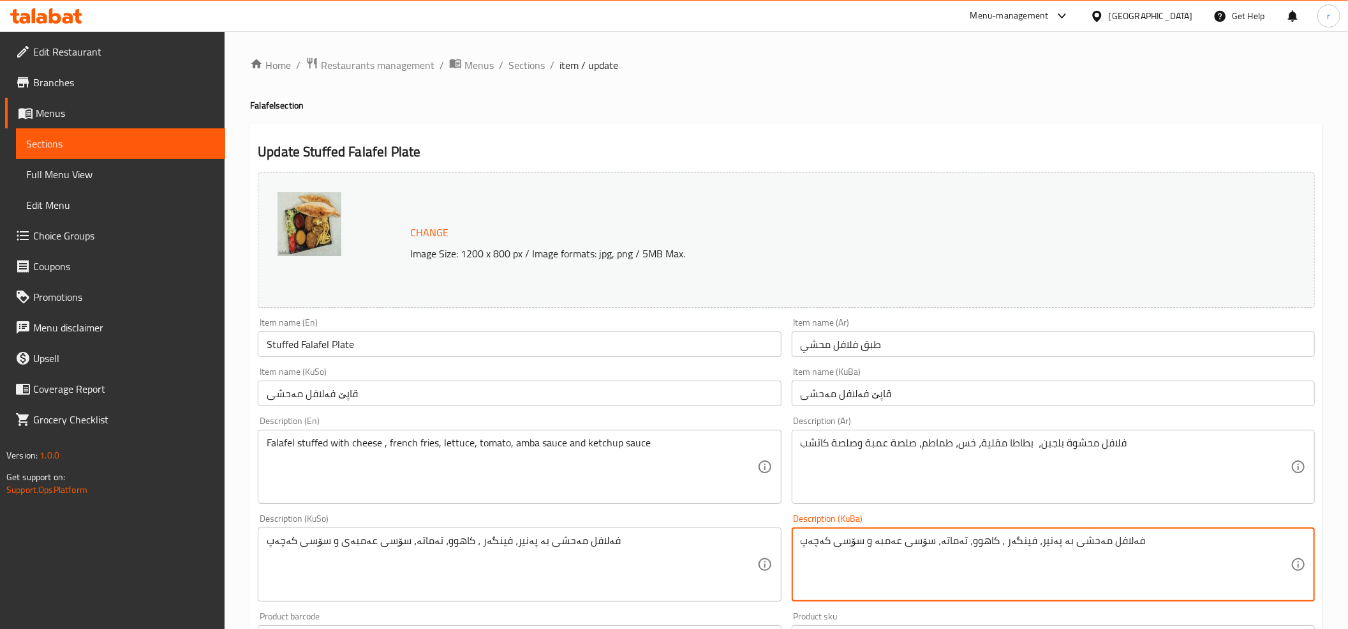
type textarea "فەلافل مەحشی بە پەنیر، فینگەر ، کاهوو، تەماتە، سۆسی عەمبە و سۆسی کەچەپ"
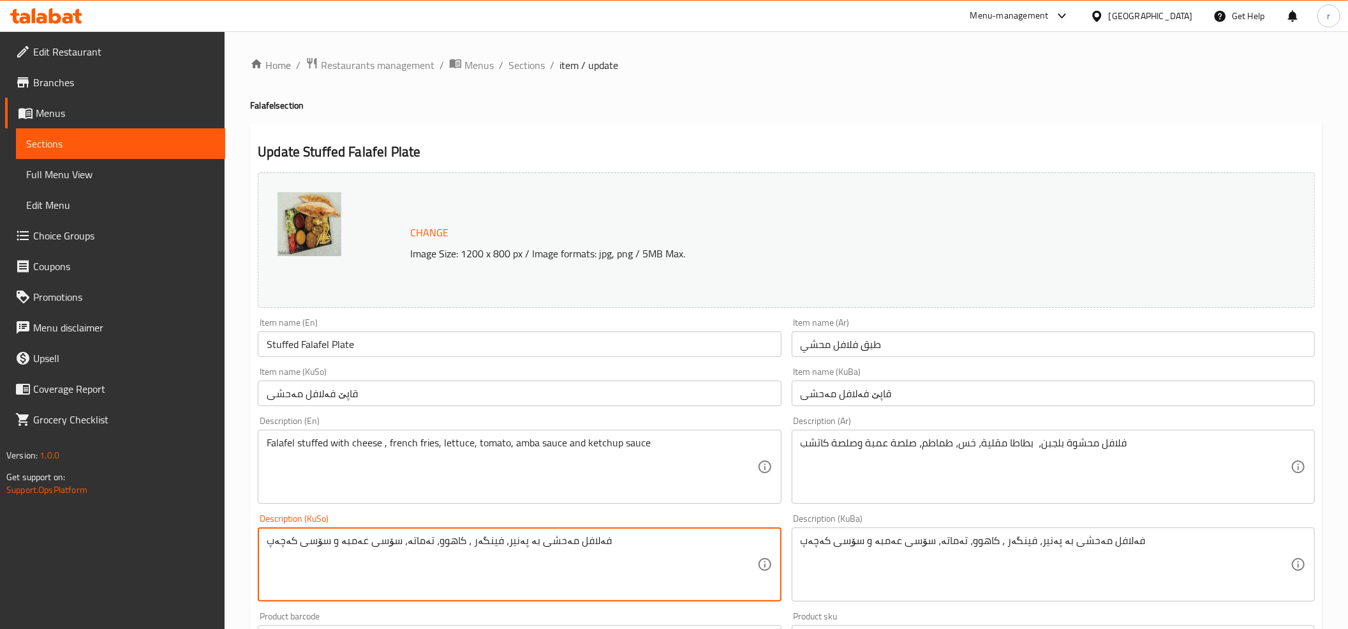
click at [417, 555] on textarea "فەلافل مەحشی بە پەنیر، فینگەر ، کاهوو، تەماتە، سۆسی عەمبە و سۆسی کەچەپ" at bounding box center [512, 564] width 490 height 61
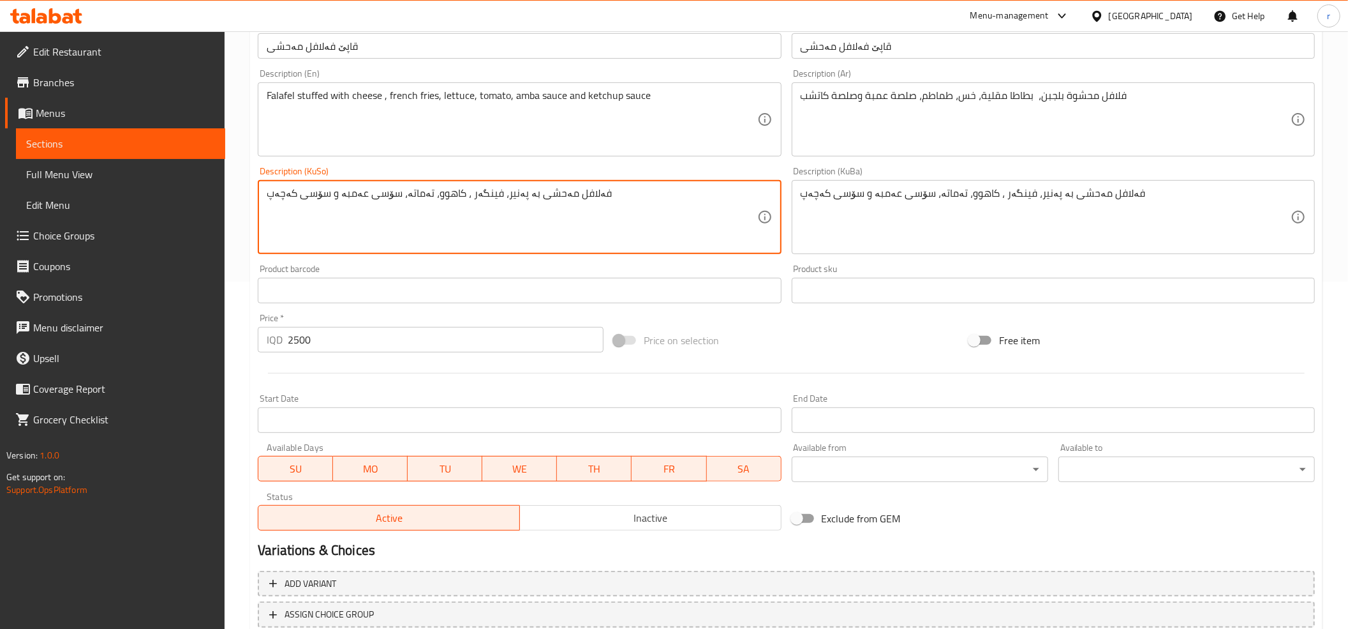
scroll to position [425, 0]
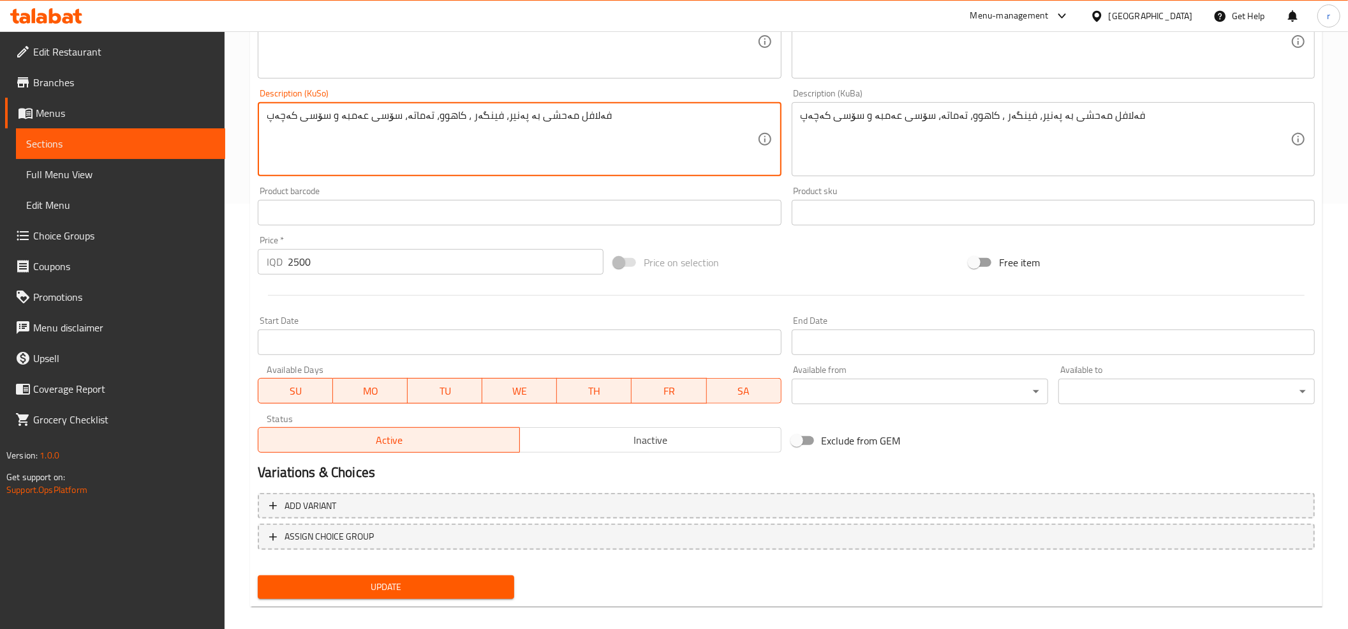
type textarea "فەلافل مەحشی بە پەنیر، فینگەر ، کاهوو، تەماتە، سۆسی عەمبە و سۆسی کەچەپ"
click at [406, 576] on button "Update" at bounding box center [386, 587] width 257 height 24
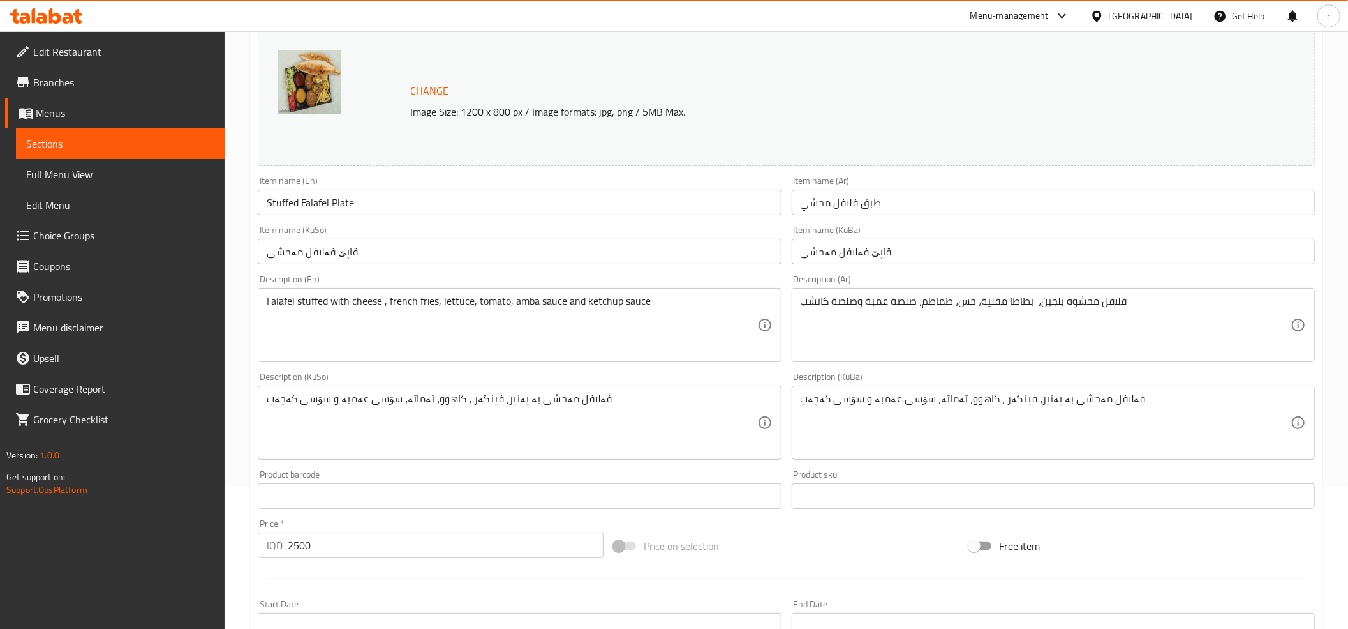
scroll to position [0, 0]
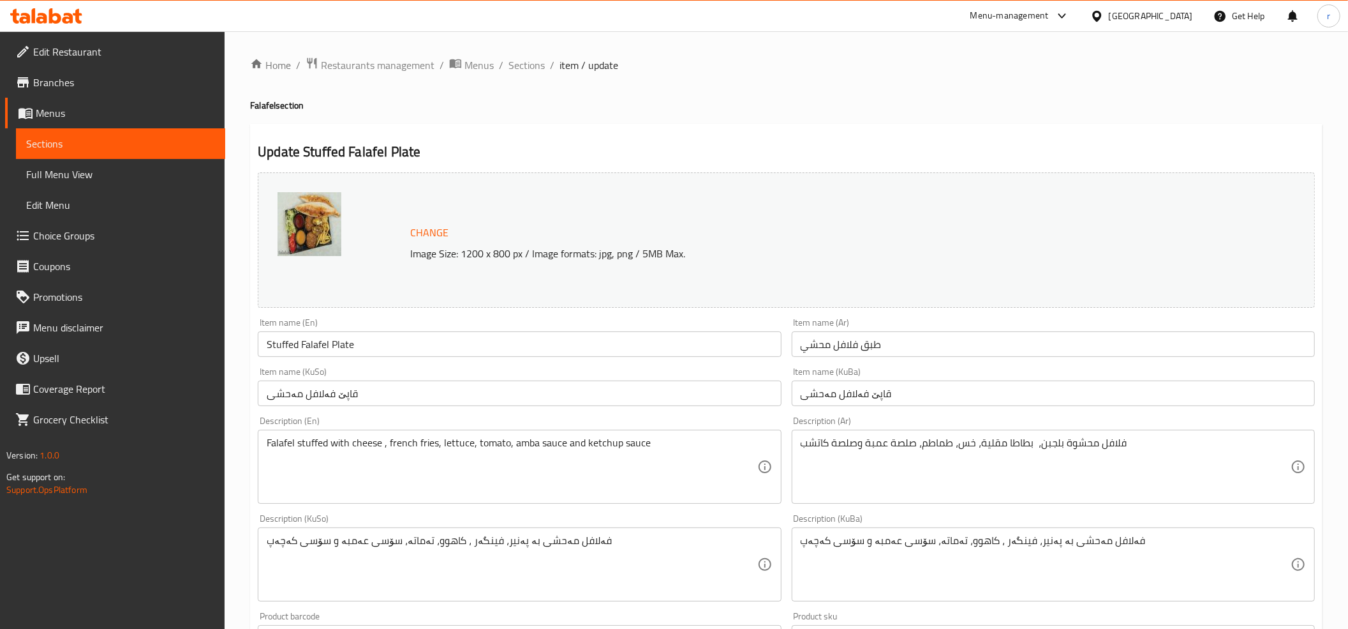
click at [57, 15] on icon at bounding box center [55, 15] width 12 height 15
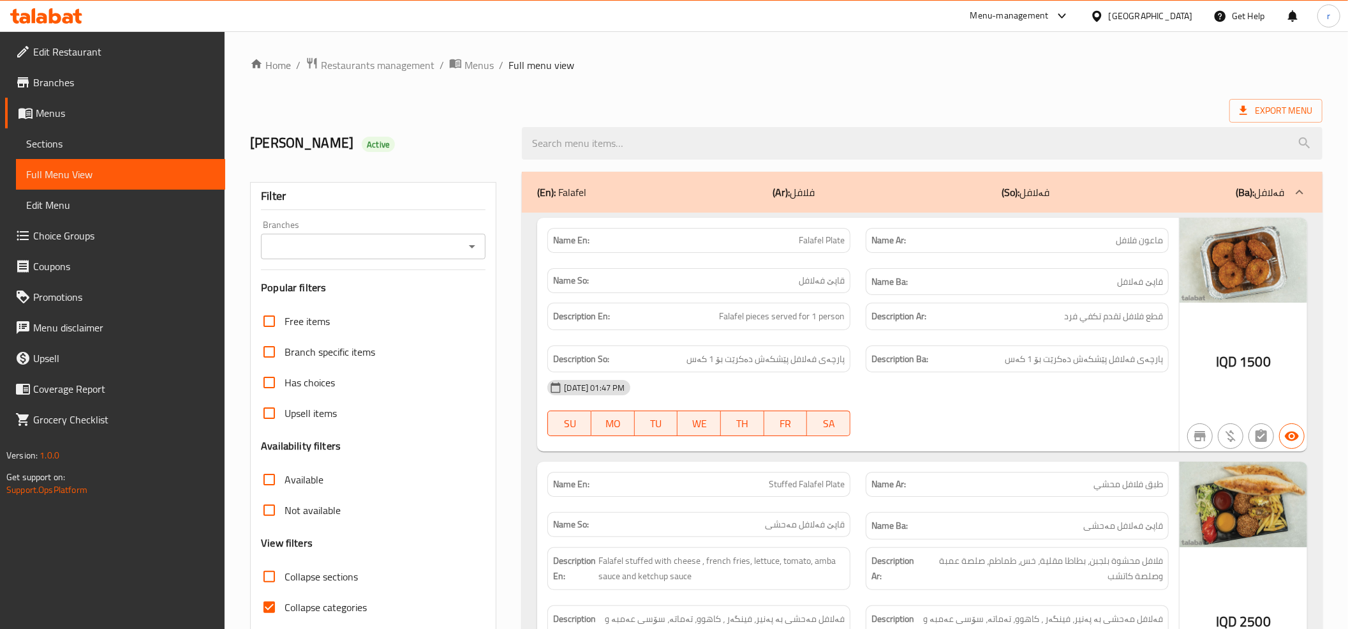
click at [261, 603] on input "Collapse categories" at bounding box center [269, 607] width 31 height 31
checkbox input "false"
click at [475, 241] on icon "Open" at bounding box center [472, 246] width 15 height 15
click at [419, 299] on li "Falafeli Hayba," at bounding box center [373, 302] width 225 height 23
type input "Falafeli Hayba,"
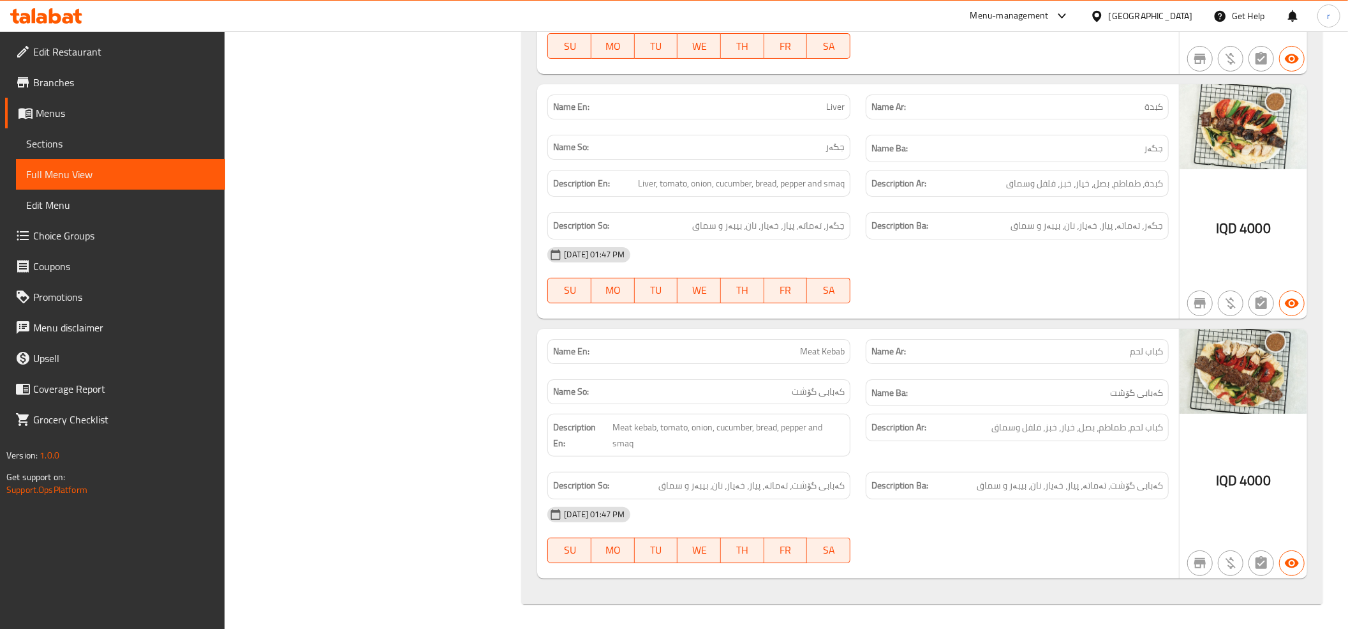
scroll to position [4185, 0]
click at [37, 31] on div at bounding box center [674, 31] width 1348 height 1
click at [43, 14] on icon at bounding box center [41, 18] width 11 height 11
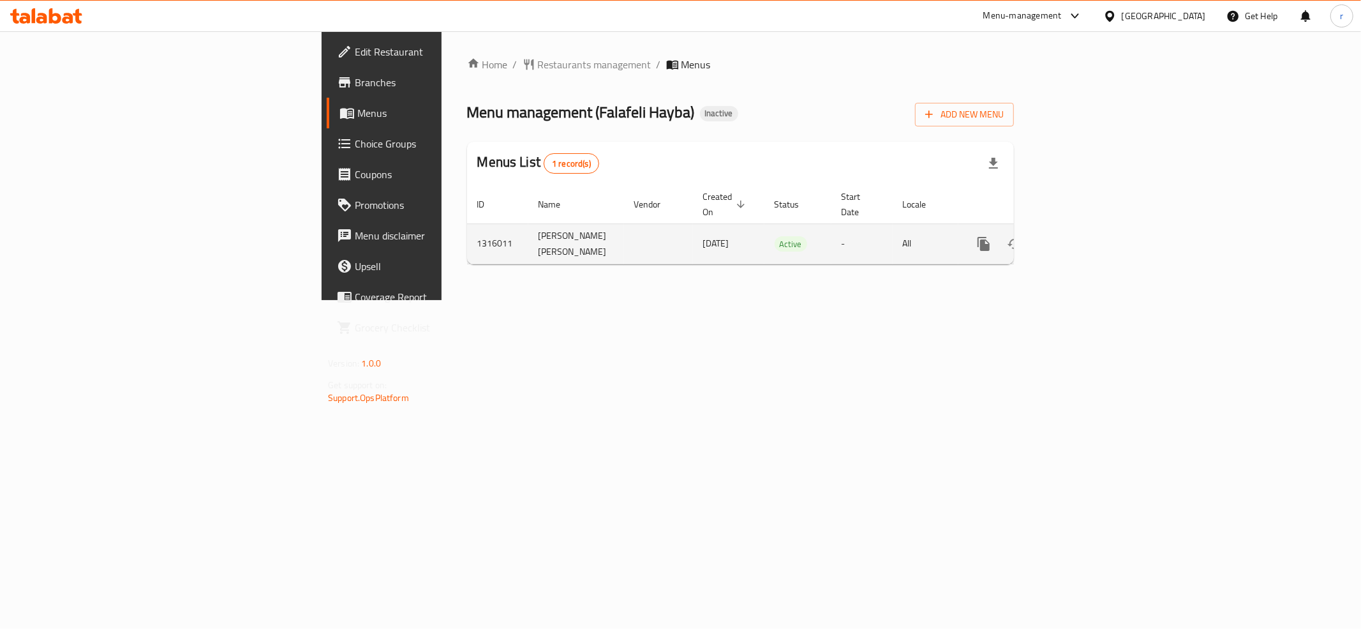
click at [1091, 230] on link "enhanced table" at bounding box center [1076, 243] width 31 height 31
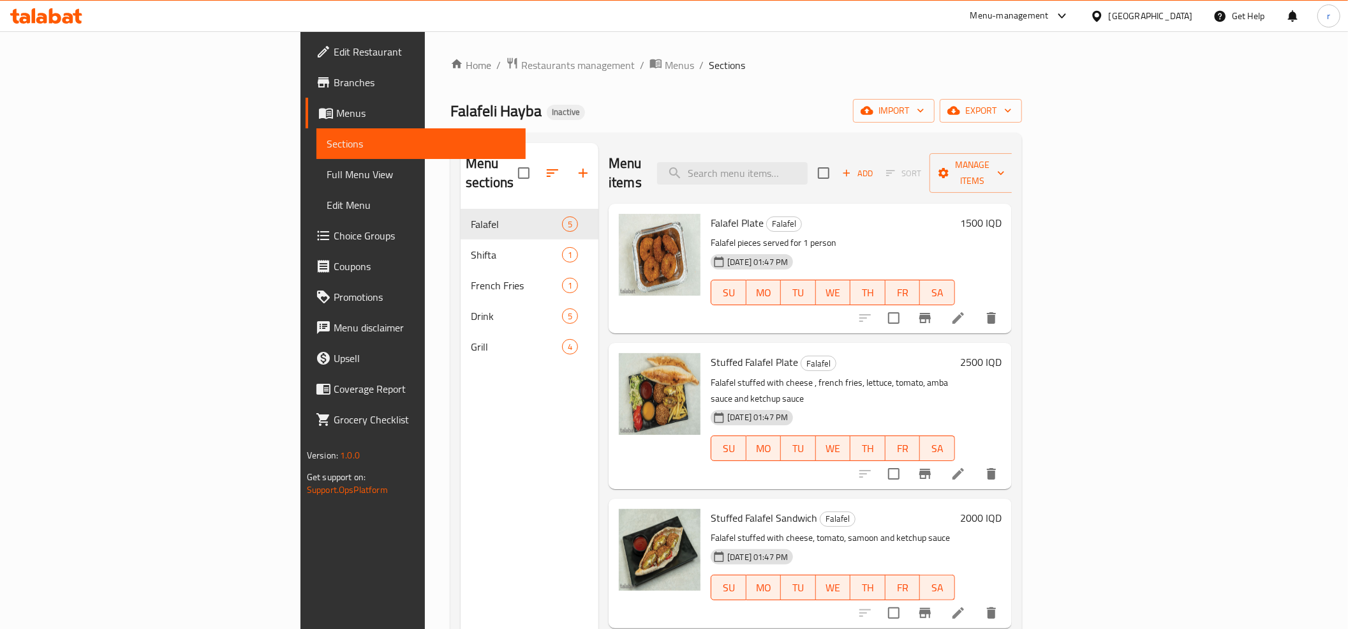
click at [327, 167] on span "Full Menu View" at bounding box center [421, 174] width 189 height 15
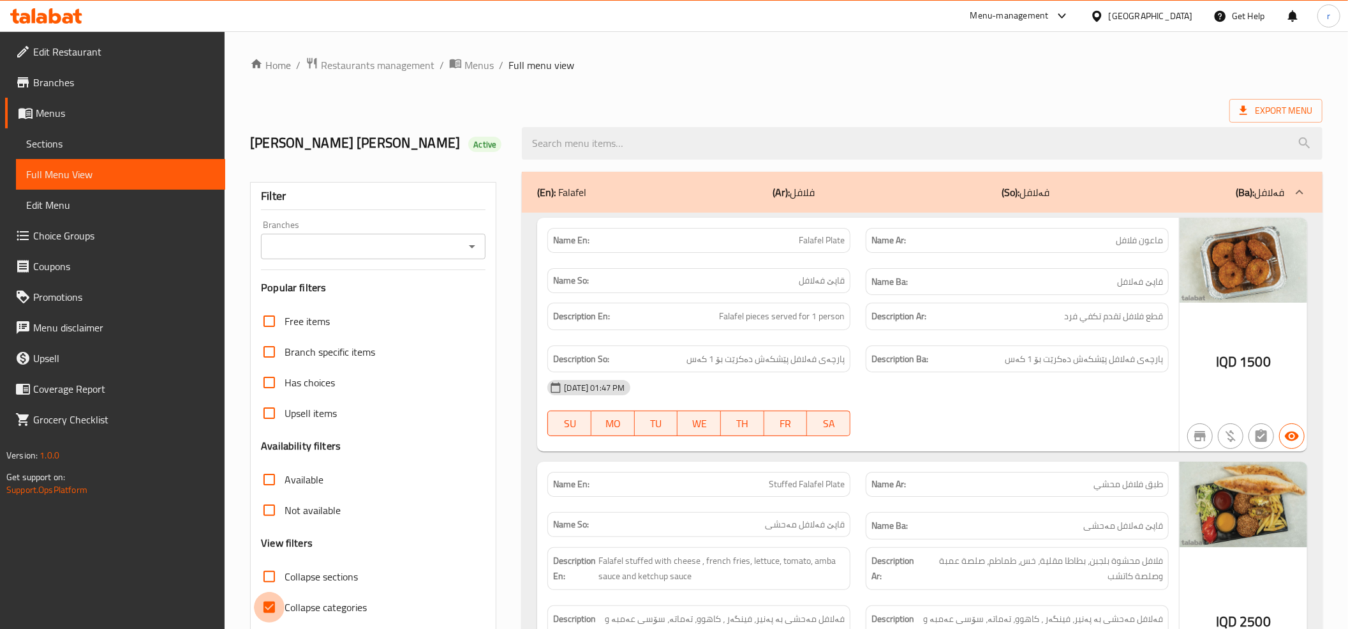
click at [267, 607] on input "Collapse categories" at bounding box center [269, 607] width 31 height 31
checkbox input "false"
click at [473, 251] on icon "Open" at bounding box center [472, 246] width 15 height 15
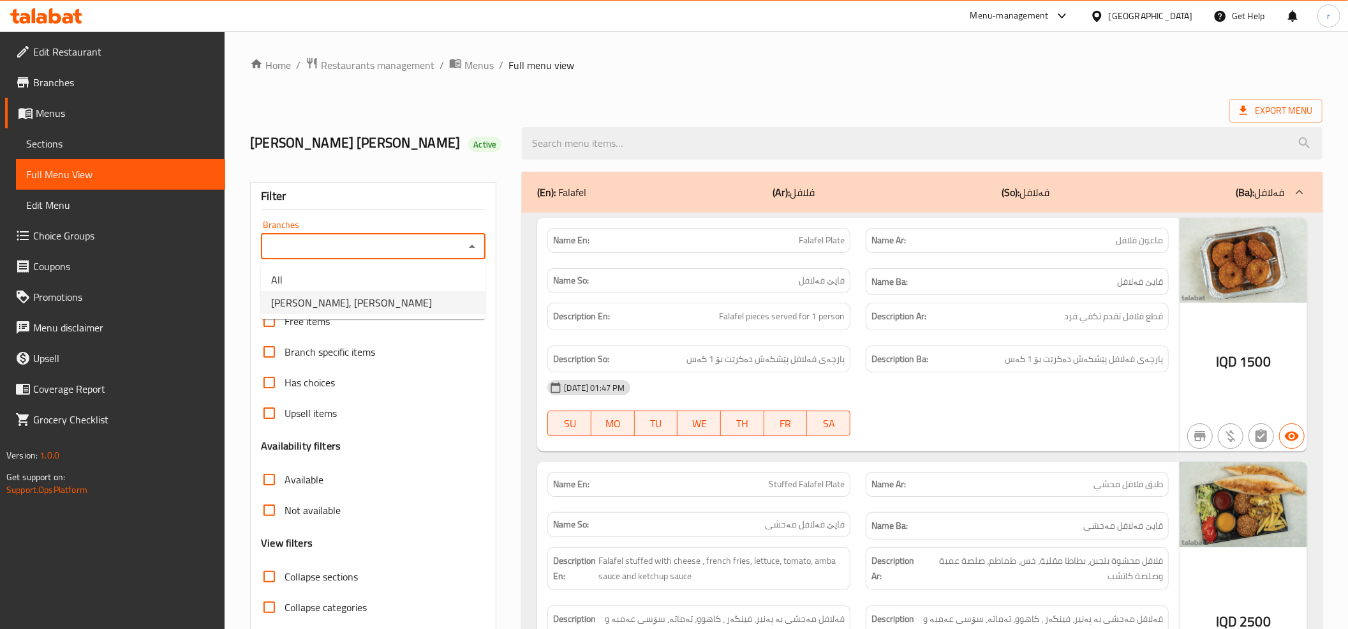
click at [434, 305] on li "[PERSON_NAME], [PERSON_NAME]" at bounding box center [373, 302] width 225 height 23
type input "[PERSON_NAME], [PERSON_NAME]"
click at [52, 11] on icon at bounding box center [46, 15] width 72 height 15
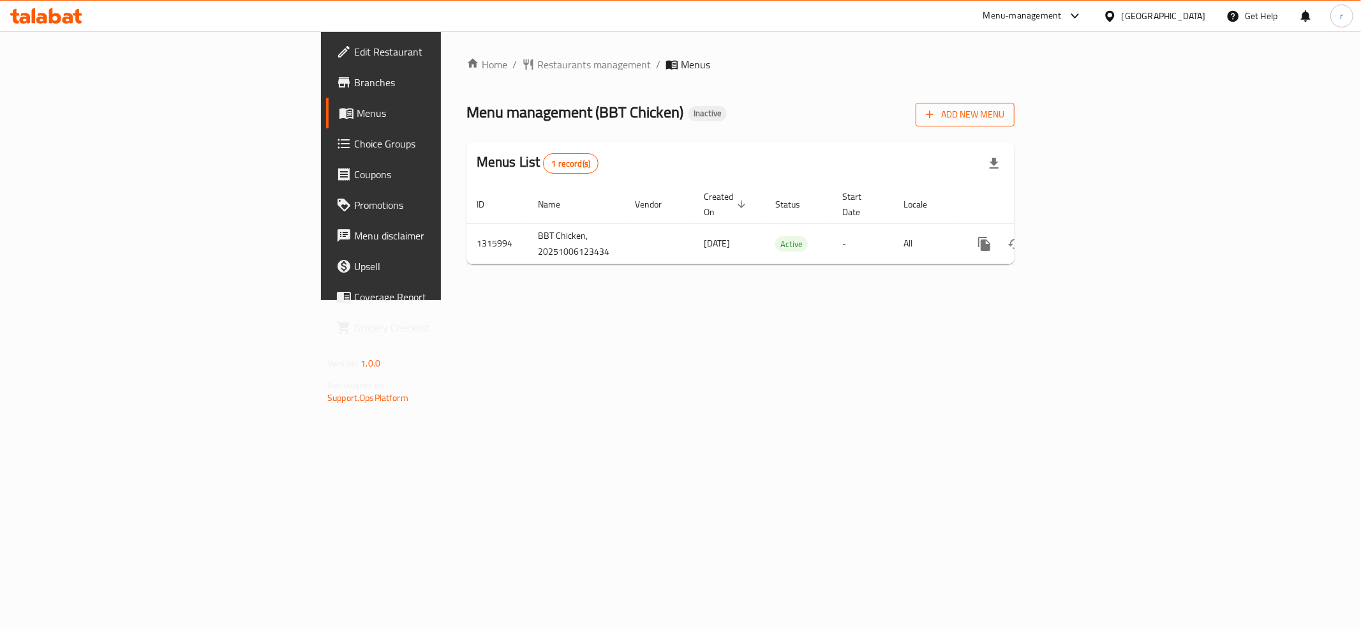
click at [1004, 115] on span "Add New Menu" at bounding box center [965, 115] width 78 height 16
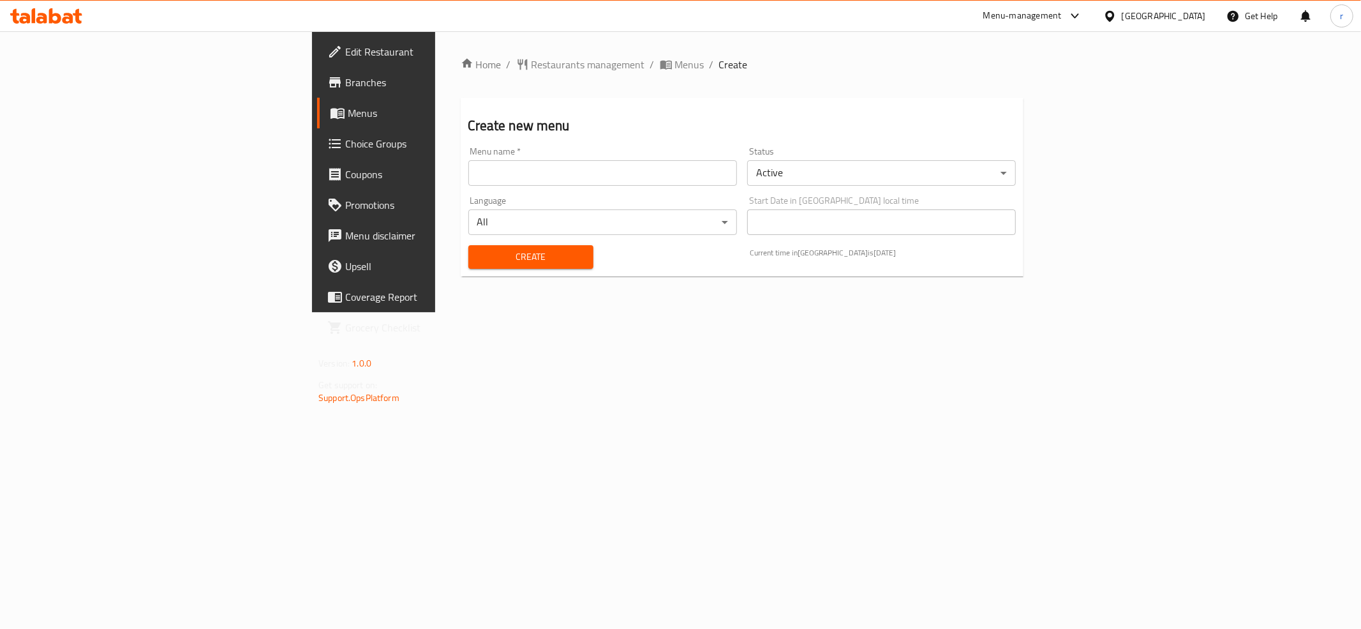
click at [468, 177] on input "text" at bounding box center [602, 173] width 269 height 26
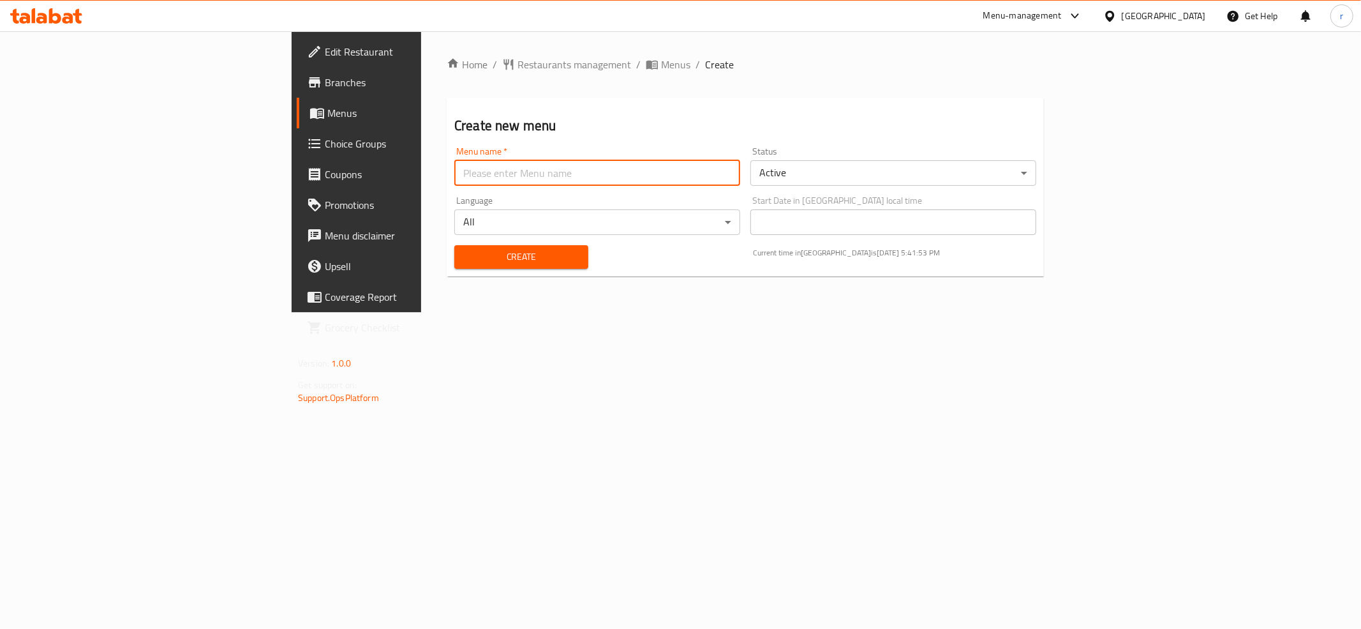
type input "tem"
click at [465, 253] on span "Create" at bounding box center [522, 257] width 114 height 16
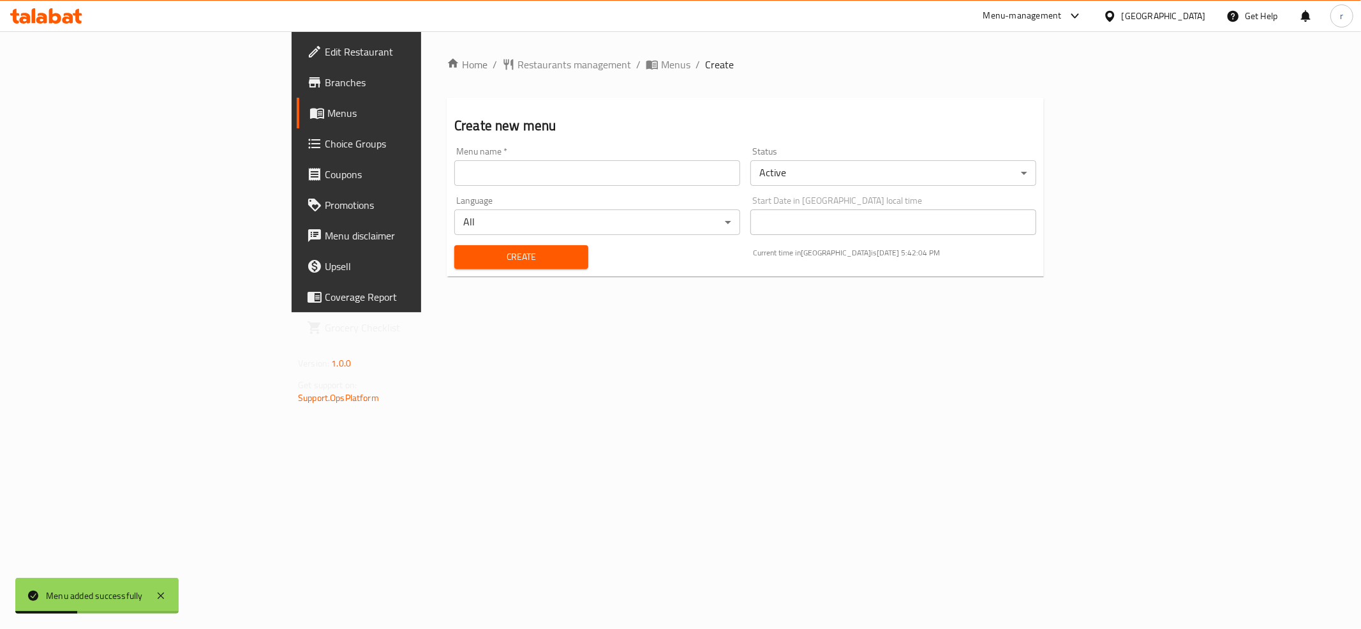
click at [297, 121] on link "Menus" at bounding box center [408, 113] width 222 height 31
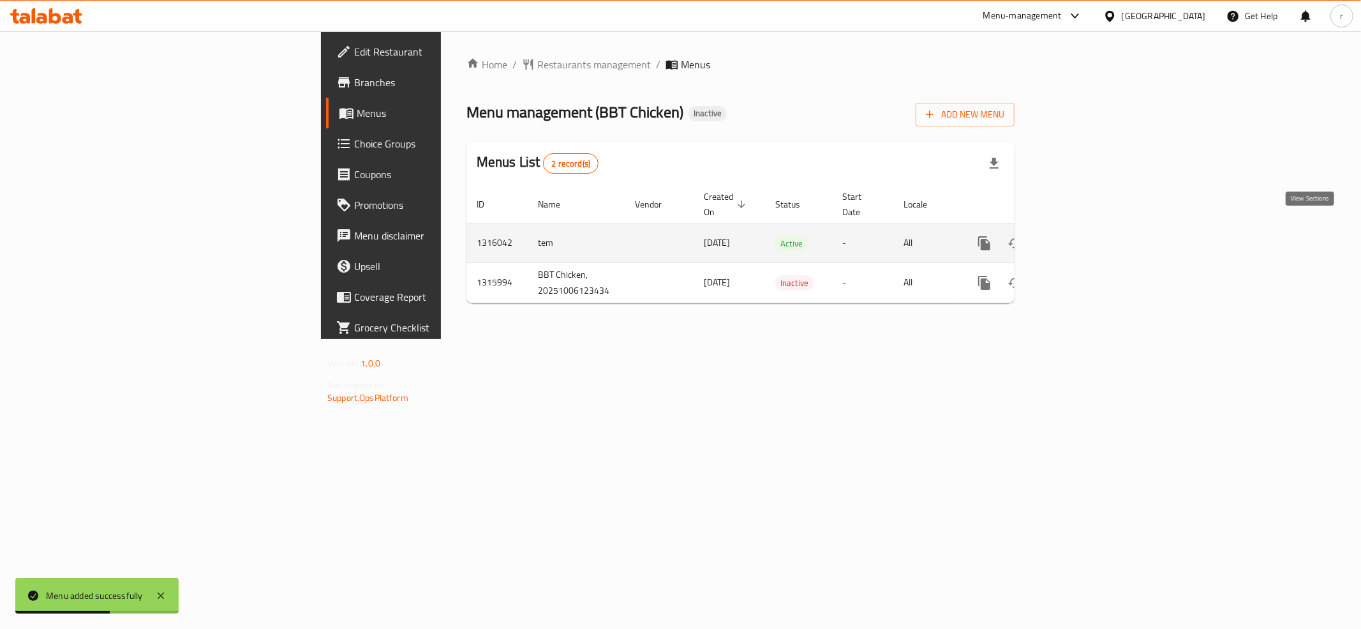
click at [1084, 235] on icon "enhanced table" at bounding box center [1076, 242] width 15 height 15
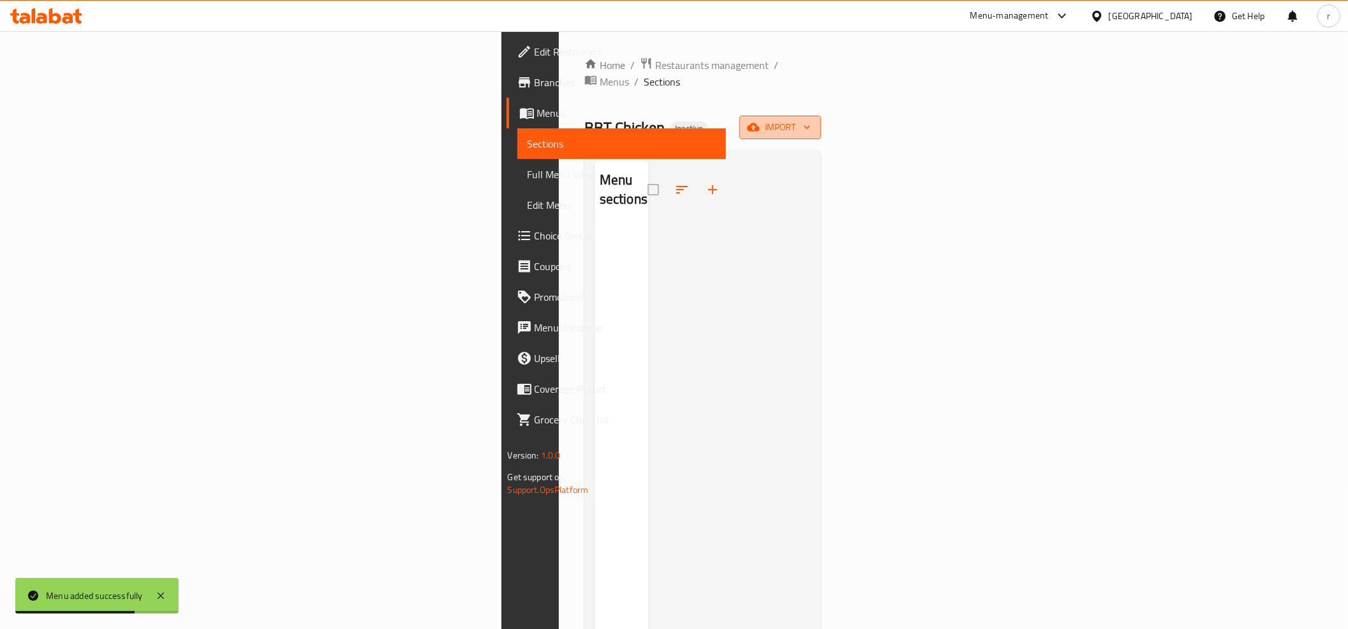
click at [811, 119] on span "import" at bounding box center [780, 127] width 61 height 16
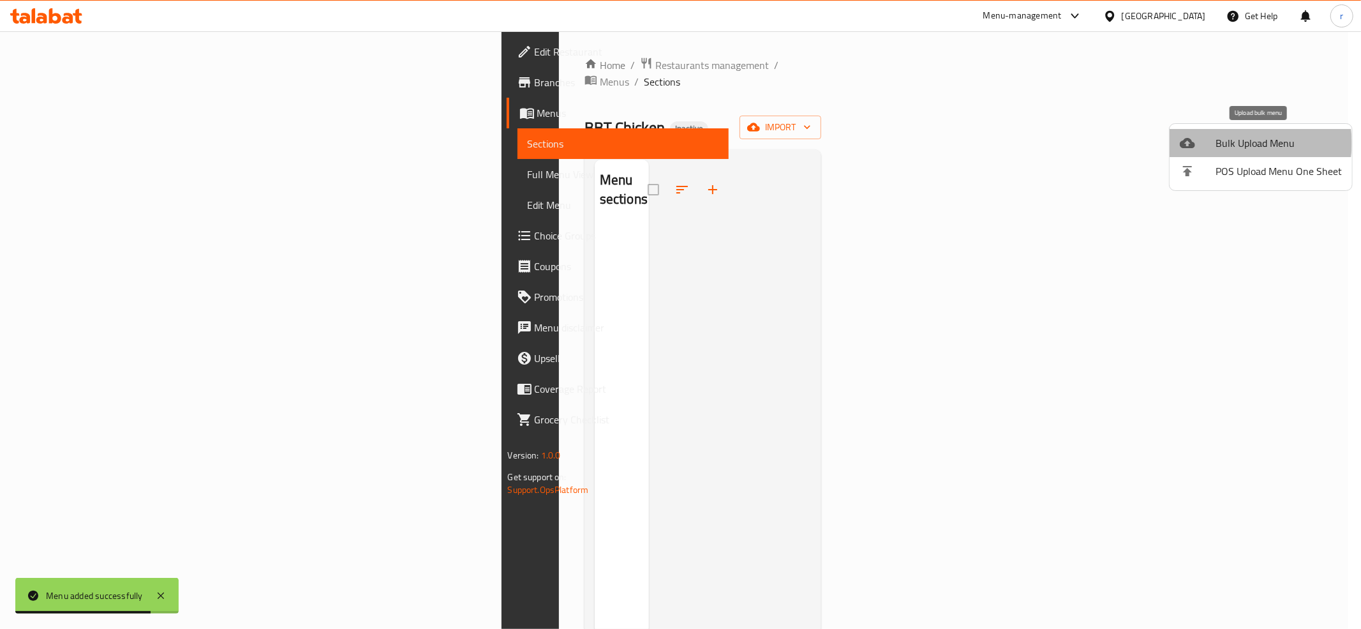
click at [1247, 143] on span "Bulk Upload Menu" at bounding box center [1279, 142] width 126 height 15
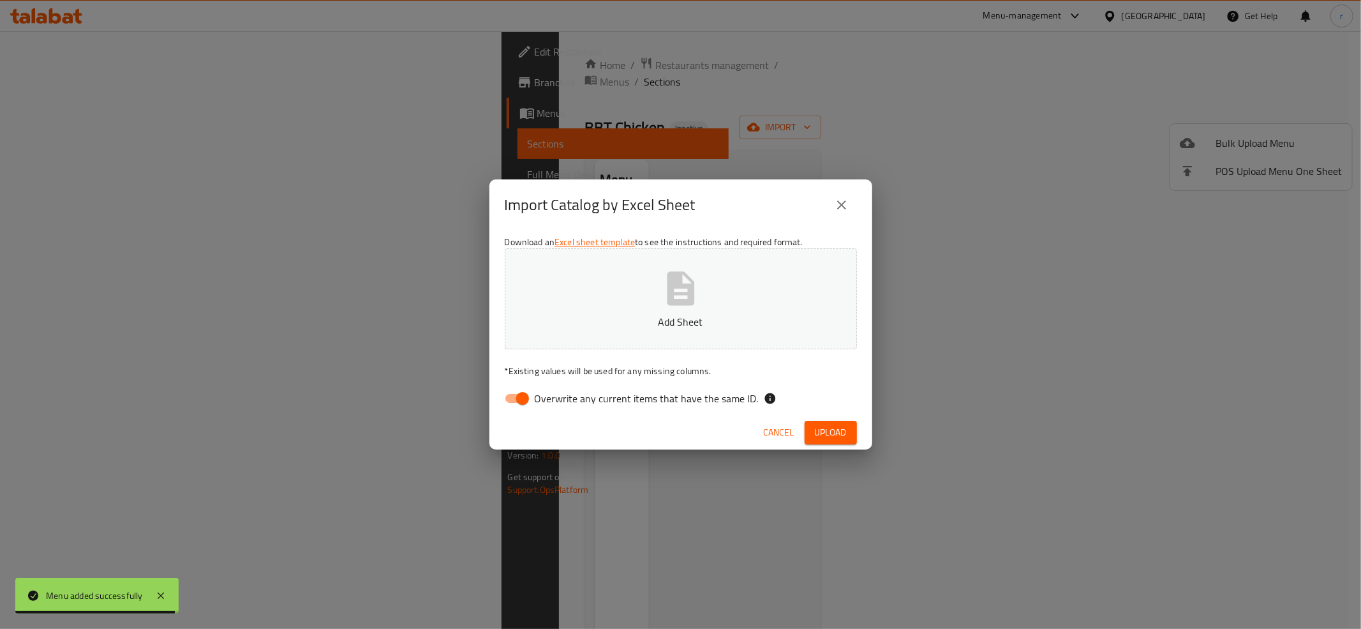
click at [533, 392] on input "Overwrite any current items that have the same ID." at bounding box center [522, 398] width 73 height 24
checkbox input "false"
click at [693, 292] on icon "button" at bounding box center [680, 288] width 27 height 34
click at [818, 435] on span "Upload" at bounding box center [831, 432] width 32 height 16
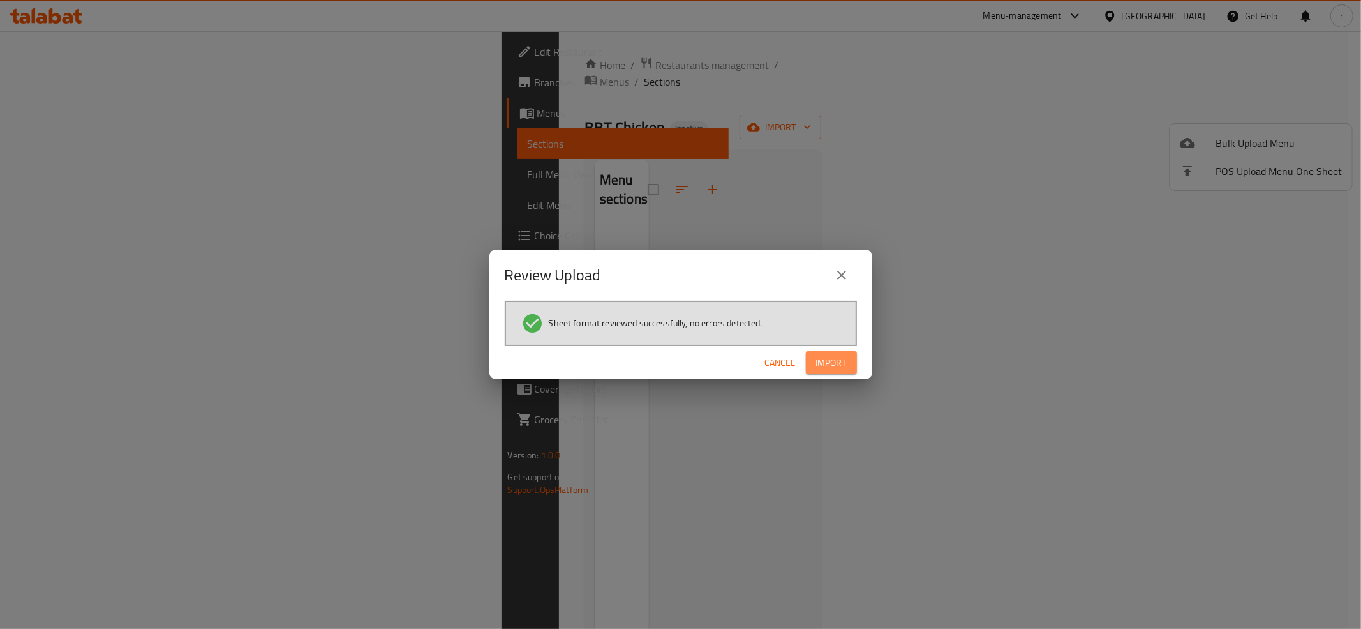
click at [828, 369] on span "Import" at bounding box center [831, 363] width 31 height 16
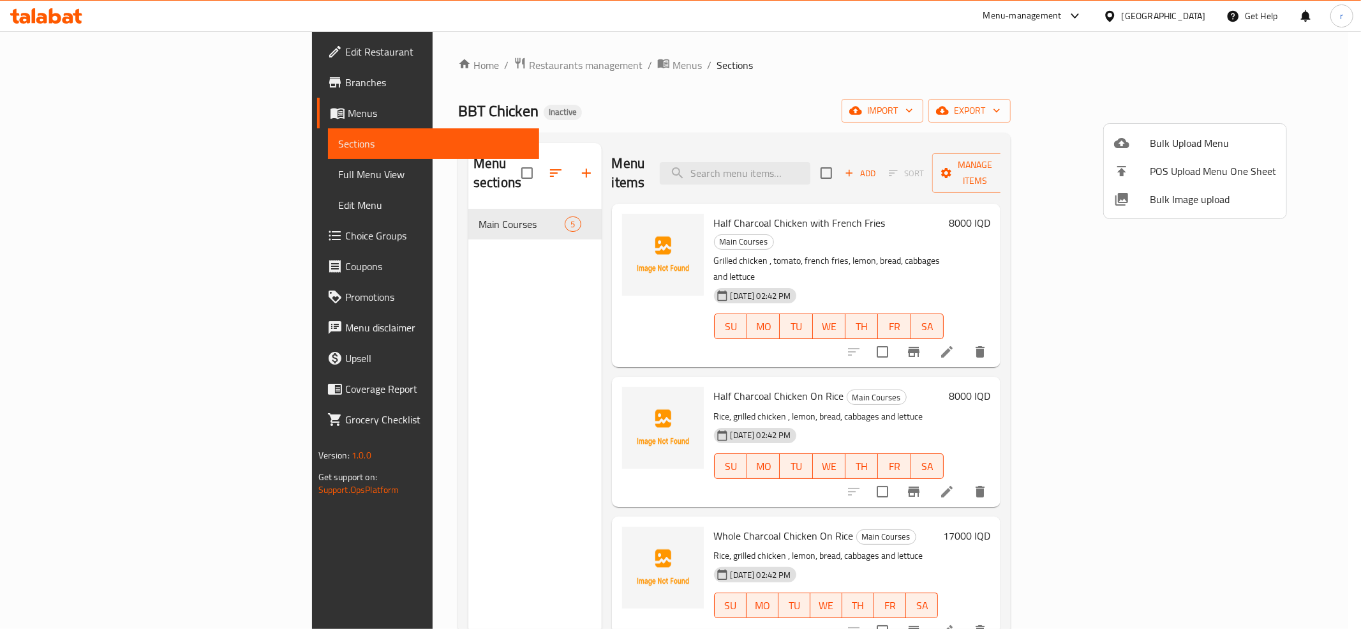
click at [646, 203] on div at bounding box center [680, 314] width 1361 height 629
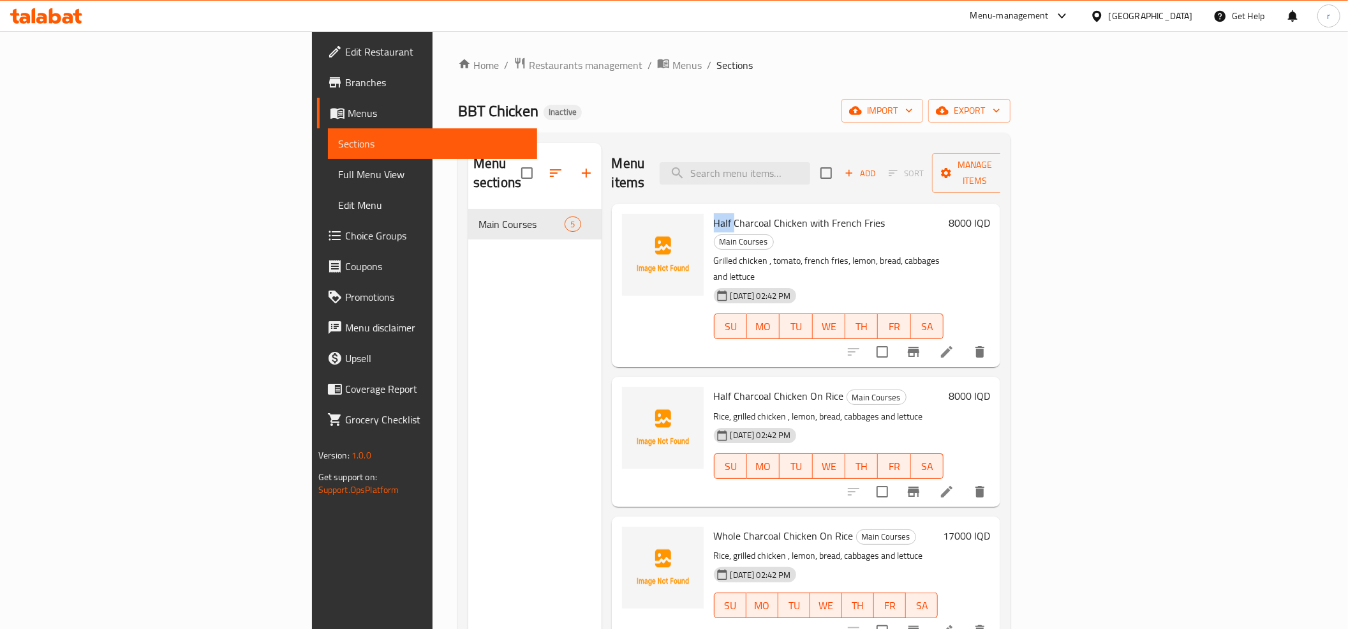
click at [714, 213] on span "Half Charcoal Chicken with French Fries" at bounding box center [800, 222] width 172 height 19
click at [679, 145] on div "Menu items Add Sort Manage items" at bounding box center [806, 173] width 389 height 61
drag, startPoint x: 637, startPoint y: 202, endPoint x: 802, endPoint y: 209, distance: 165.4
click at [802, 213] on span "Half Charcoal Chicken with French Fries" at bounding box center [800, 222] width 172 height 19
copy span "Half Charcoal Chicken with French Fries"
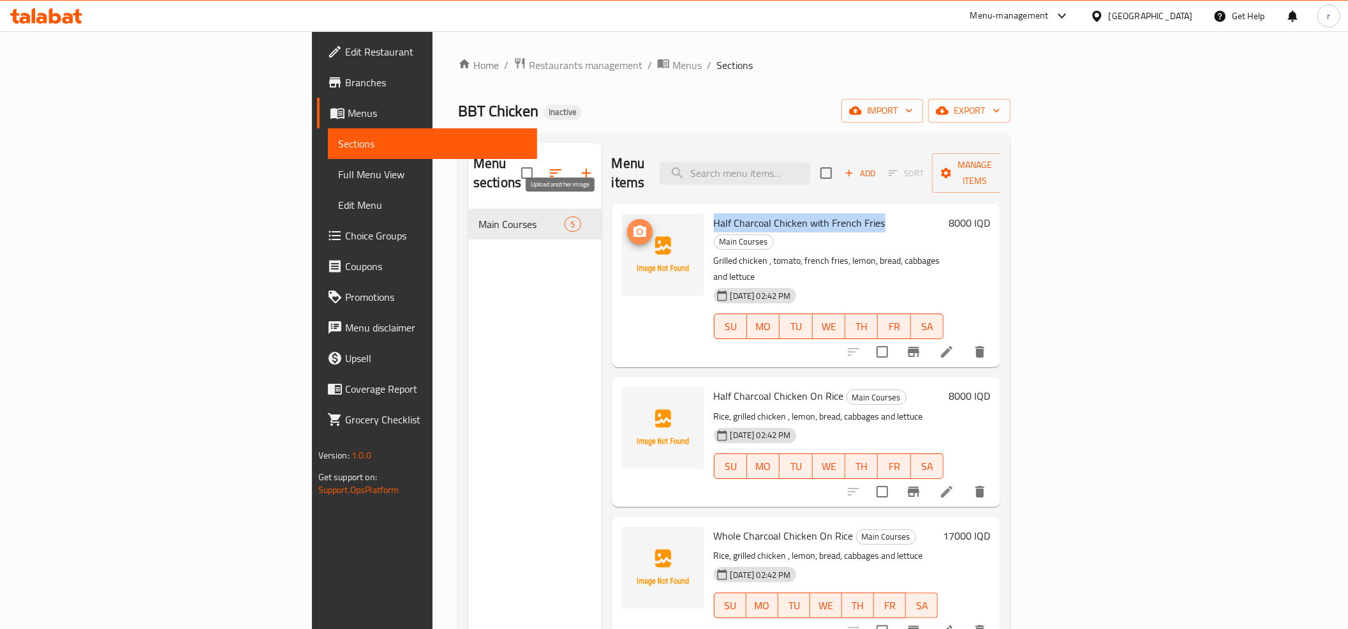
click at [634, 225] on icon "upload picture" at bounding box center [640, 230] width 13 height 11
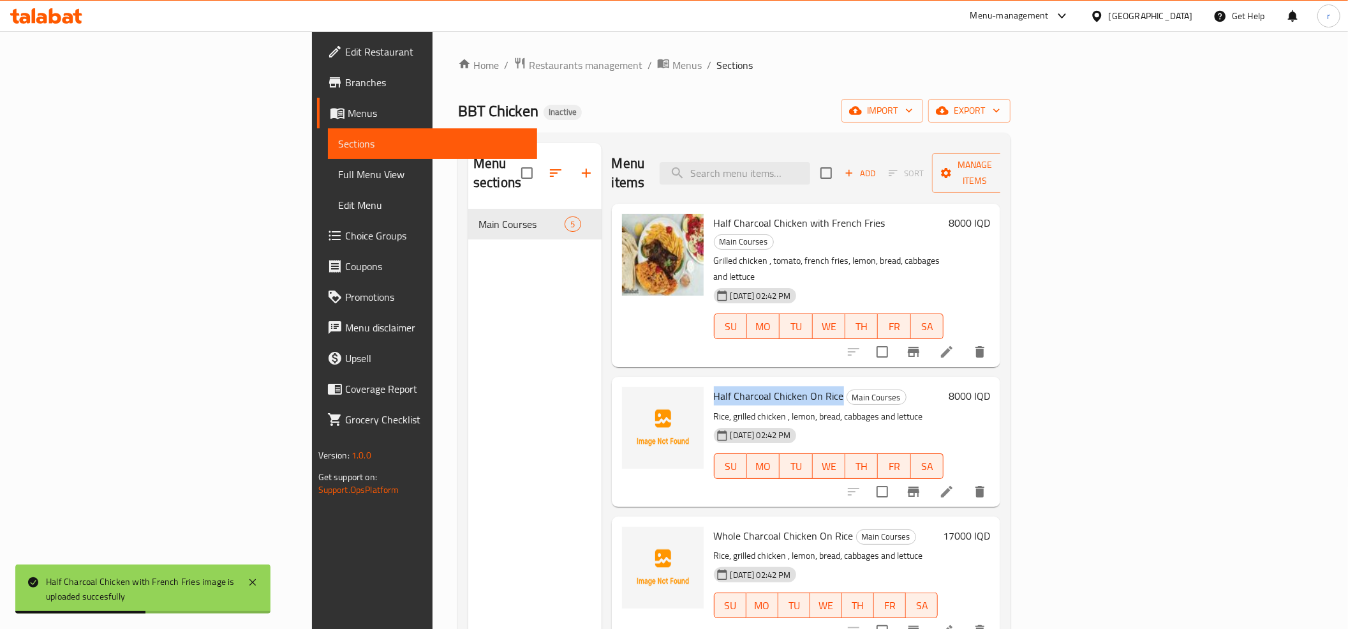
drag, startPoint x: 634, startPoint y: 338, endPoint x: 762, endPoint y: 345, distance: 127.8
click at [762, 382] on div "Half Charcoal Chicken On Rice Main Courses Rice, grilled chicken , lemon, bread…" at bounding box center [829, 441] width 241 height 119
copy span "Half Charcoal Chicken On Rice"
click at [632, 397] on icon "upload picture" at bounding box center [639, 404] width 15 height 15
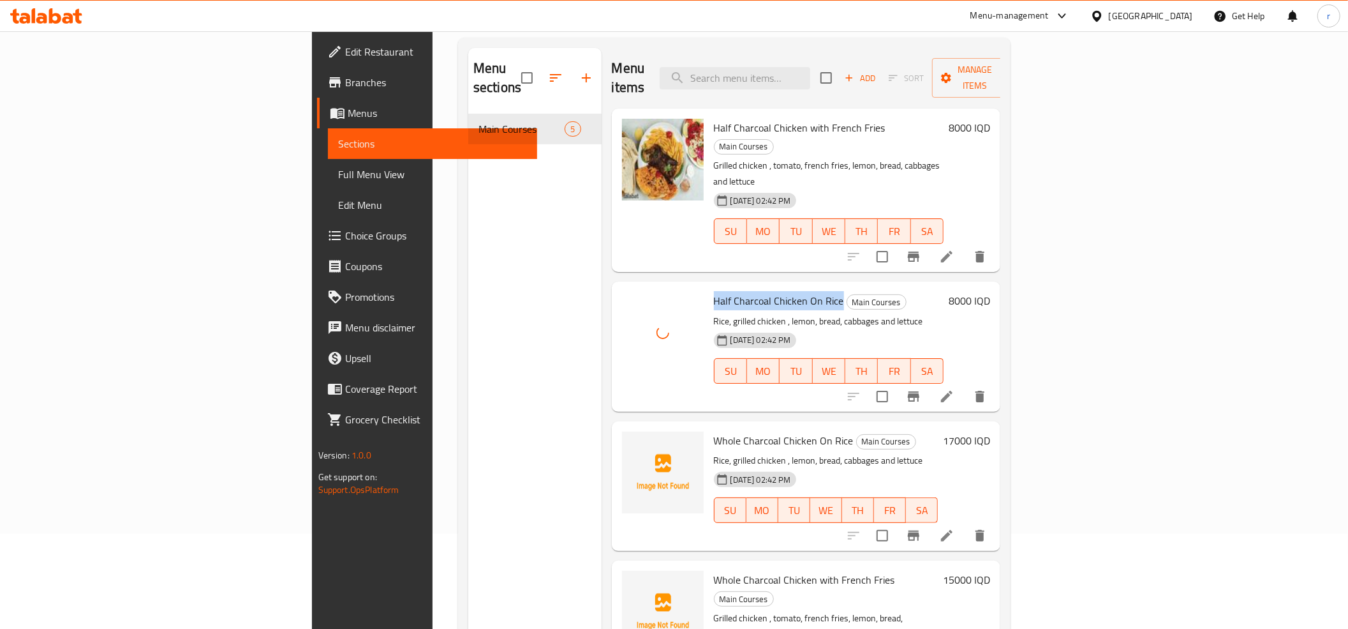
scroll to position [179, 0]
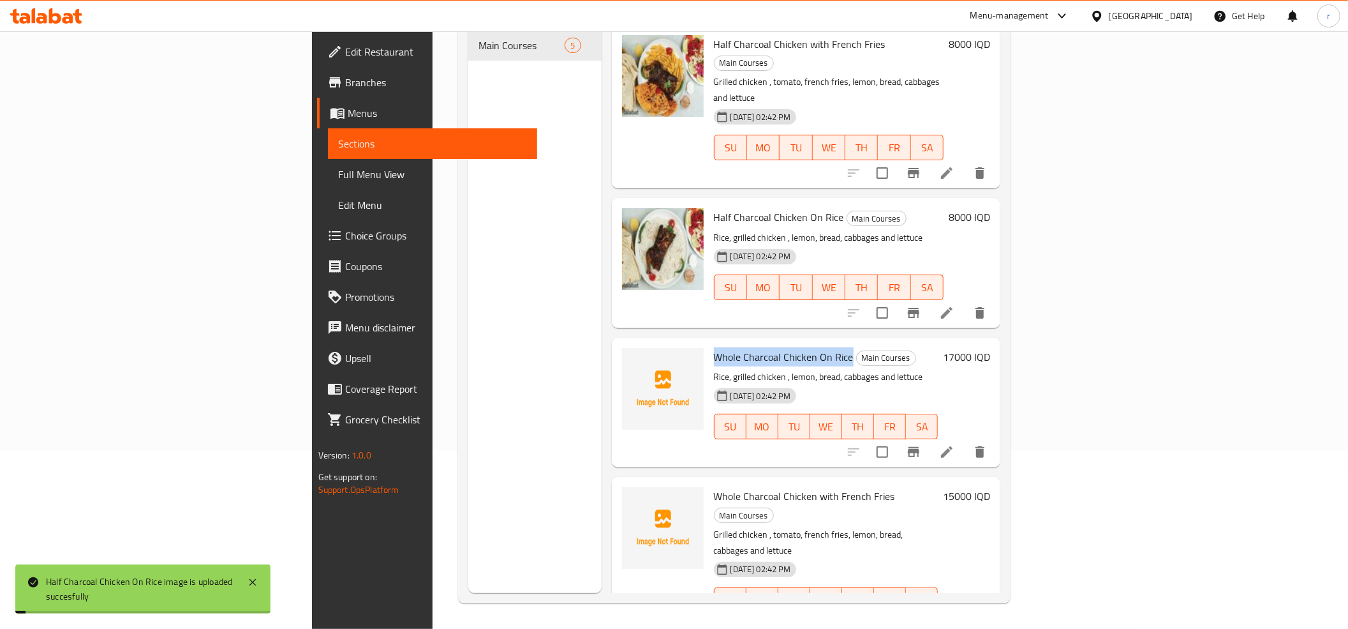
drag, startPoint x: 636, startPoint y: 300, endPoint x: 773, endPoint y: 309, distance: 138.2
click at [773, 348] on h6 "Whole Charcoal Chicken On Rice Main Courses" at bounding box center [826, 357] width 225 height 18
copy span "Whole Charcoal Chicken On Rice"
click at [632, 358] on icon "upload picture" at bounding box center [639, 365] width 15 height 15
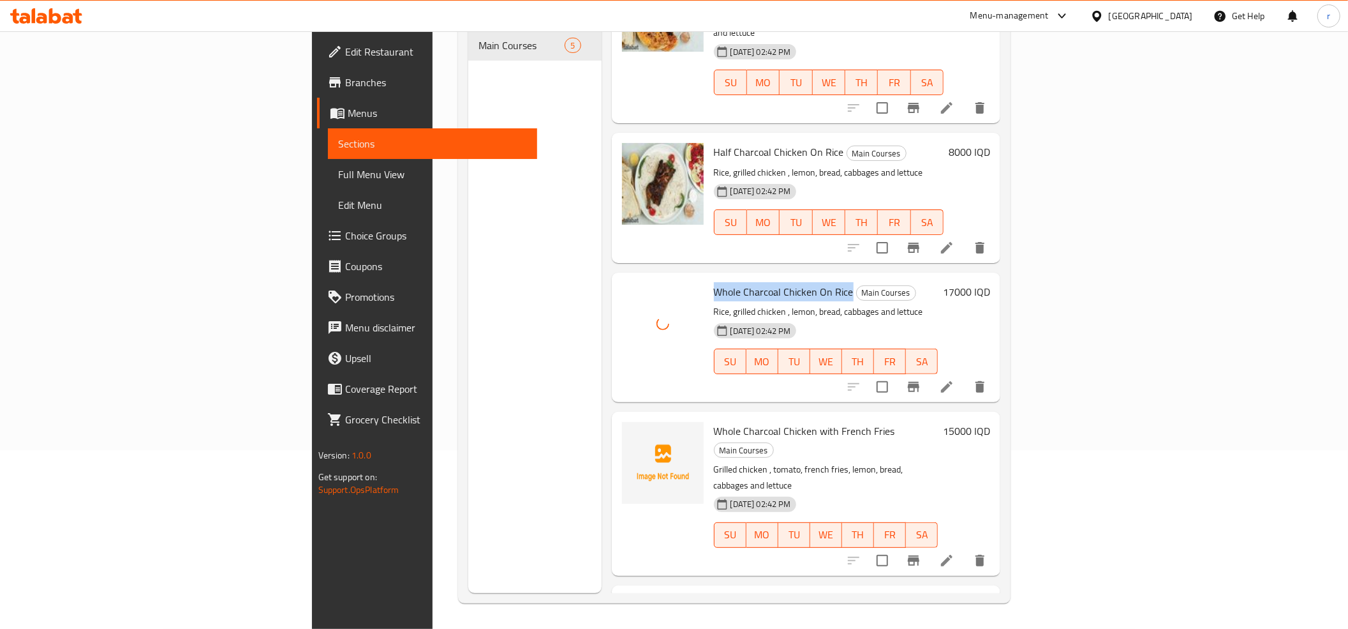
scroll to position [100, 0]
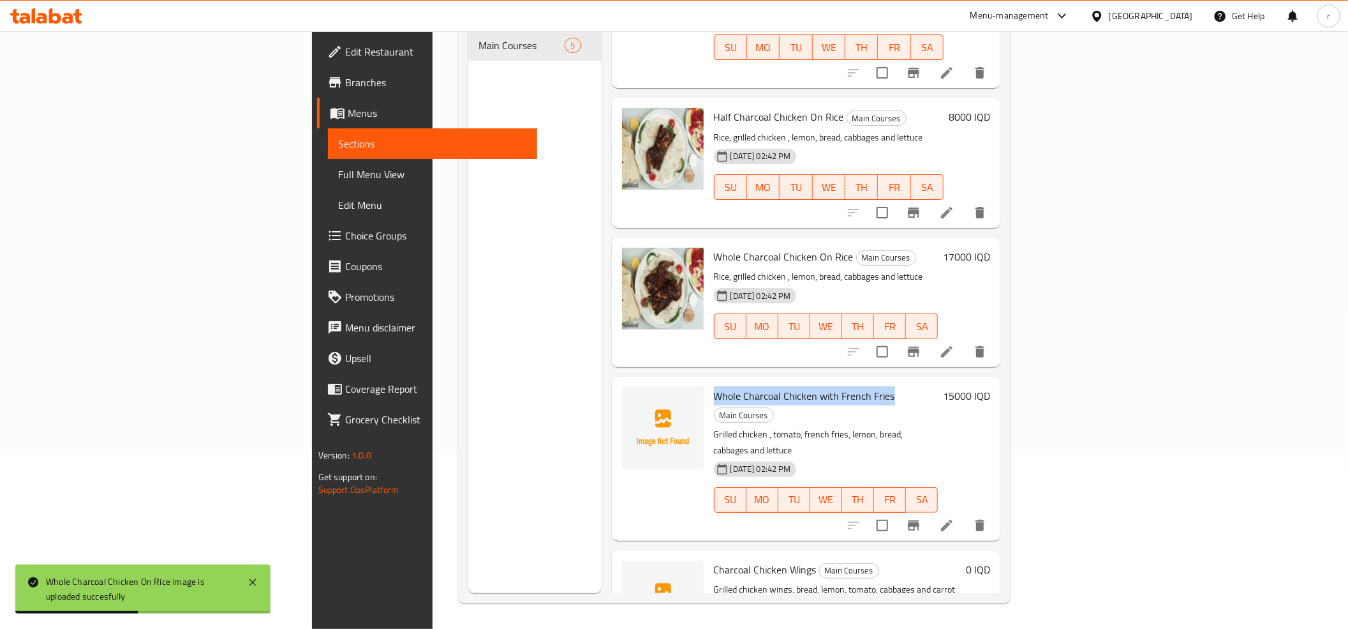
drag, startPoint x: 636, startPoint y: 339, endPoint x: 810, endPoint y: 345, distance: 174.3
click at [810, 386] on span "Whole Charcoal Chicken with French Fries" at bounding box center [804, 395] width 181 height 19
copy span "Whole Charcoal Chicken with French Fries"
click at [632, 397] on icon "upload picture" at bounding box center [639, 404] width 15 height 15
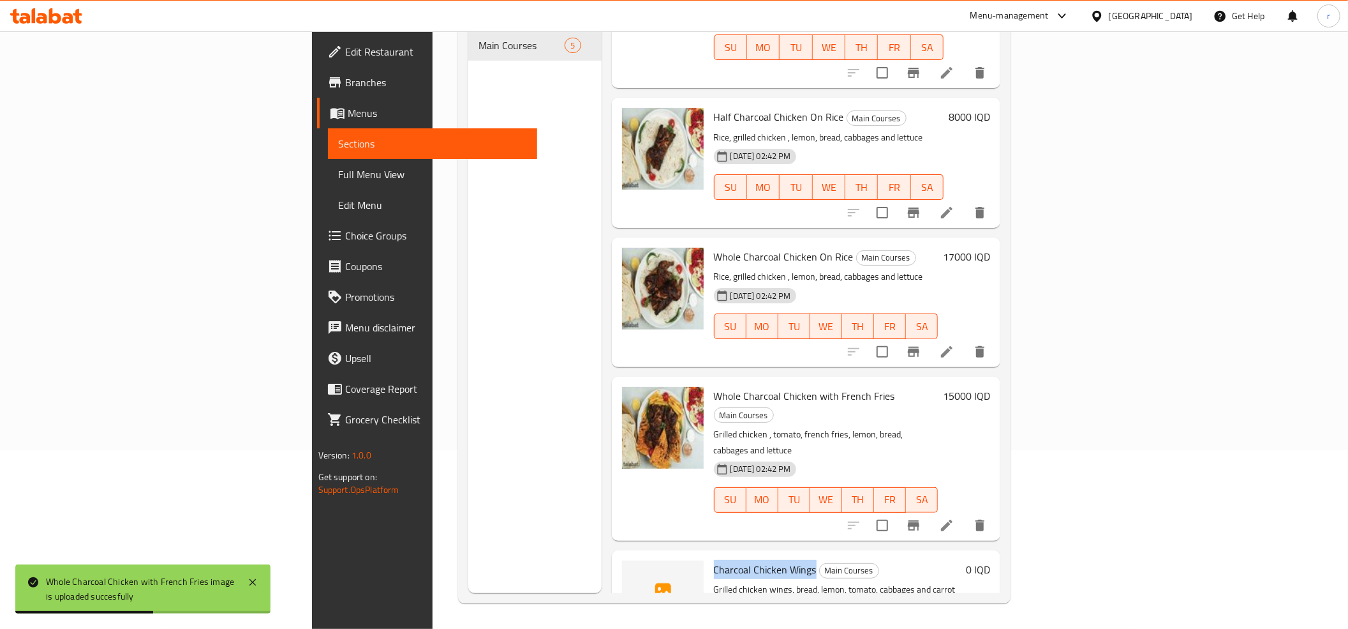
drag, startPoint x: 637, startPoint y: 483, endPoint x: 736, endPoint y: 481, distance: 98.9
click at [736, 560] on span "Charcoal Chicken Wings" at bounding box center [765, 569] width 103 height 19
copy span "Charcoal Chicken Wings"
click at [634, 572] on icon "upload picture" at bounding box center [640, 577] width 13 height 11
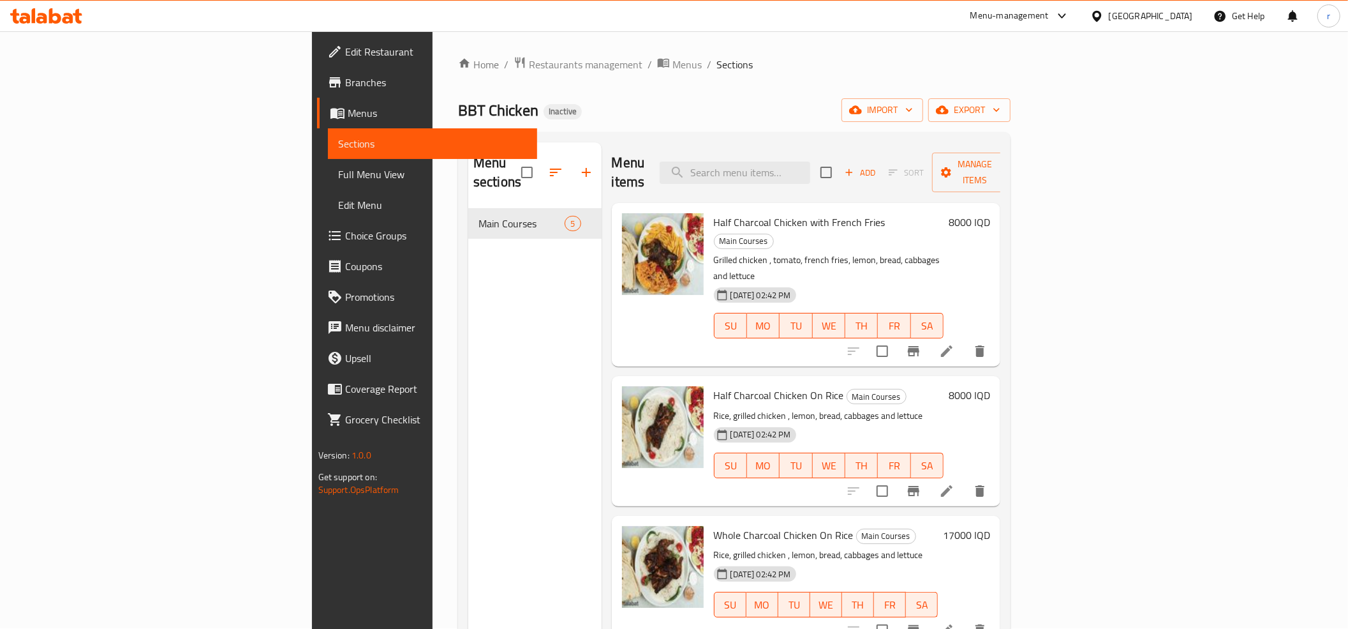
scroll to position [0, 0]
click at [338, 171] on span "Full Menu View" at bounding box center [432, 174] width 189 height 15
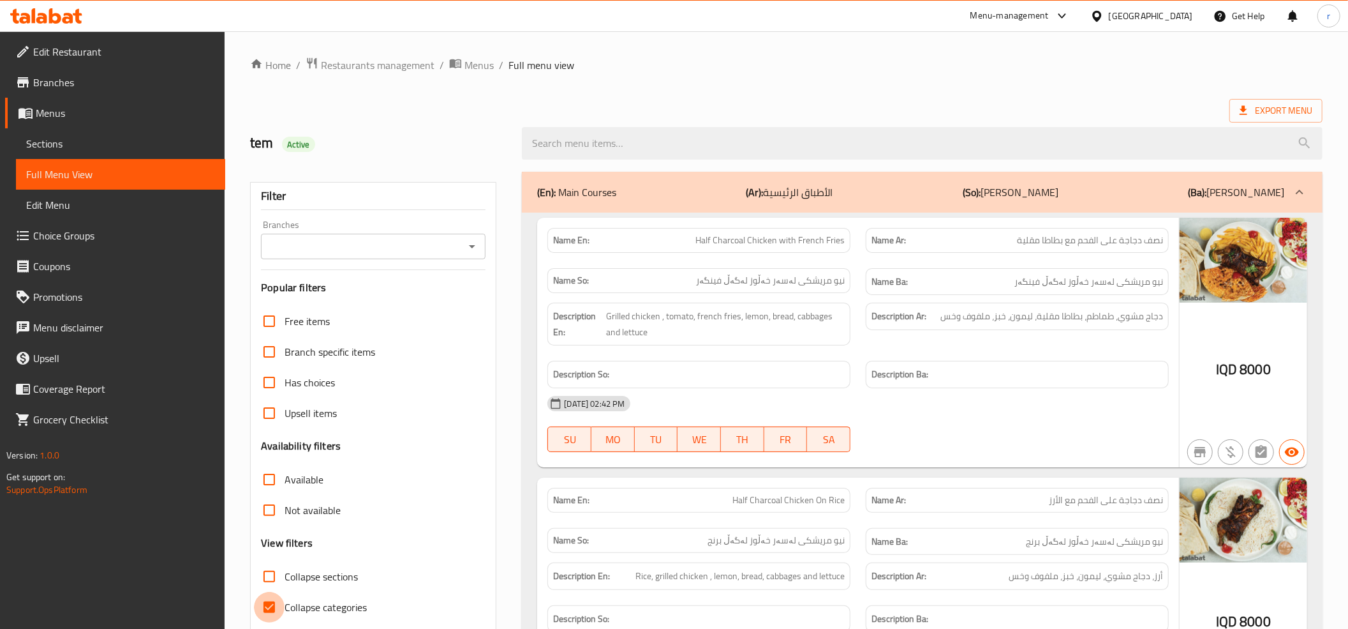
click at [278, 610] on input "Collapse categories" at bounding box center [269, 607] width 31 height 31
checkbox input "false"
click at [471, 237] on div "Branches" at bounding box center [373, 247] width 225 height 26
click at [468, 253] on icon "Open" at bounding box center [472, 246] width 15 height 15
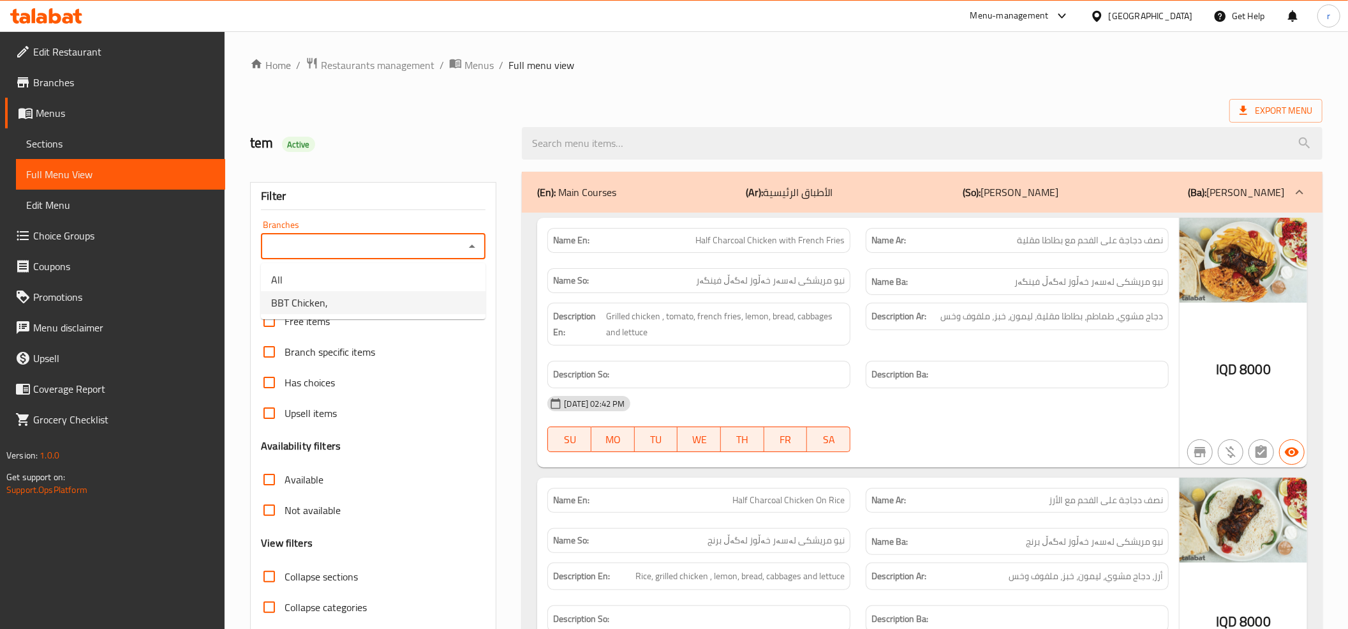
click at [431, 310] on li "BBT Chicken," at bounding box center [373, 302] width 225 height 23
type input "BBT Chicken,"
click at [112, 145] on span "Sections" at bounding box center [120, 143] width 189 height 15
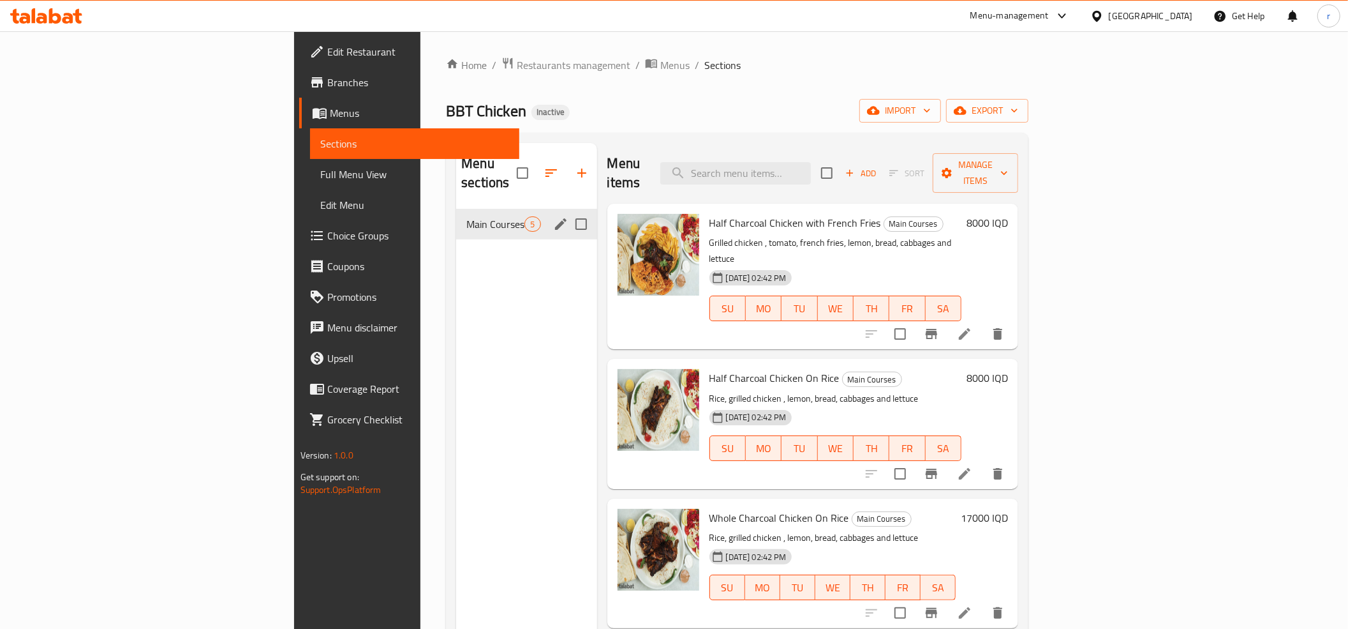
click at [568, 211] on input "Menu sections" at bounding box center [581, 224] width 27 height 27
checkbox input "true"
click at [538, 167] on icon "button" at bounding box center [543, 172] width 11 height 11
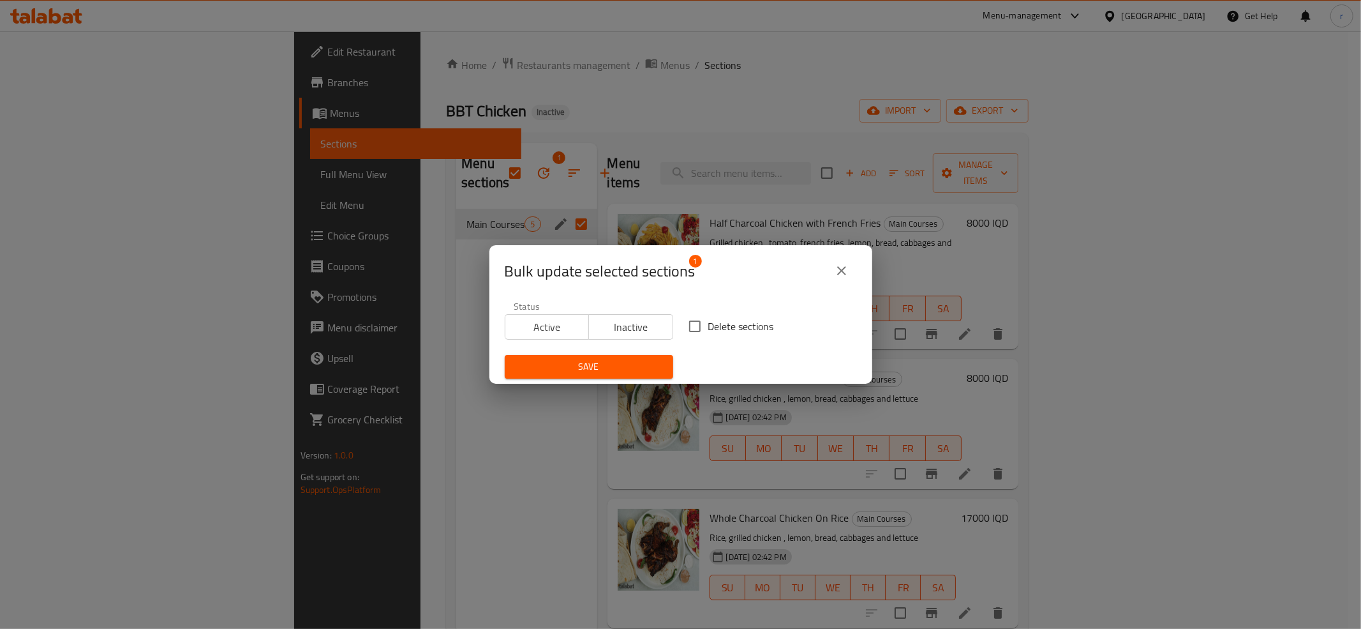
click at [697, 323] on input "Delete sections" at bounding box center [694, 326] width 27 height 27
checkbox input "true"
click at [615, 365] on span "Save" at bounding box center [589, 367] width 148 height 16
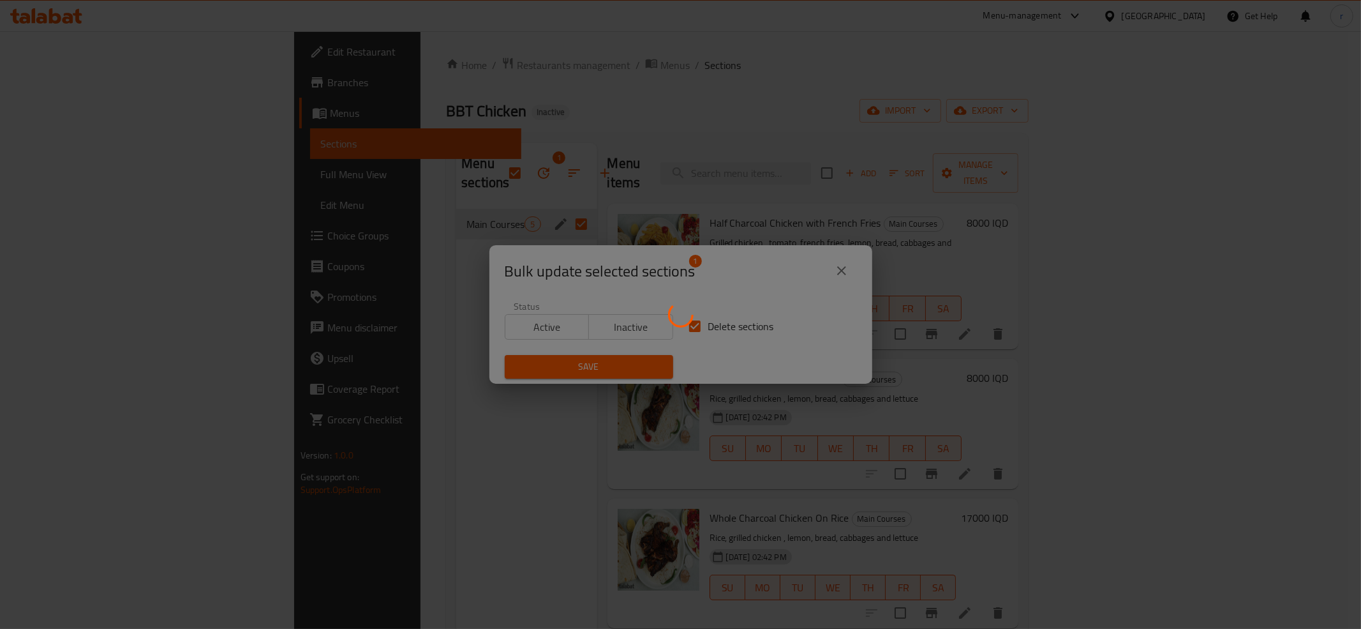
checkbox input "false"
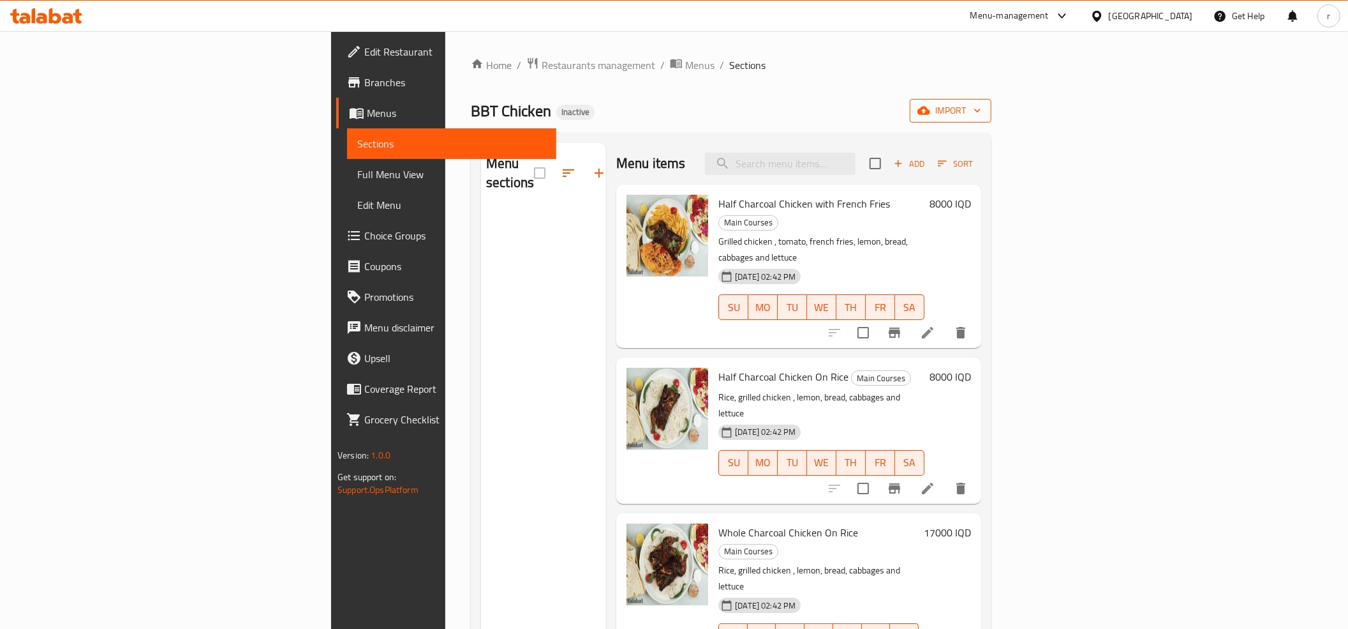
click at [981, 108] on span "import" at bounding box center [950, 111] width 61 height 16
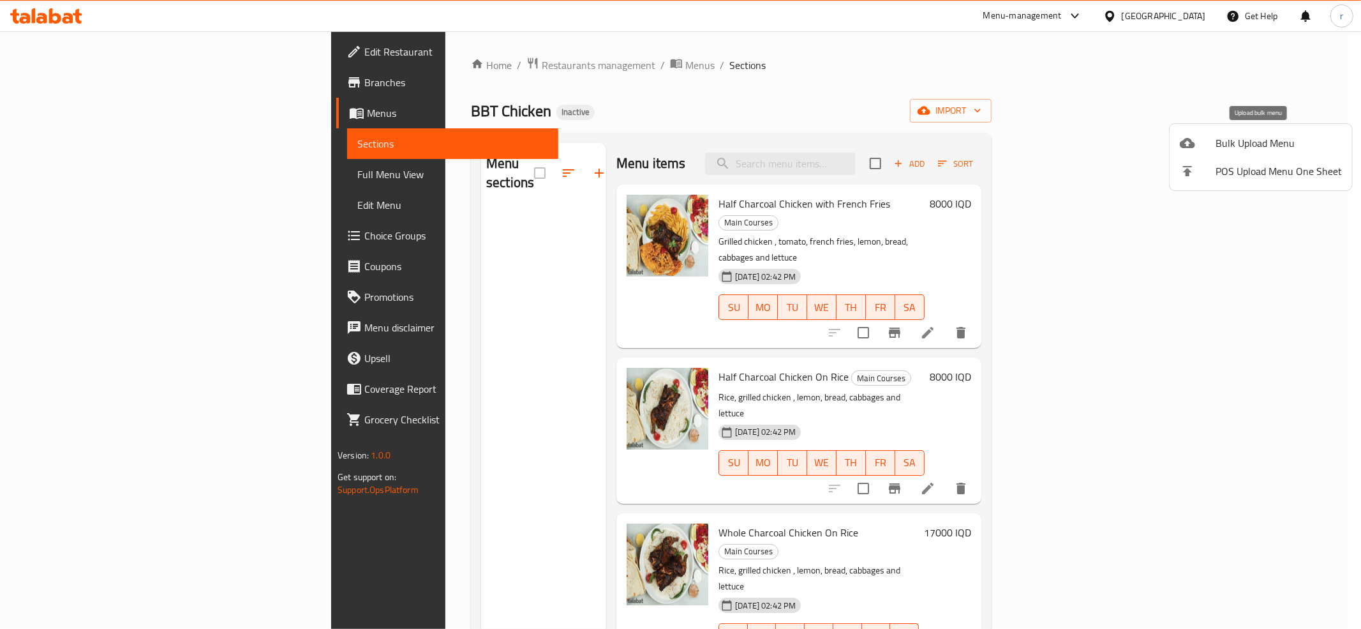
click at [1237, 142] on span "Bulk Upload Menu" at bounding box center [1279, 142] width 126 height 15
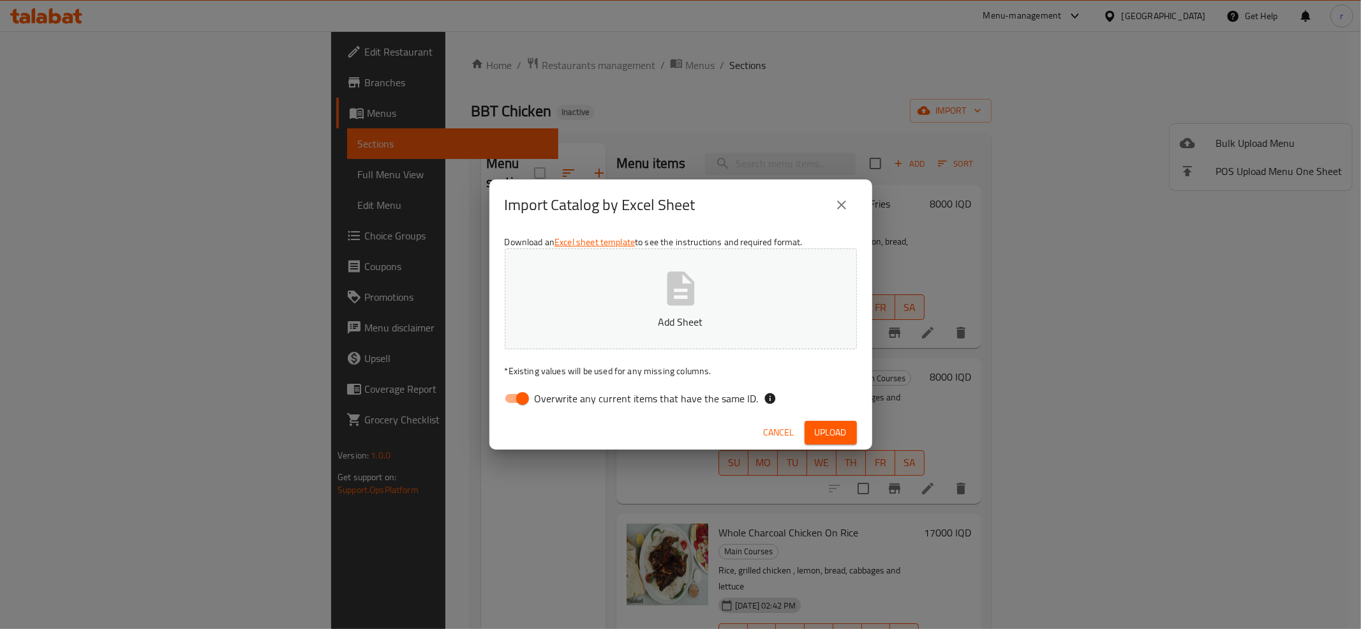
click at [837, 195] on button "close" at bounding box center [841, 205] width 31 height 31
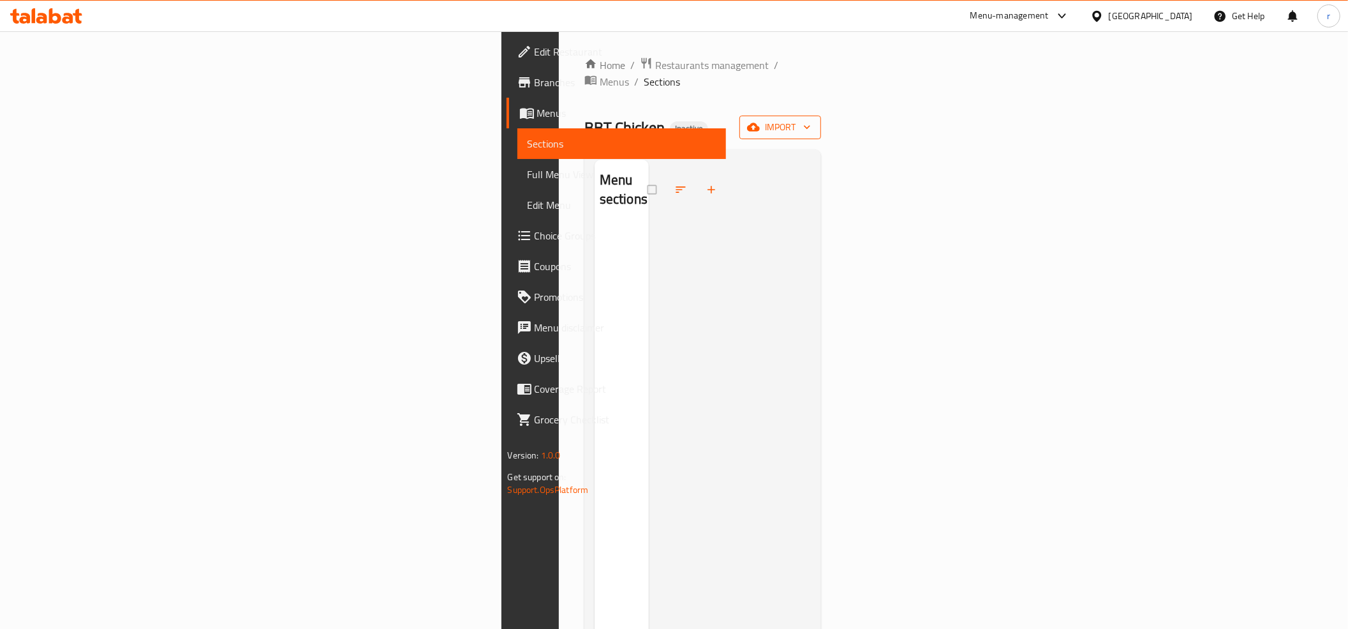
click at [814, 121] on icon "button" at bounding box center [807, 127] width 13 height 13
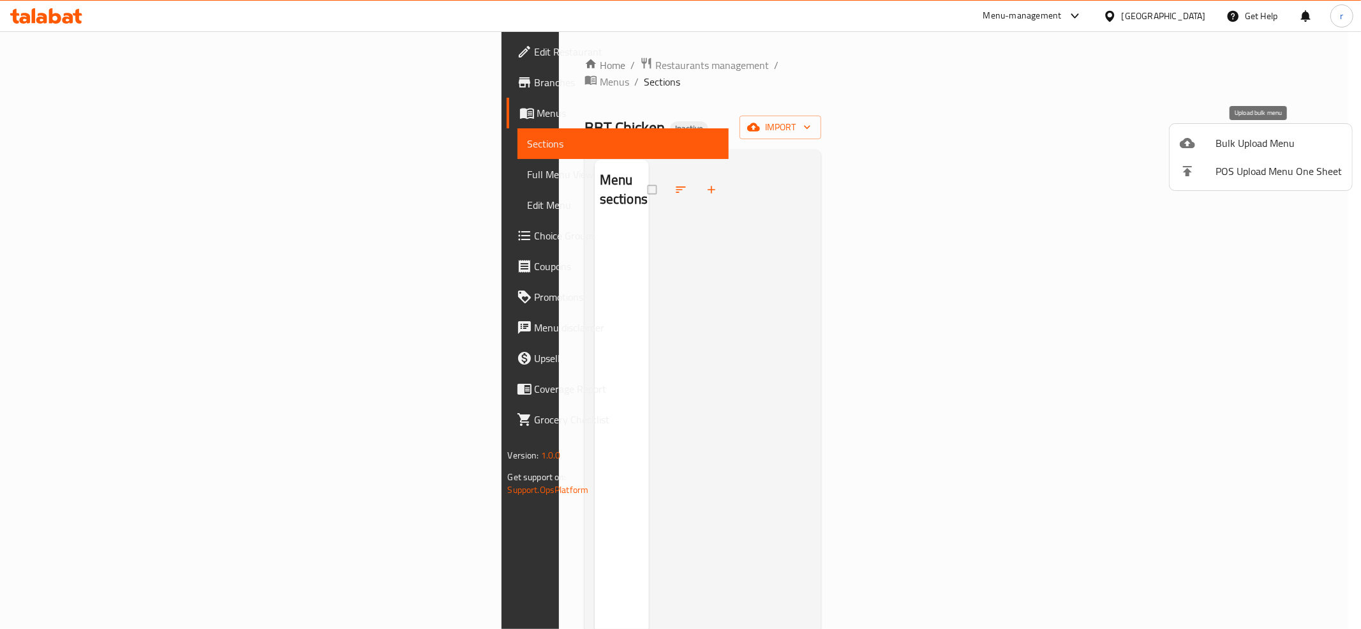
click at [1216, 140] on span "Bulk Upload Menu" at bounding box center [1279, 142] width 126 height 15
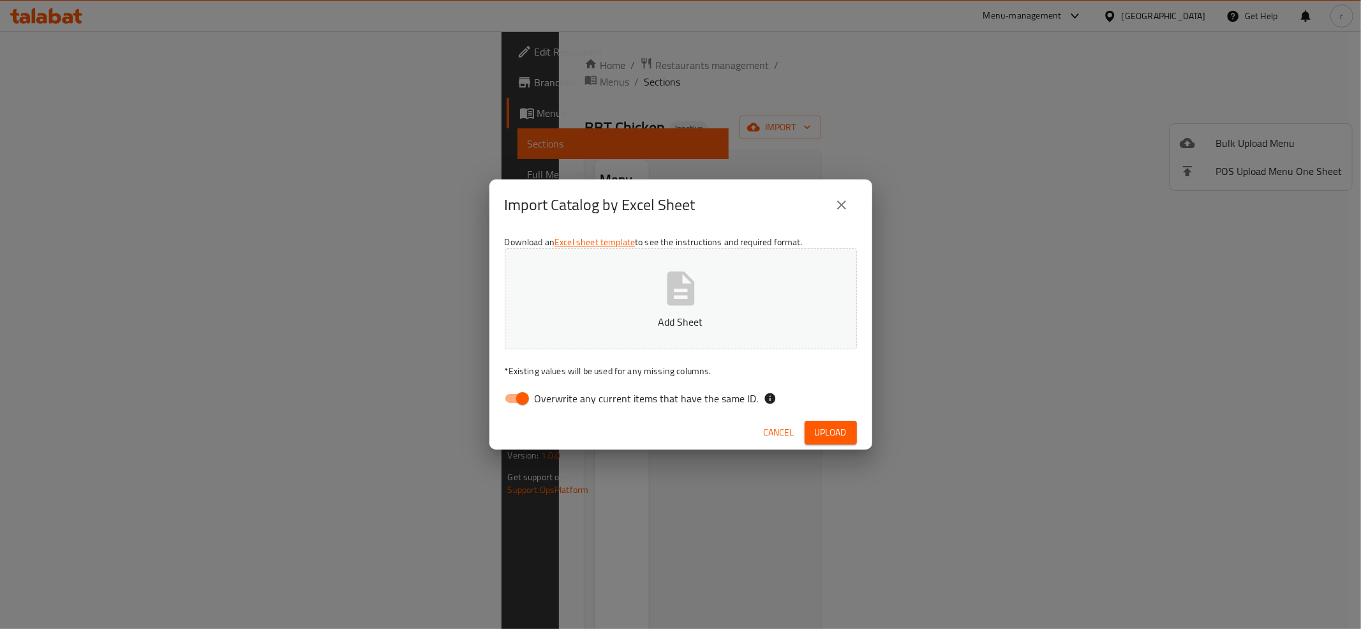
click at [509, 399] on input "Overwrite any current items that have the same ID." at bounding box center [522, 398] width 73 height 24
checkbox input "false"
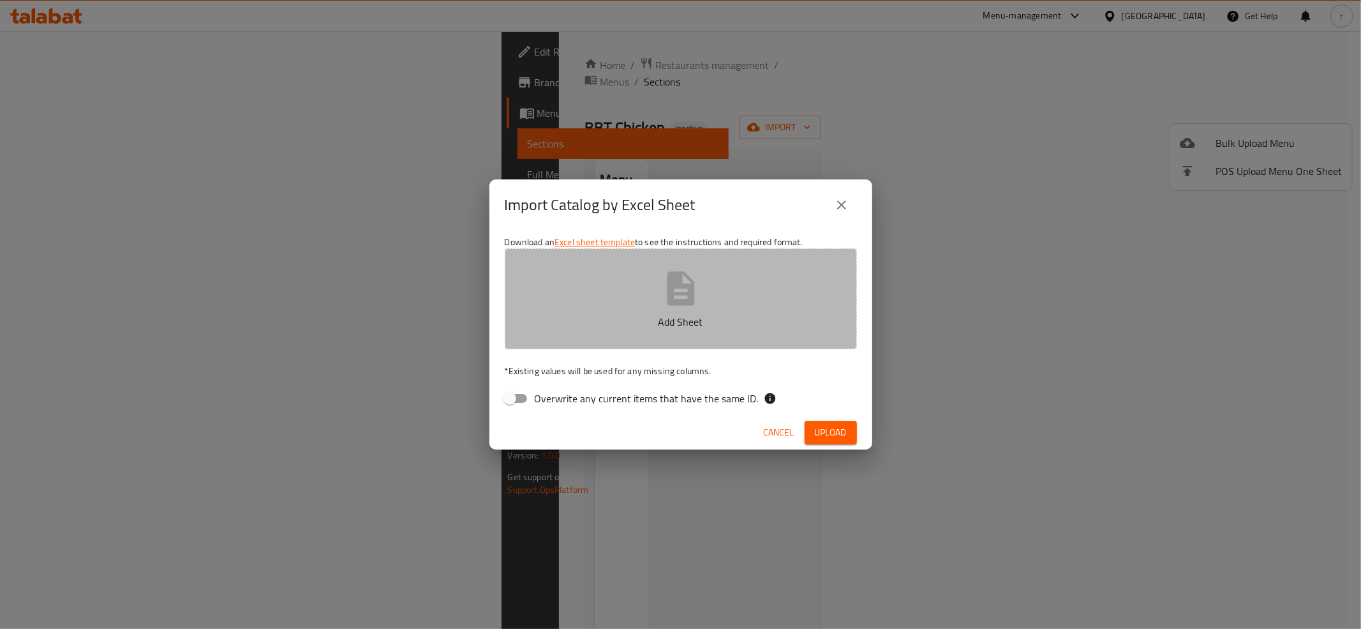
click at [659, 279] on button "Add Sheet" at bounding box center [681, 298] width 352 height 101
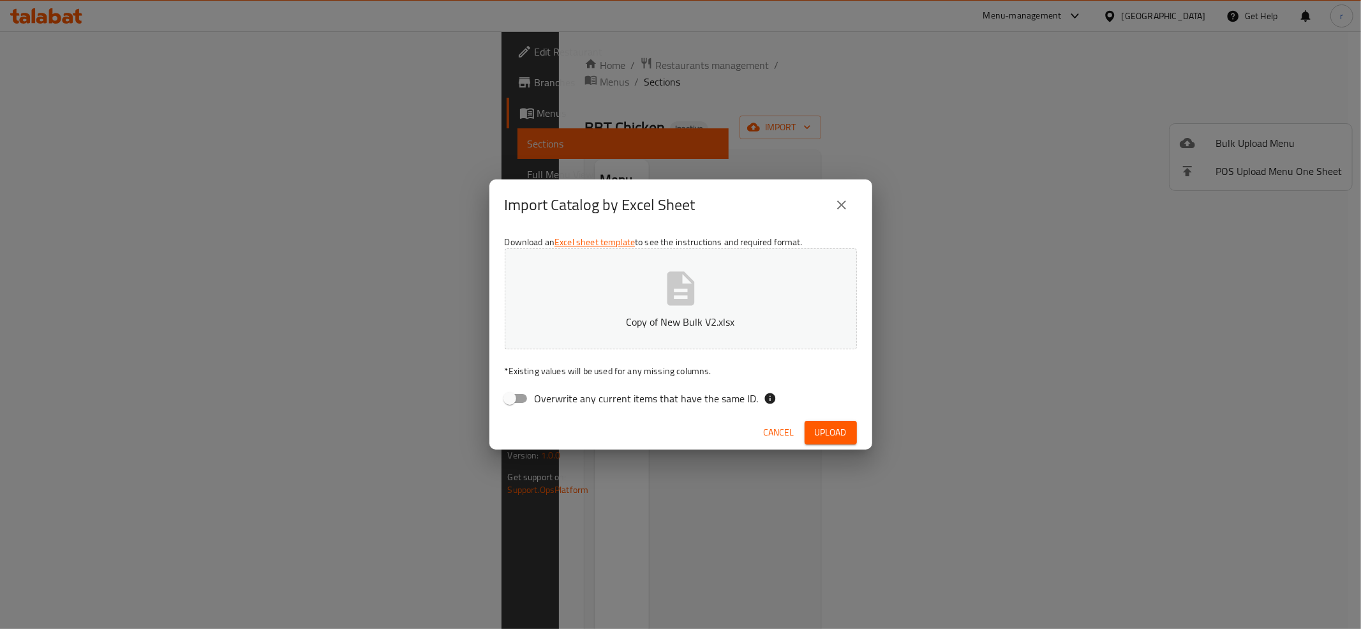
click at [842, 433] on span "Upload" at bounding box center [831, 432] width 32 height 16
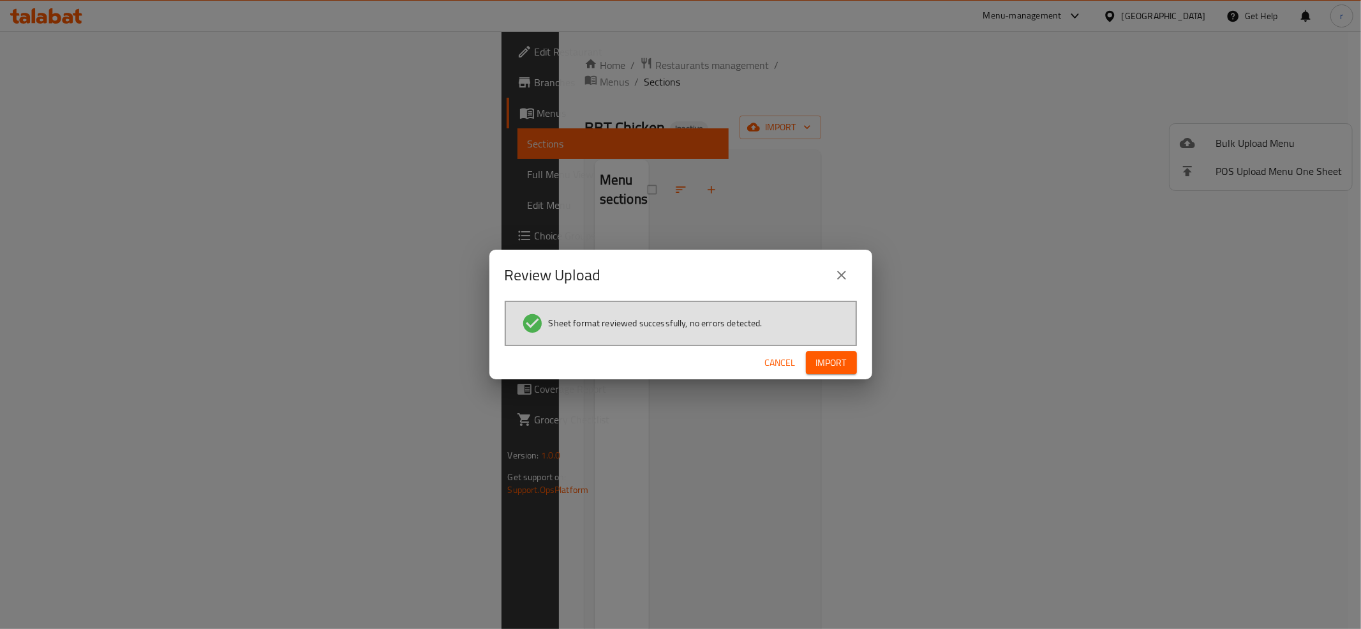
click at [825, 374] on div "Cancel Import" at bounding box center [680, 363] width 383 height 34
click at [825, 368] on span "Import" at bounding box center [831, 363] width 31 height 16
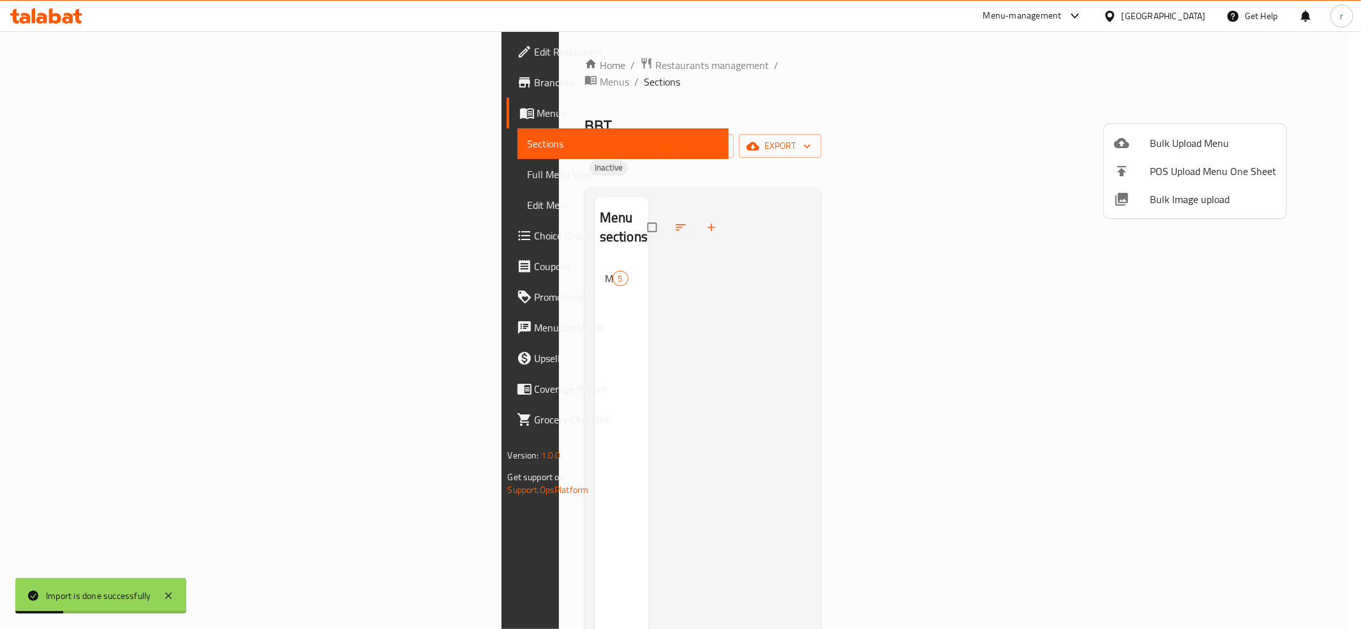
click at [120, 182] on div at bounding box center [680, 314] width 1361 height 629
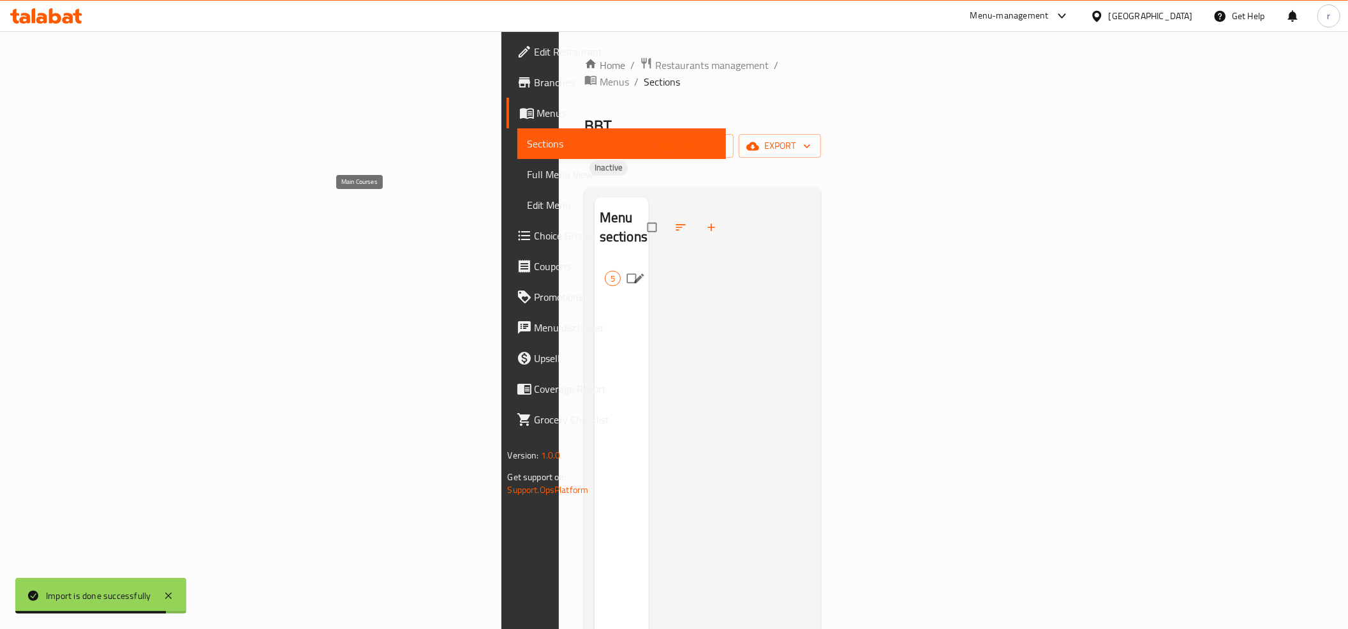
click at [605, 271] on span "Main Courses" at bounding box center [605, 278] width 0 height 15
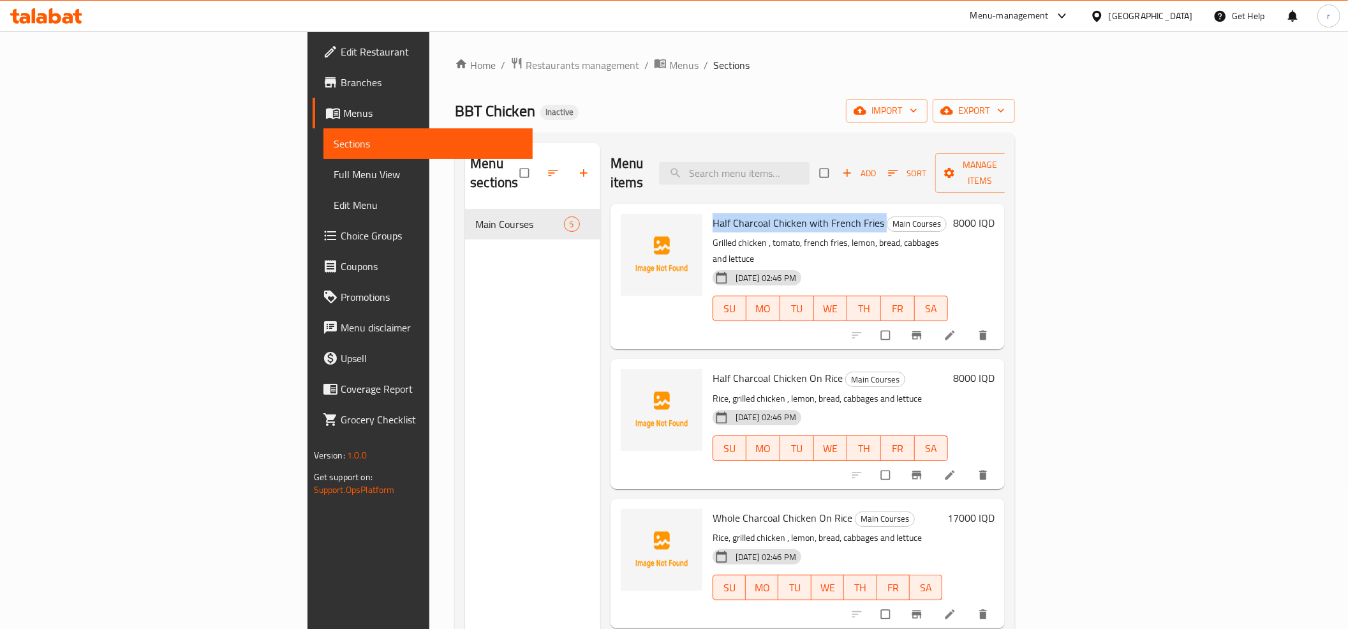
drag, startPoint x: 637, startPoint y: 207, endPoint x: 805, endPoint y: 213, distance: 167.9
click at [805, 214] on h6 "Half Charcoal Chicken with French Fries Main Courses" at bounding box center [831, 223] width 236 height 18
copy h6 "Half Charcoal Chicken with French Fries"
click at [632, 227] on icon "upload picture" at bounding box center [637, 232] width 11 height 10
click at [708, 364] on div "Half Charcoal Chicken On Rice Main Courses Rice, grilled chicken , lemon, bread…" at bounding box center [831, 423] width 246 height 119
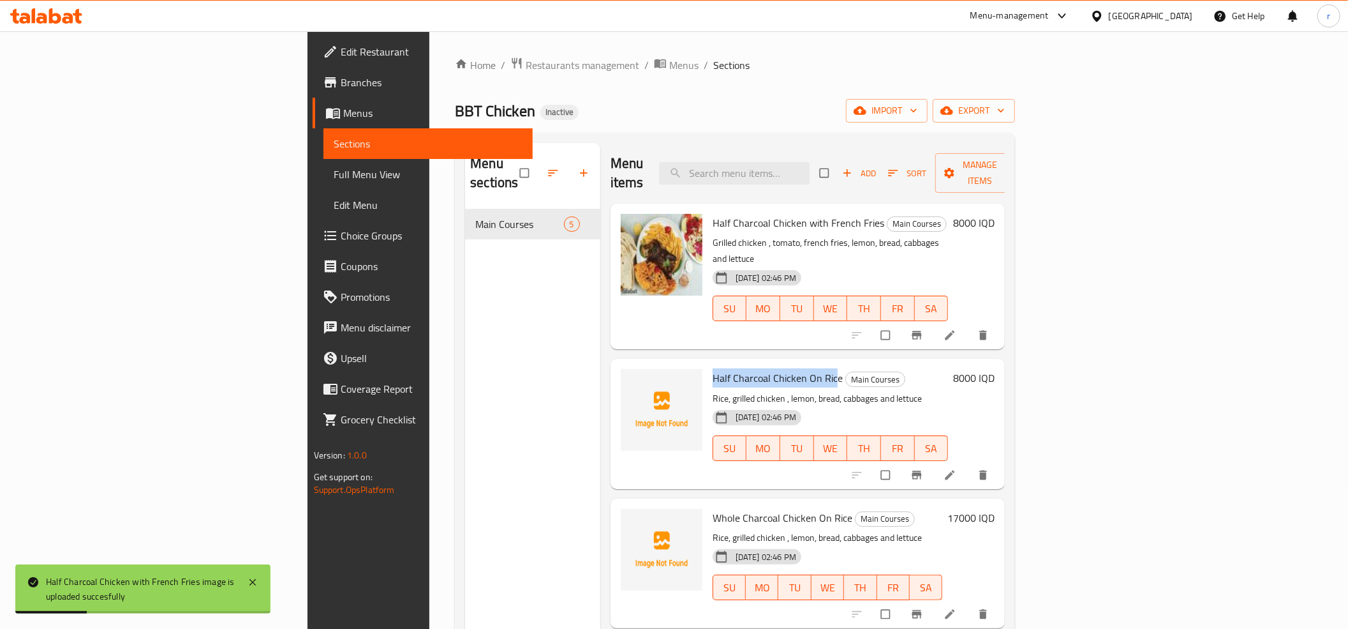
drag, startPoint x: 636, startPoint y: 343, endPoint x: 759, endPoint y: 347, distance: 123.2
click at [759, 368] on span "Half Charcoal Chicken On Rice" at bounding box center [778, 377] width 130 height 19
click at [616, 364] on div at bounding box center [662, 423] width 92 height 119
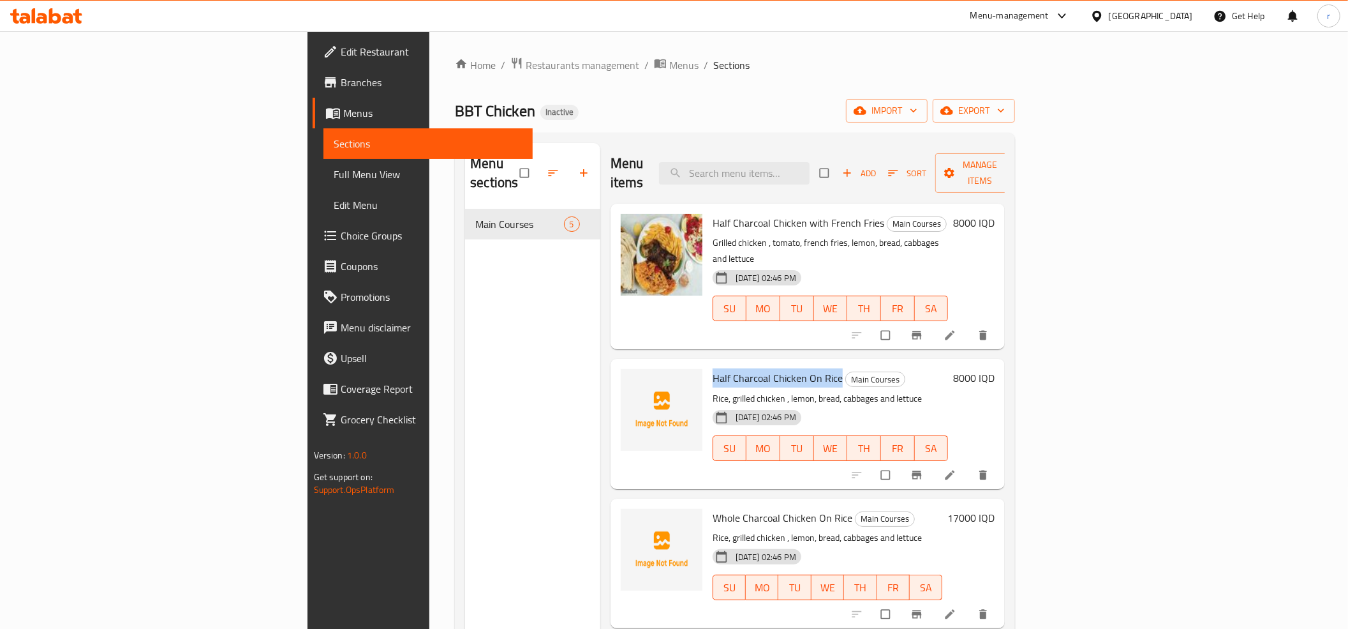
drag, startPoint x: 636, startPoint y: 343, endPoint x: 761, endPoint y: 342, distance: 125.1
click at [761, 368] on span "Half Charcoal Chicken On Rice" at bounding box center [778, 377] width 130 height 19
copy span "Half Charcoal Chicken On Rice"
click at [631, 380] on icon "upload picture" at bounding box center [637, 386] width 13 height 13
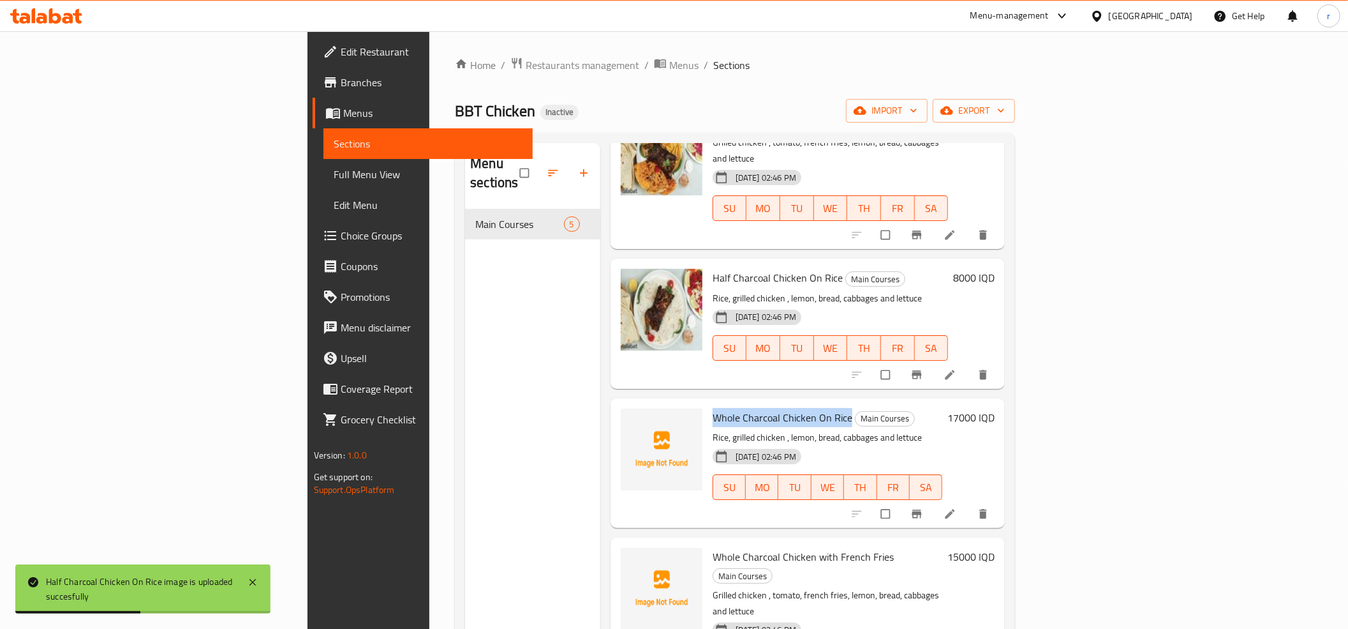
drag, startPoint x: 637, startPoint y: 381, endPoint x: 771, endPoint y: 391, distance: 135.0
click at [771, 408] on span "Whole Charcoal Chicken On Rice" at bounding box center [783, 417] width 140 height 19
copy span "Whole Charcoal Chicken On Rice"
click at [632, 421] on icon "upload picture" at bounding box center [637, 426] width 11 height 10
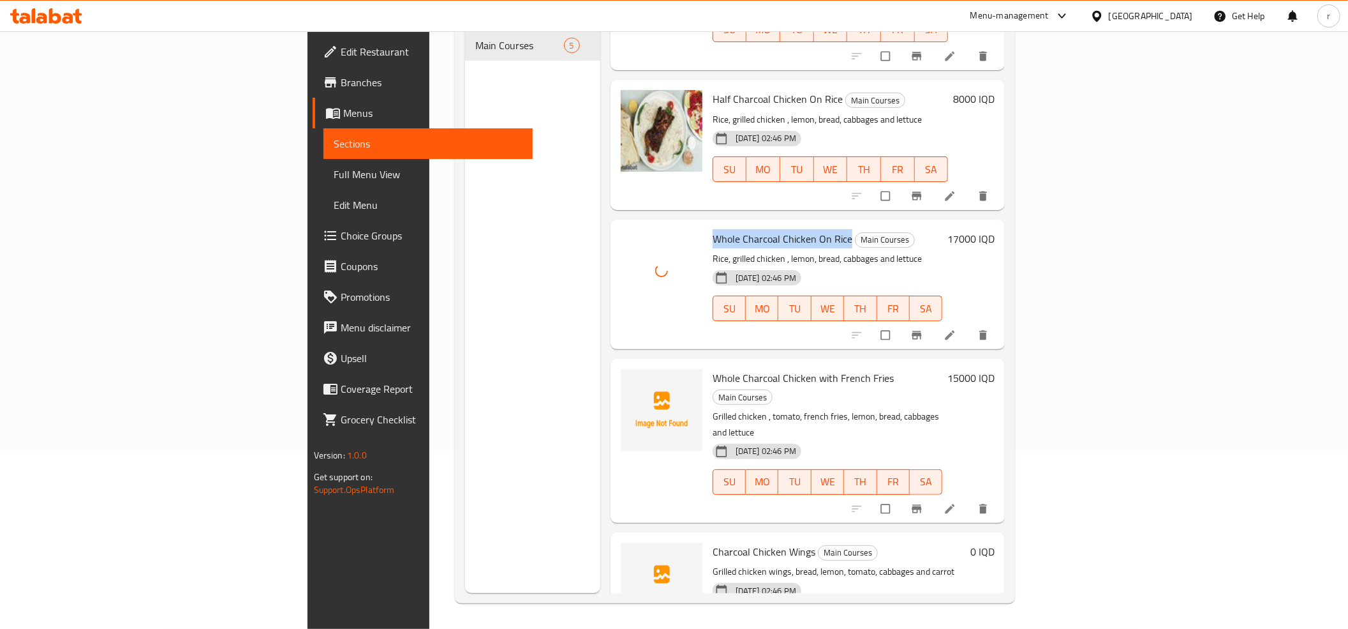
scroll to position [179, 0]
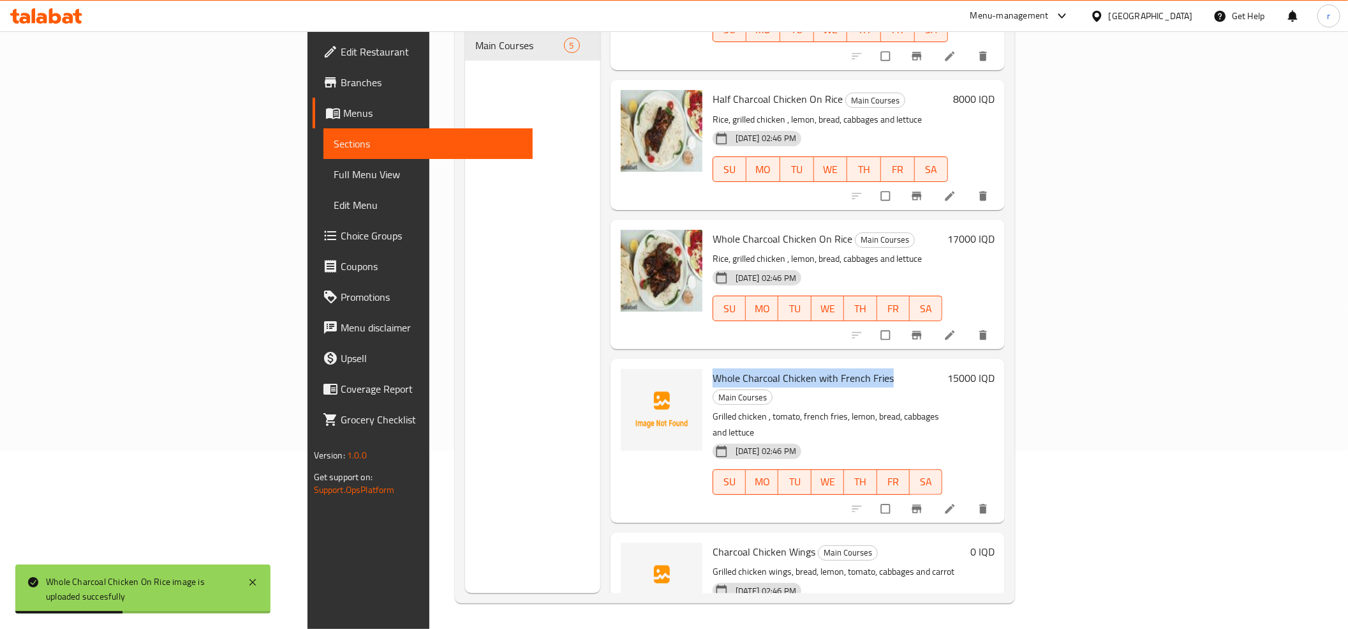
drag, startPoint x: 638, startPoint y: 341, endPoint x: 810, endPoint y: 346, distance: 172.4
click at [810, 368] on span "Whole Charcoal Chicken with French Fries" at bounding box center [803, 377] width 181 height 19
copy span "Whole Charcoal Chicken with French Fries"
click at [632, 382] on icon "upload picture" at bounding box center [637, 387] width 11 height 10
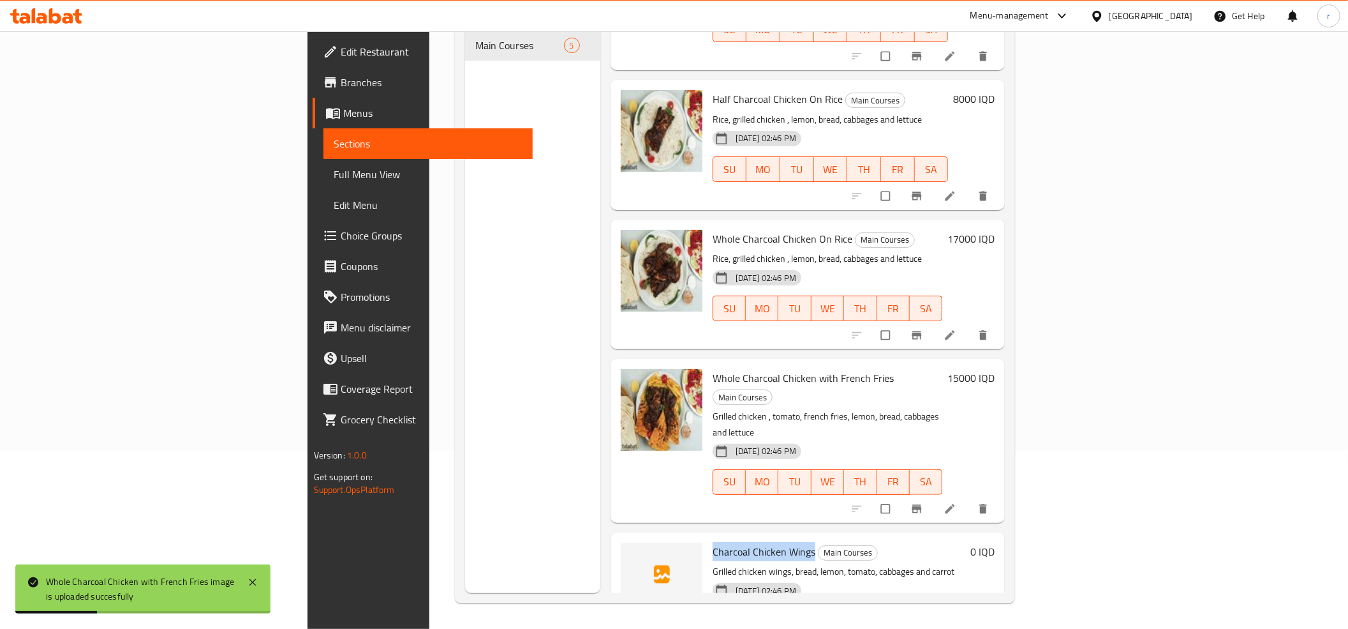
drag, startPoint x: 636, startPoint y: 485, endPoint x: 736, endPoint y: 482, distance: 100.2
click at [736, 542] on h6 "Charcoal Chicken Wings Main Courses" at bounding box center [839, 551] width 253 height 18
copy span "Charcoal Chicken Wings"
click at [632, 555] on icon "upload picture" at bounding box center [637, 560] width 11 height 10
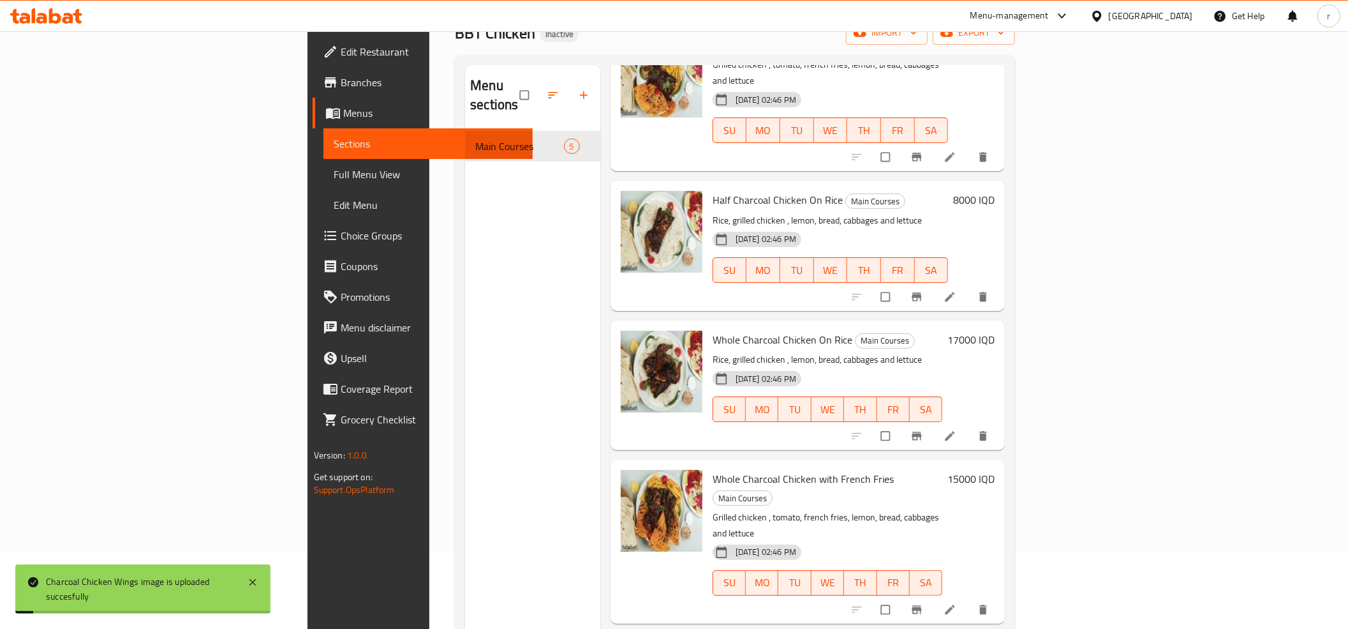
scroll to position [37, 0]
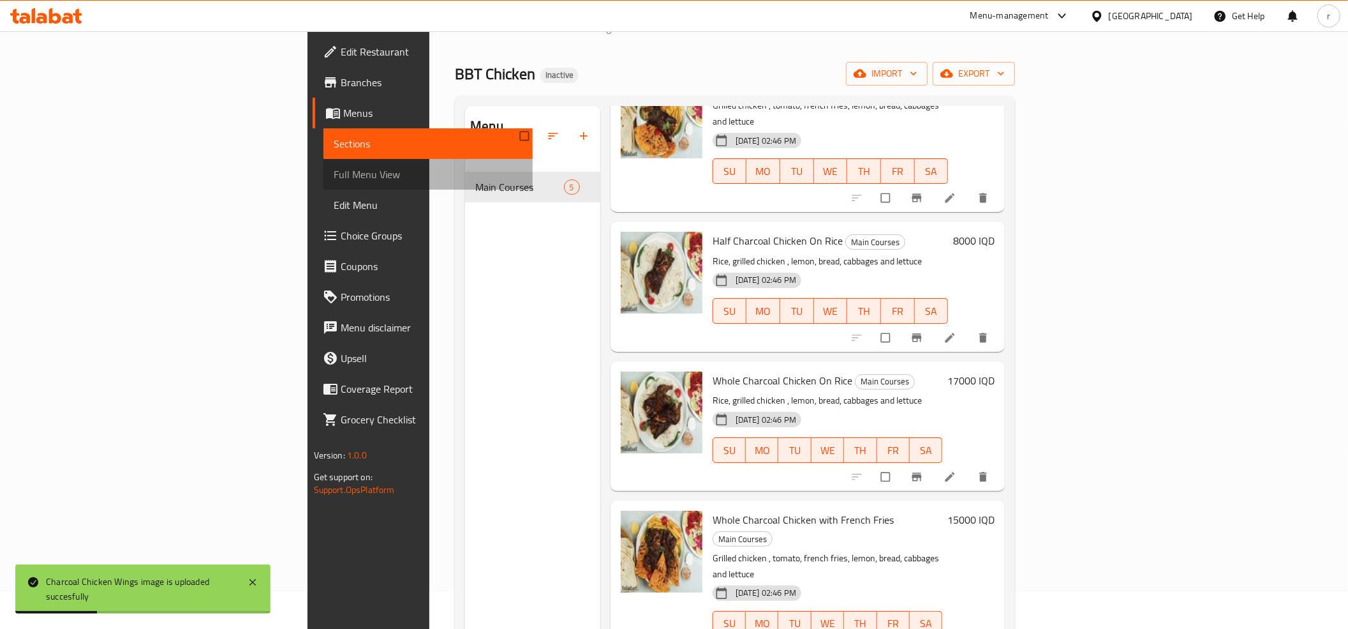
click at [324, 163] on link "Full Menu View" at bounding box center [428, 174] width 209 height 31
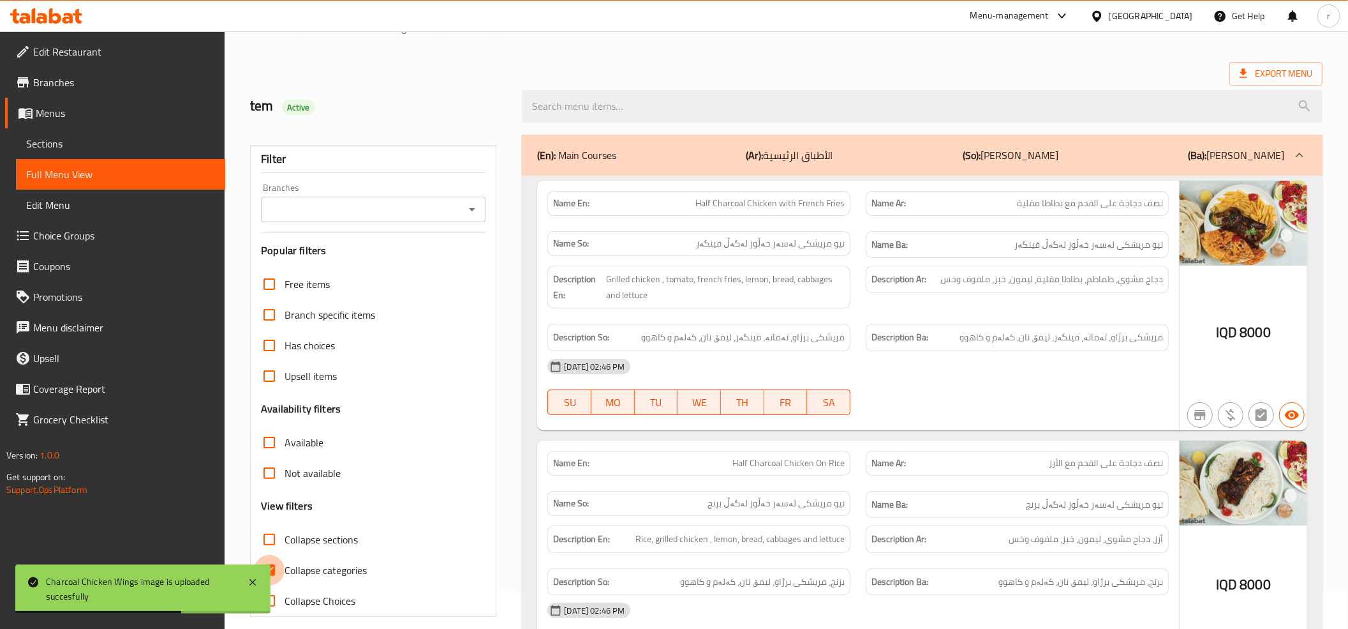
click at [283, 569] on input "Collapse categories" at bounding box center [269, 570] width 31 height 31
checkbox input "false"
click at [470, 213] on icon "Open" at bounding box center [472, 209] width 15 height 15
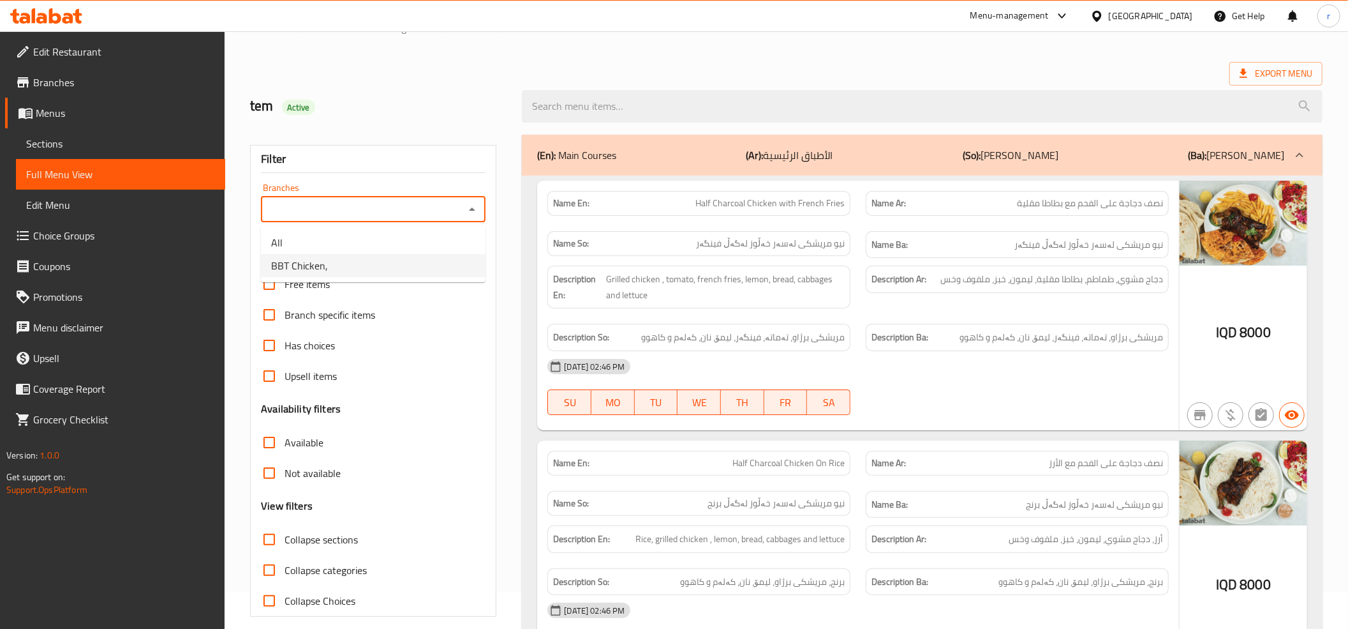
click at [429, 268] on li "BBT Chicken," at bounding box center [373, 265] width 225 height 23
type input "BBT Chicken,"
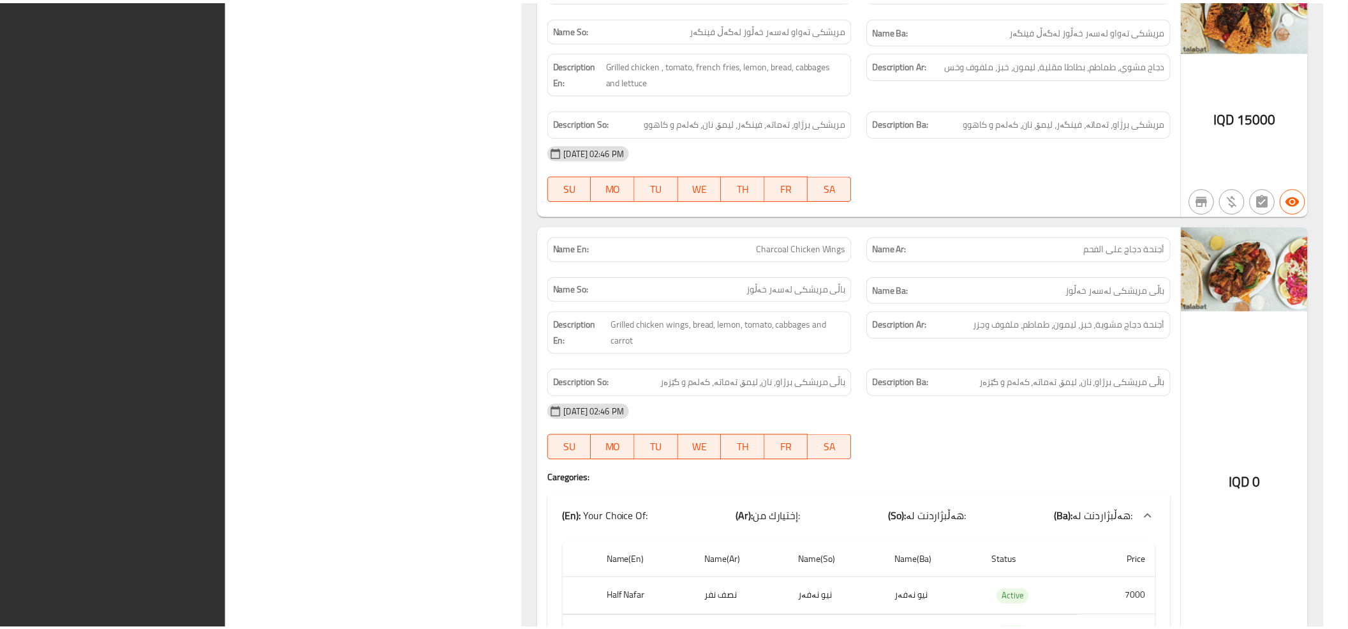
scroll to position [1118, 0]
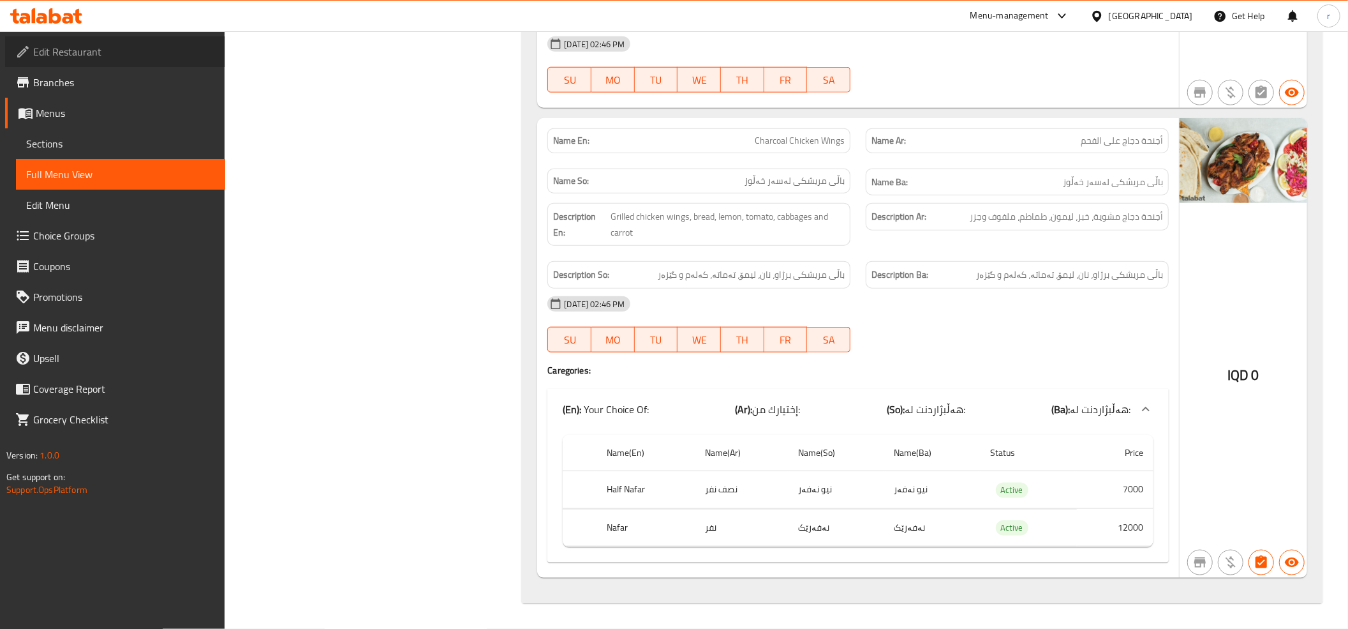
click at [115, 59] on link "Edit Restaurant" at bounding box center [115, 51] width 220 height 31
